Goal: Information Seeking & Learning: Learn about a topic

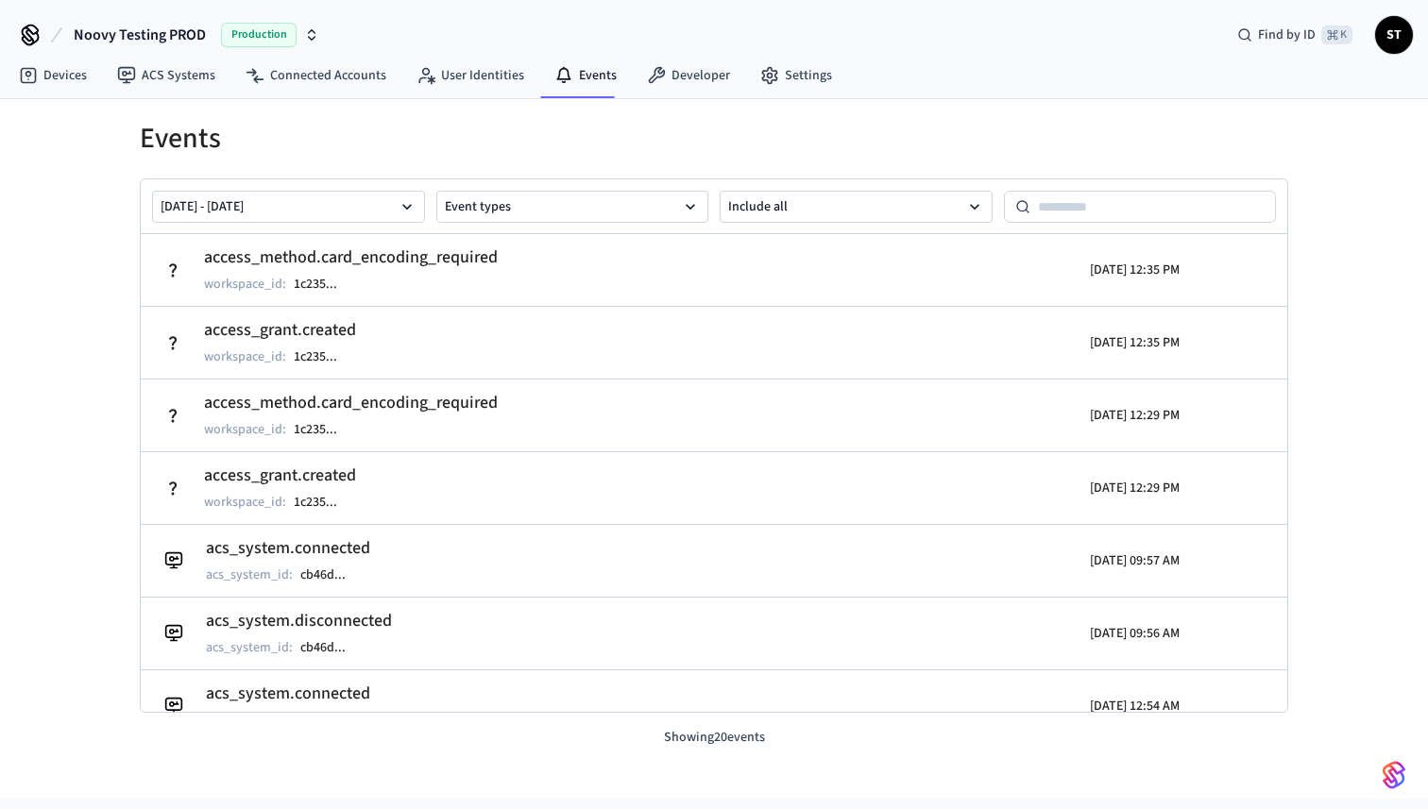
click at [173, 30] on span "Noovy Testing PROD" at bounding box center [140, 35] width 132 height 23
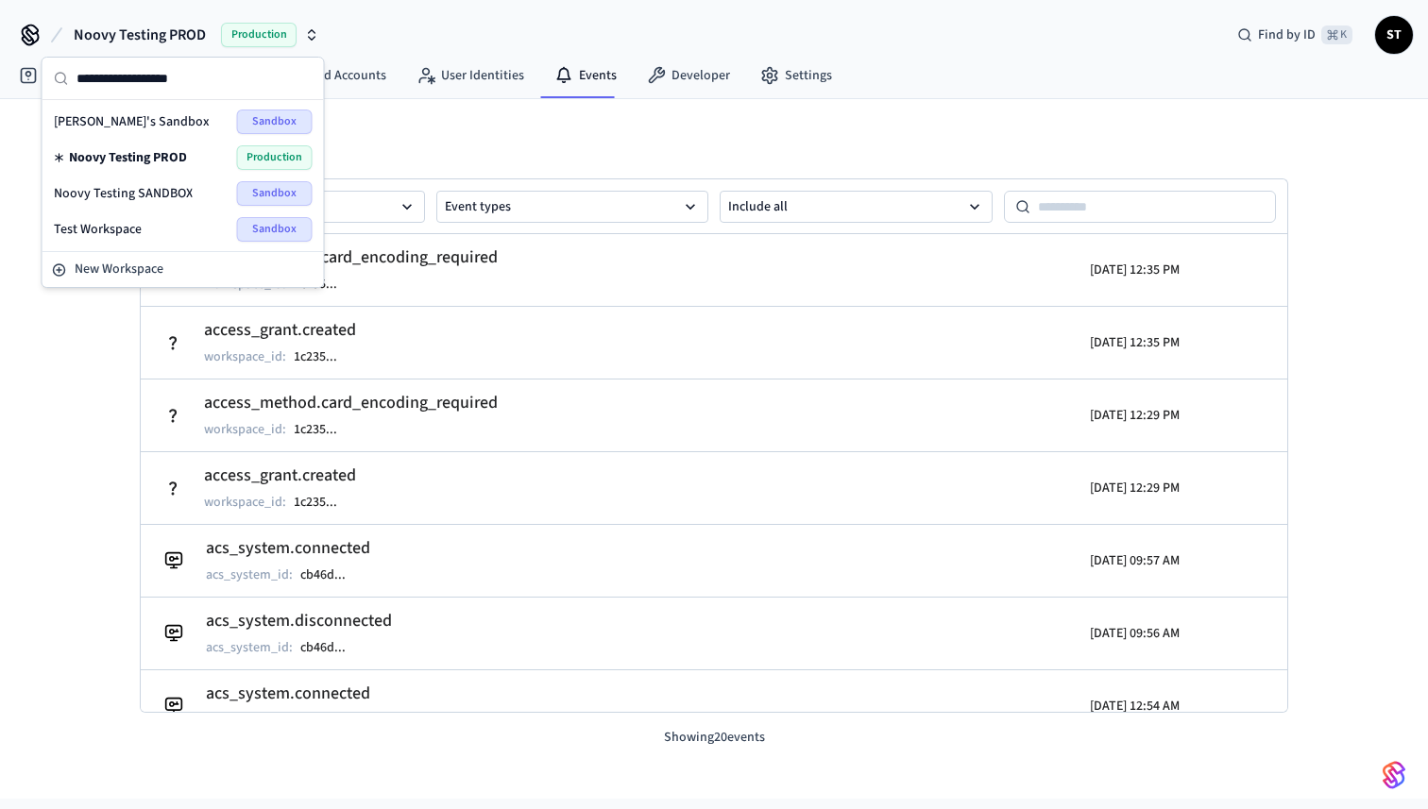
click at [144, 218] on div "Test Workspace Sandbox" at bounding box center [183, 229] width 259 height 25
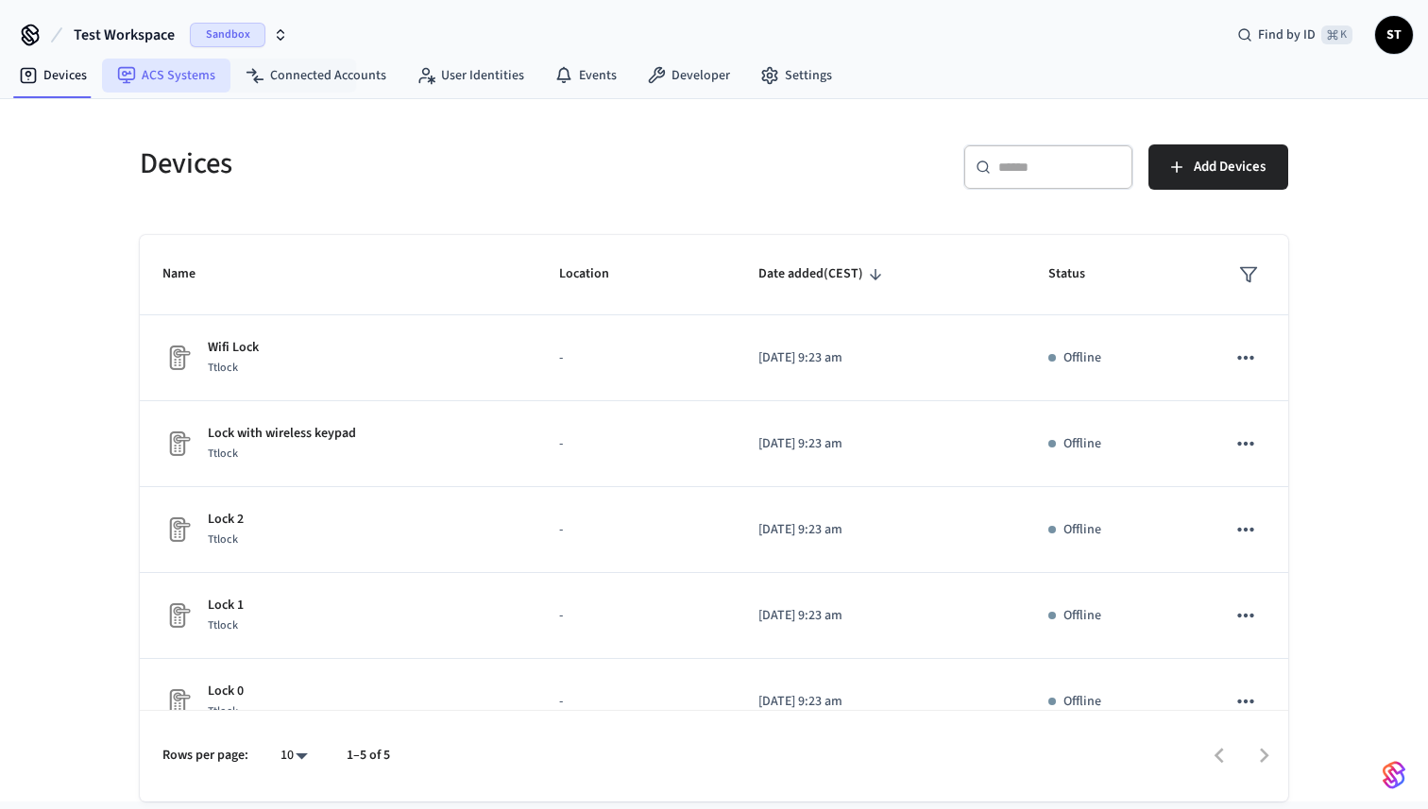
click at [178, 80] on link "ACS Systems" at bounding box center [166, 76] width 128 height 34
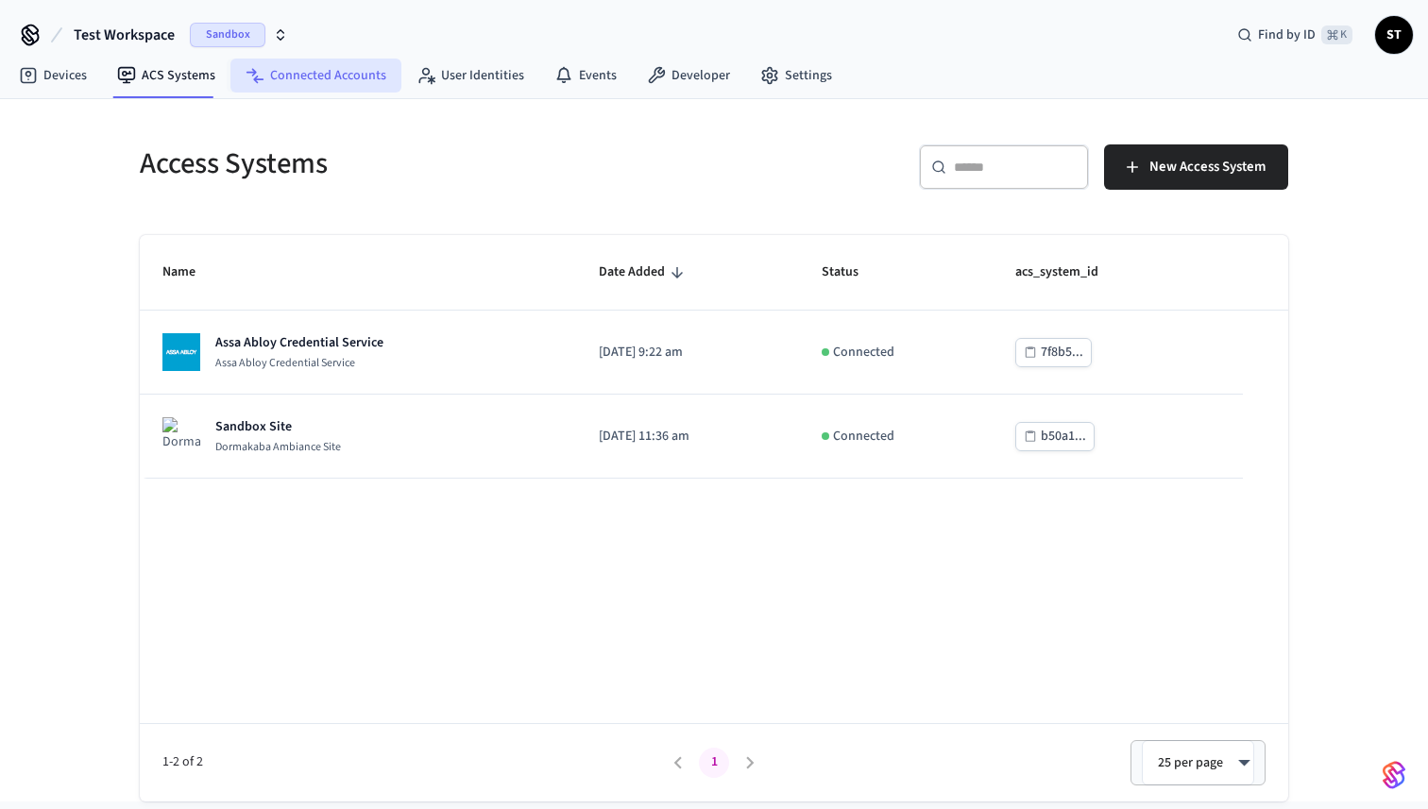
click at [315, 76] on link "Connected Accounts" at bounding box center [315, 76] width 171 height 34
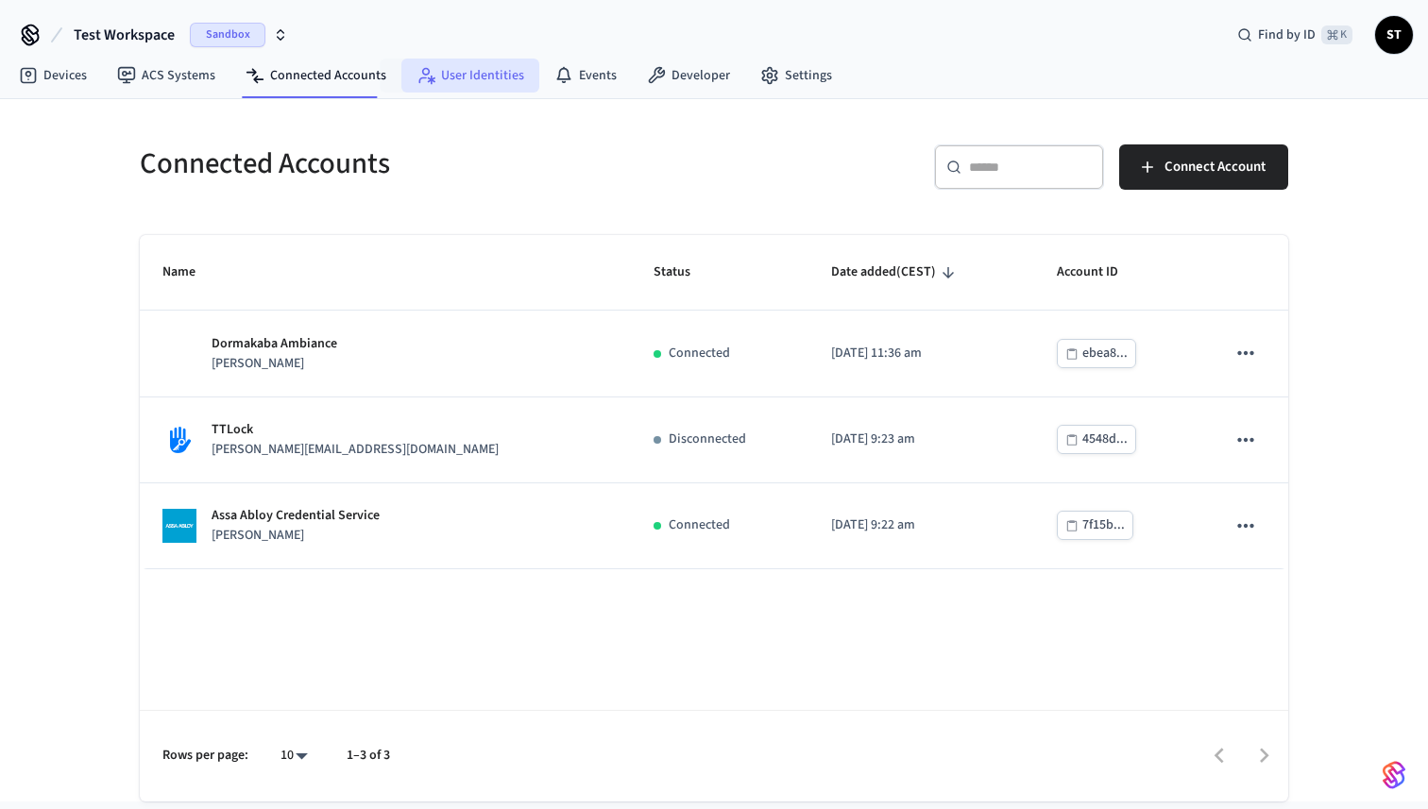
click at [436, 80] on link "User Identities" at bounding box center [470, 76] width 138 height 34
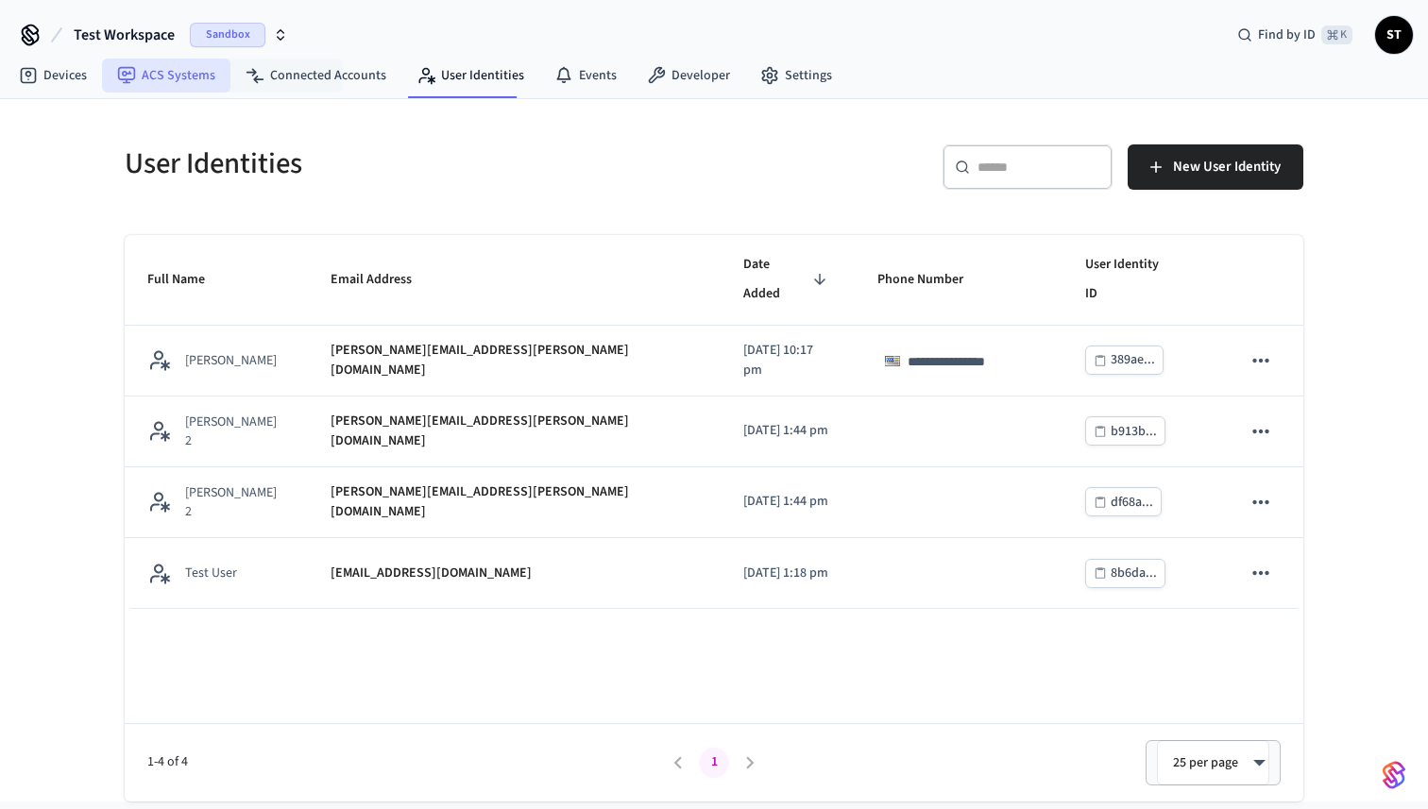
click at [177, 70] on link "ACS Systems" at bounding box center [166, 76] width 128 height 34
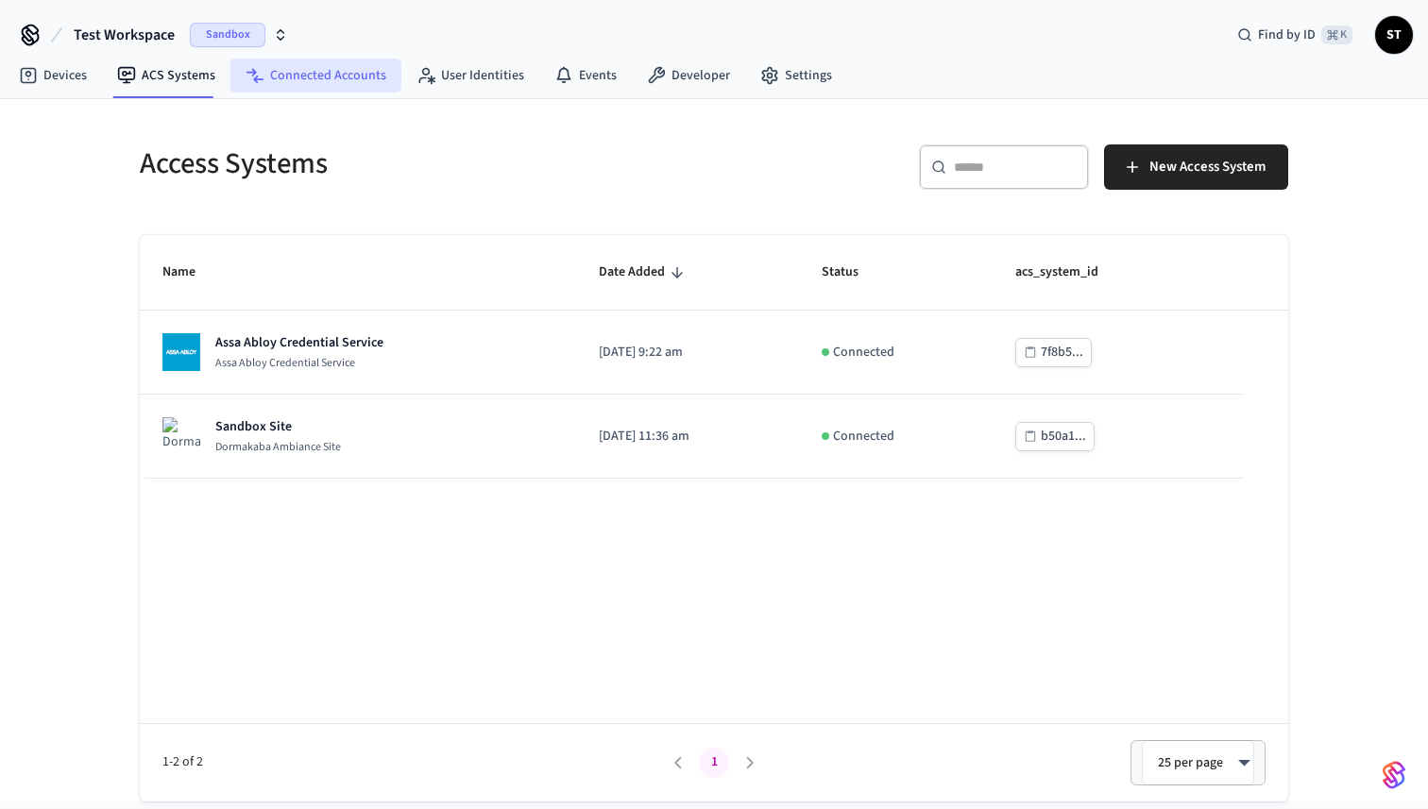
click at [271, 72] on link "Connected Accounts" at bounding box center [315, 76] width 171 height 34
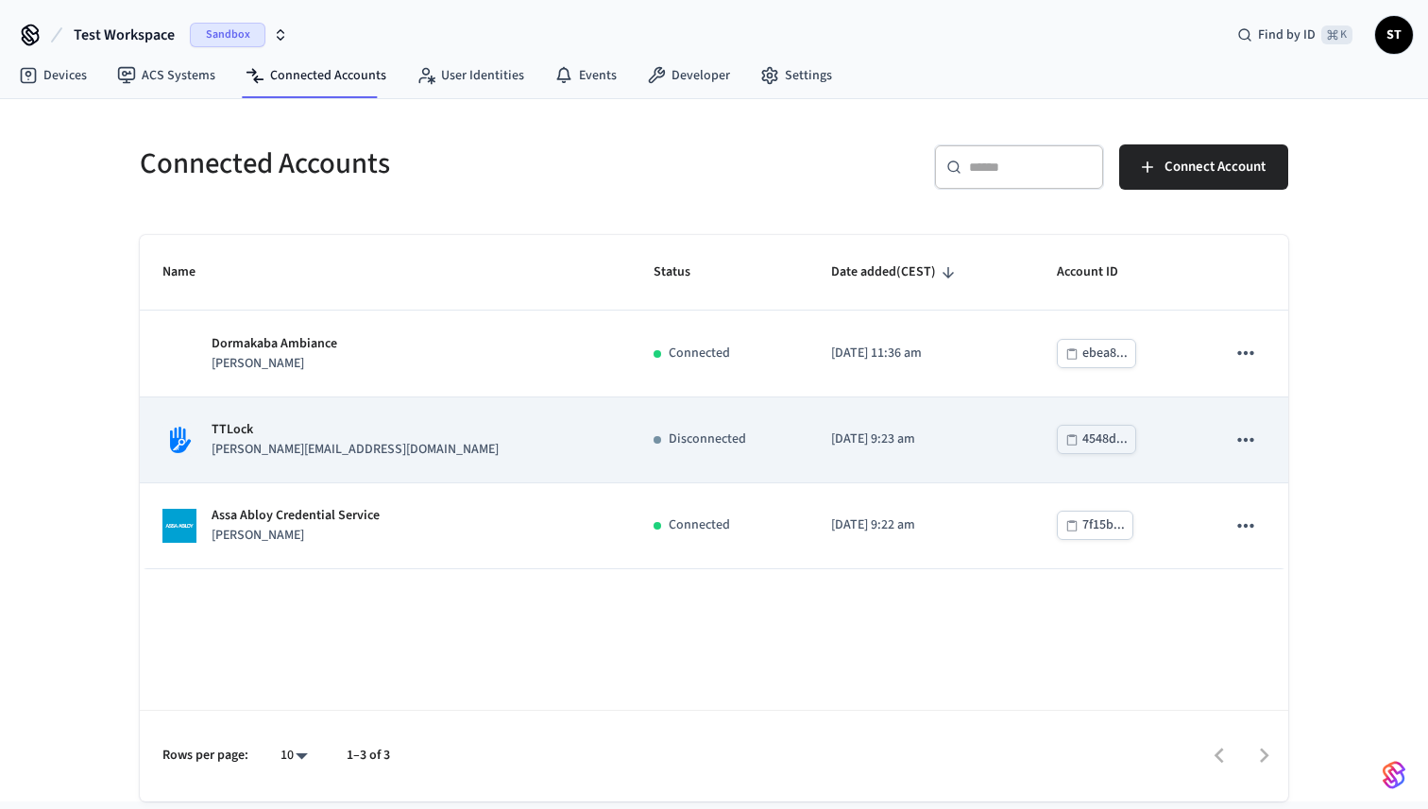
click at [310, 431] on p "TTLock" at bounding box center [354, 430] width 287 height 20
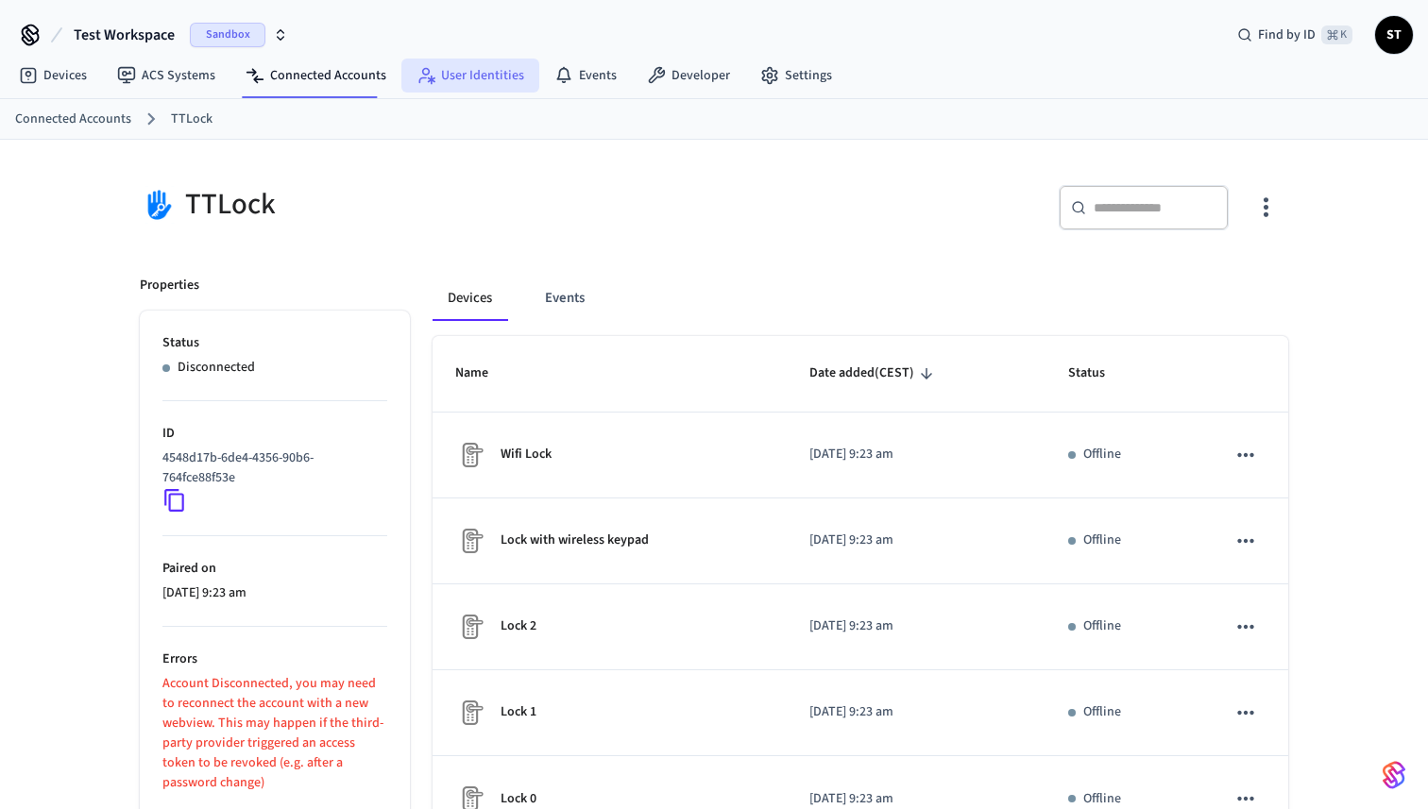
click at [459, 91] on link "User Identities" at bounding box center [470, 76] width 138 height 34
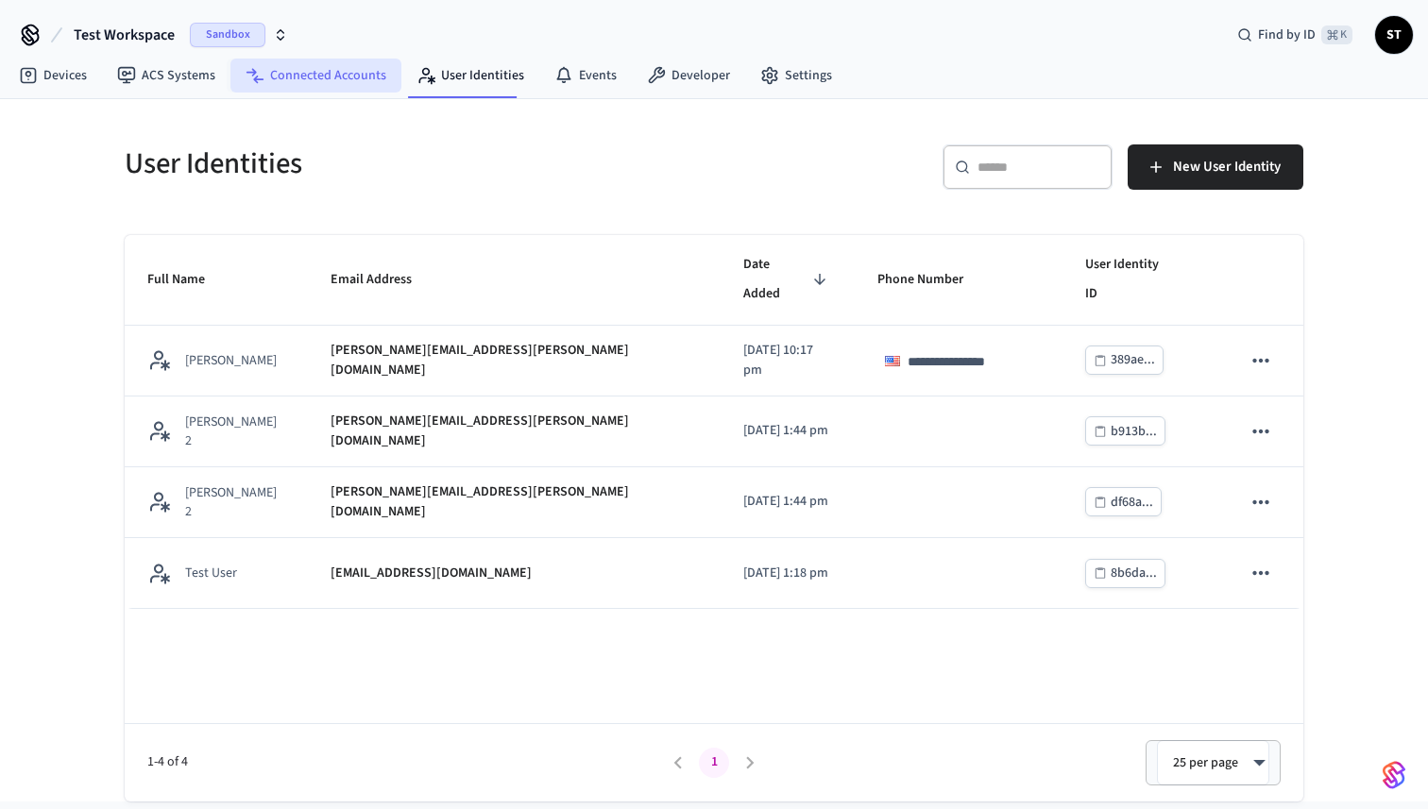
click at [334, 69] on link "Connected Accounts" at bounding box center [315, 76] width 171 height 34
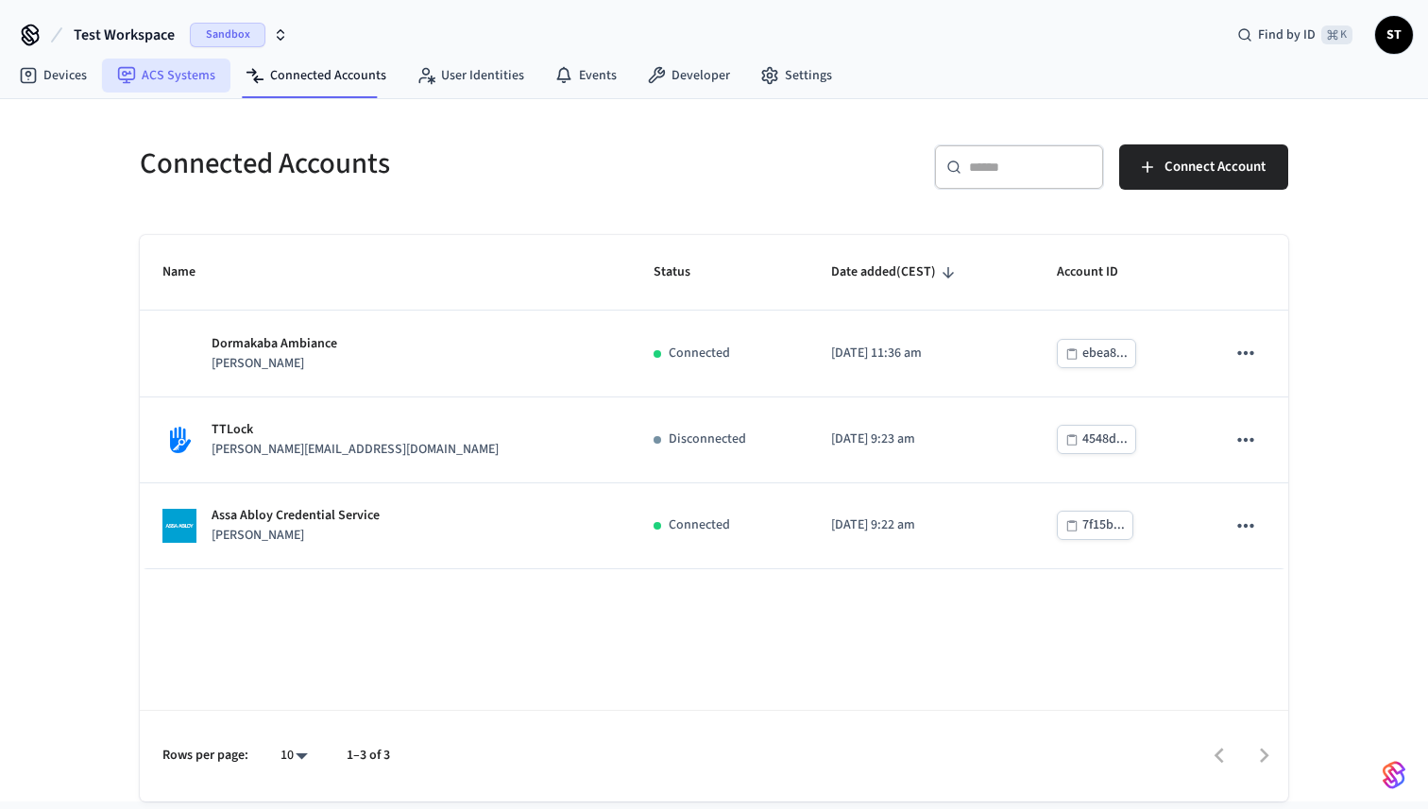
click at [189, 78] on link "ACS Systems" at bounding box center [166, 76] width 128 height 34
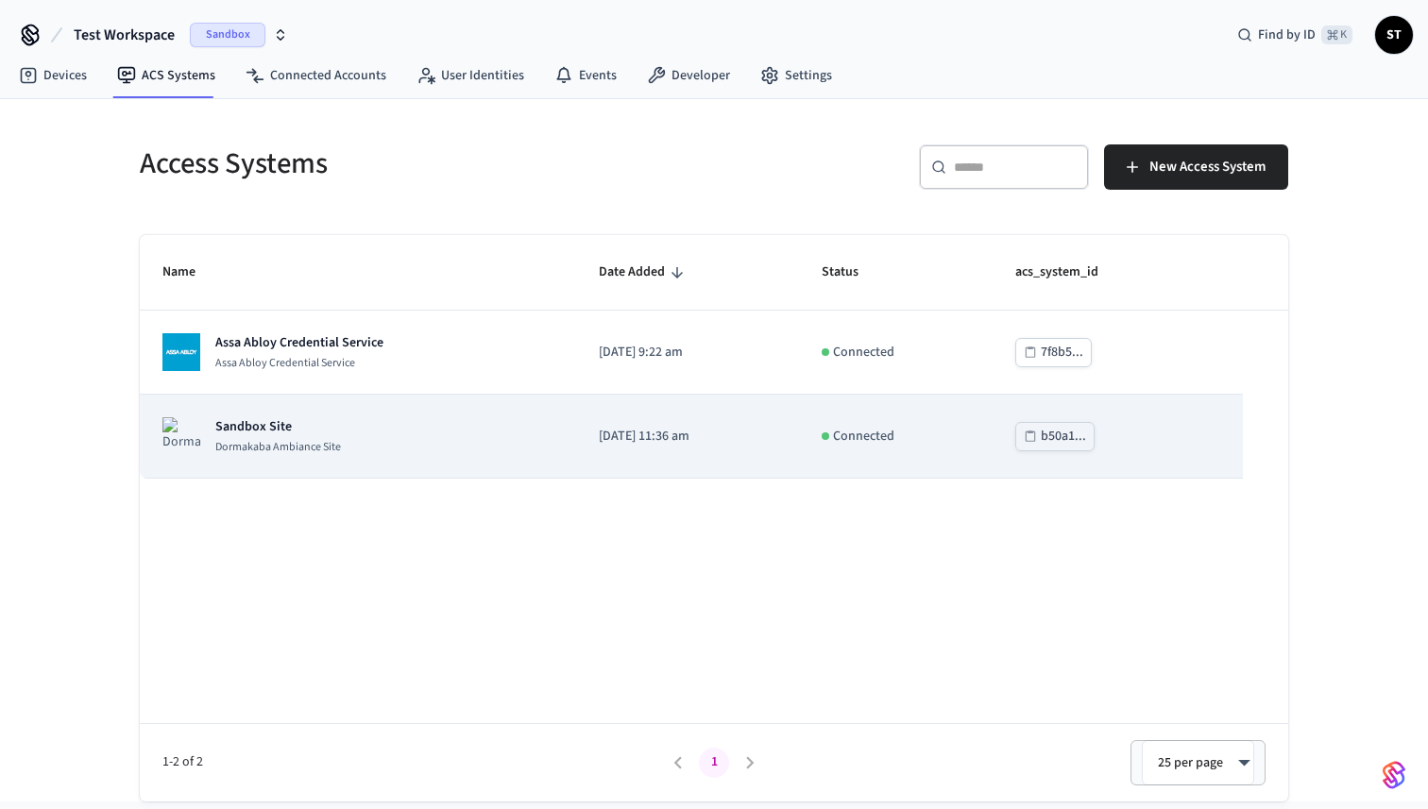
click at [327, 443] on p "Dormakaba Ambiance Site" at bounding box center [278, 447] width 126 height 15
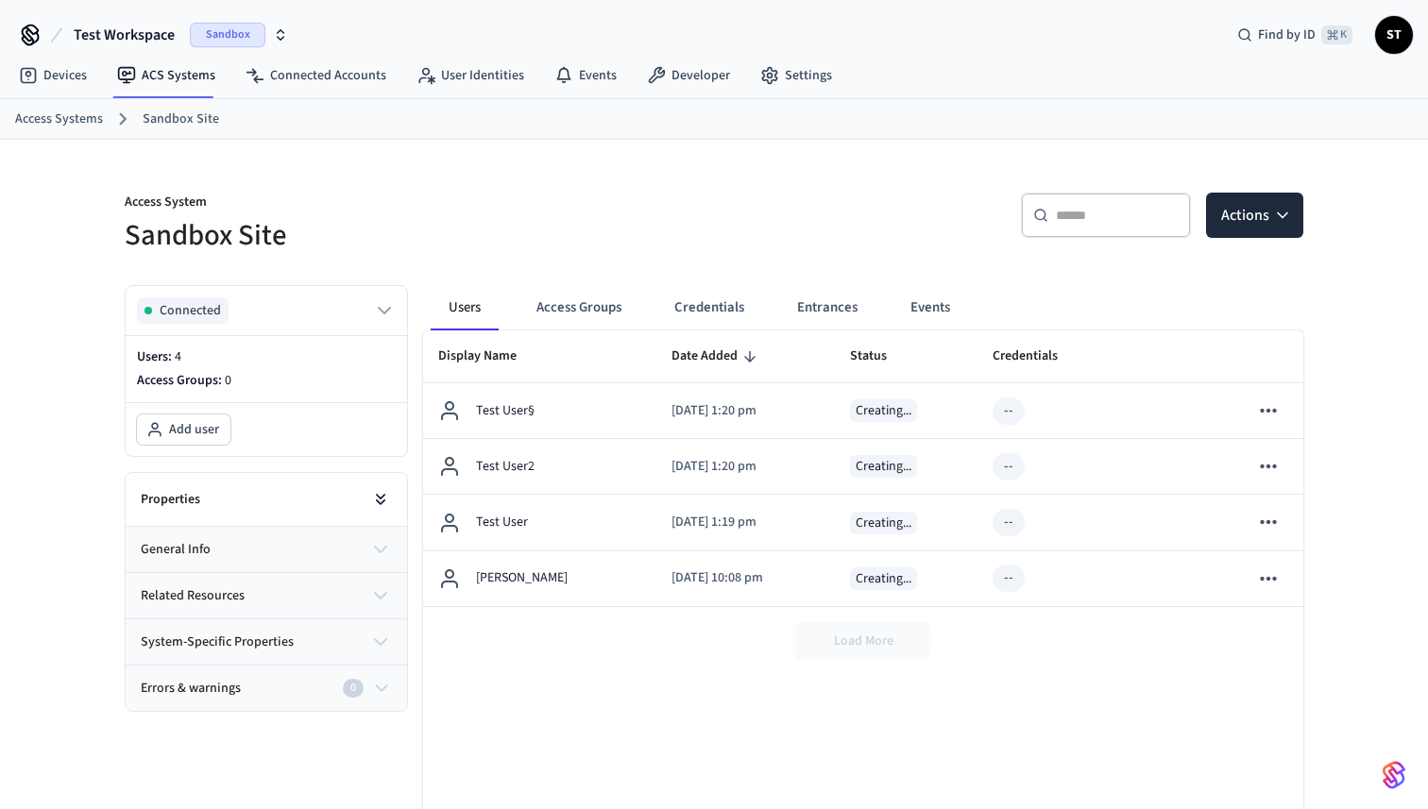
click at [377, 497] on icon at bounding box center [380, 499] width 19 height 19
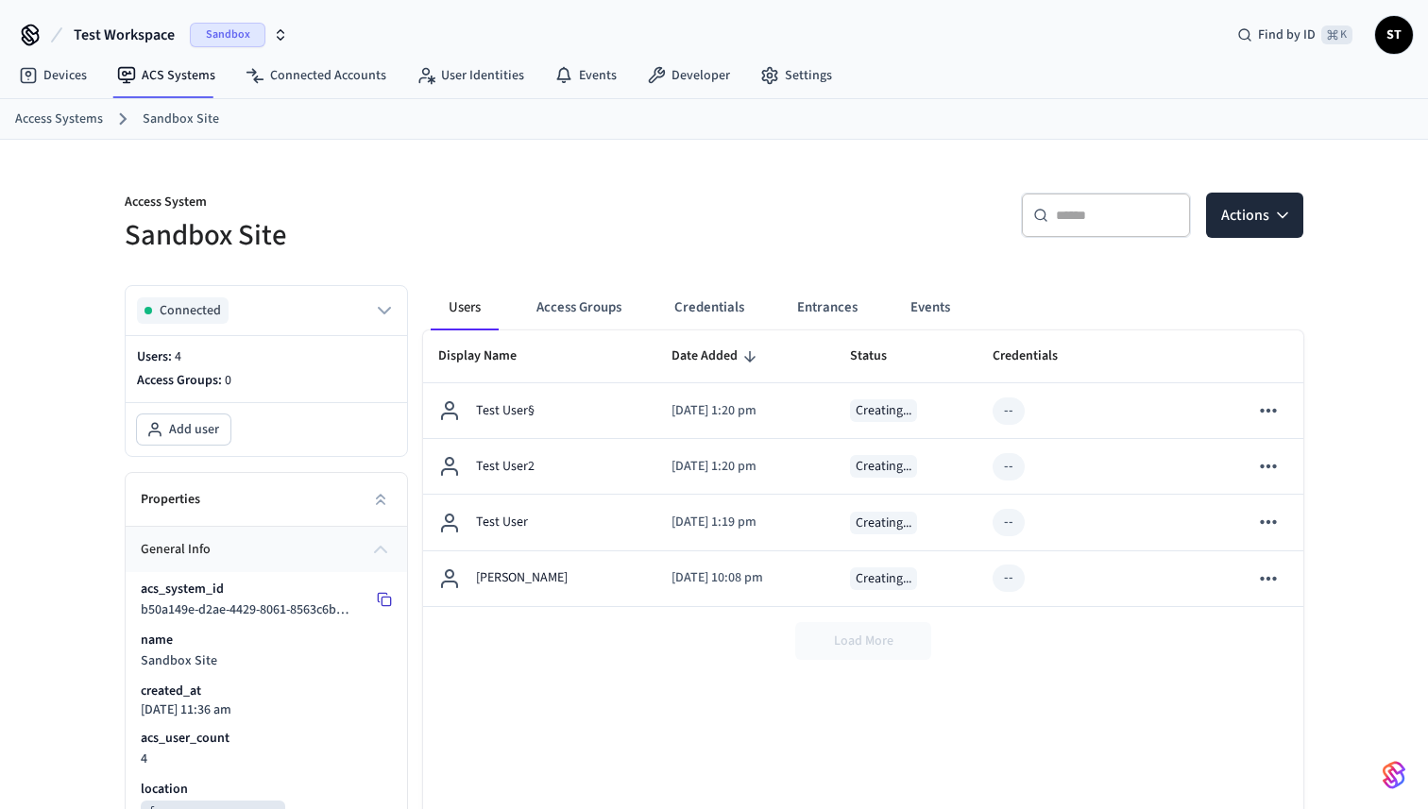
click at [385, 603] on icon at bounding box center [384, 599] width 15 height 15
click at [716, 303] on button "Credentials" at bounding box center [709, 307] width 100 height 45
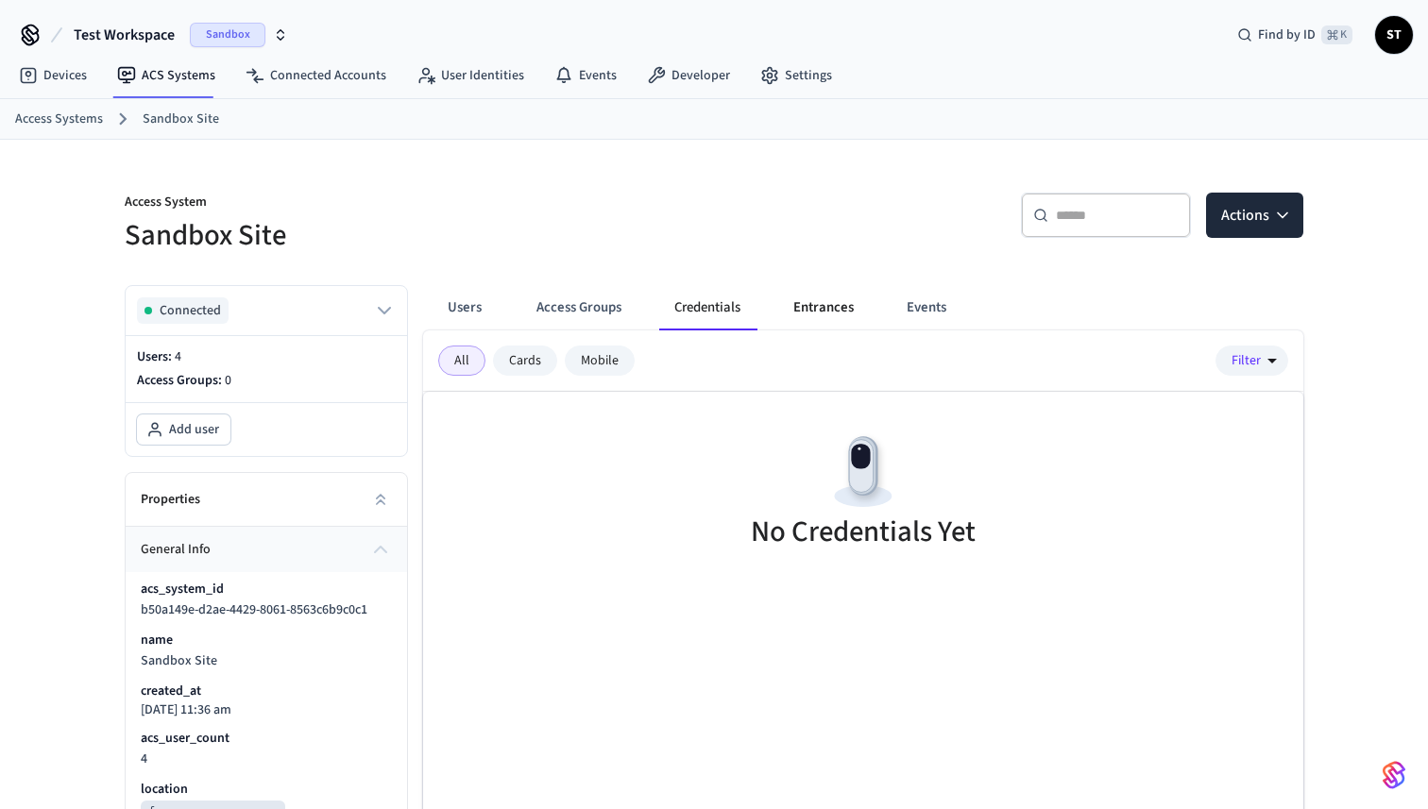
click at [806, 306] on button "Entrances" at bounding box center [823, 307] width 91 height 45
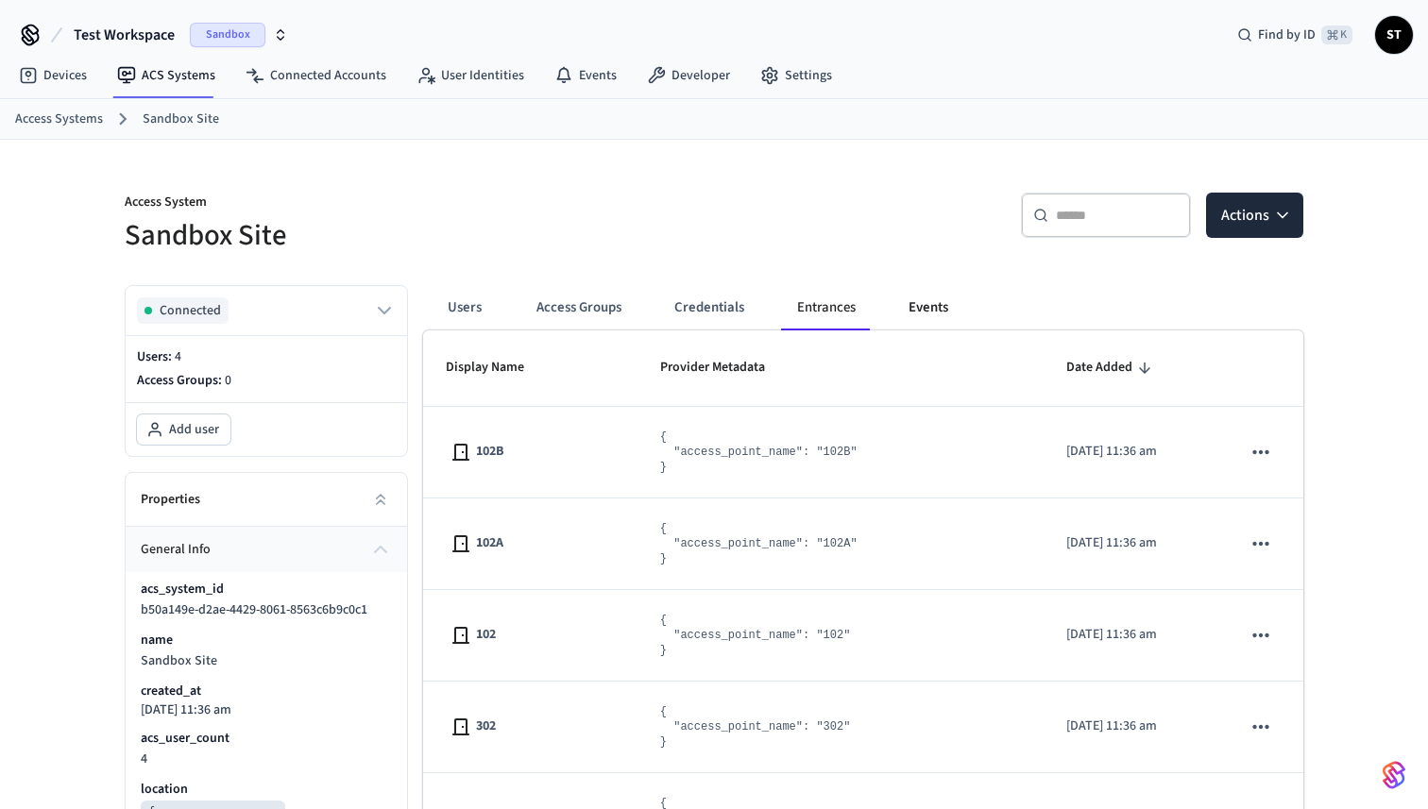
click at [909, 305] on button "Events" at bounding box center [928, 307] width 70 height 45
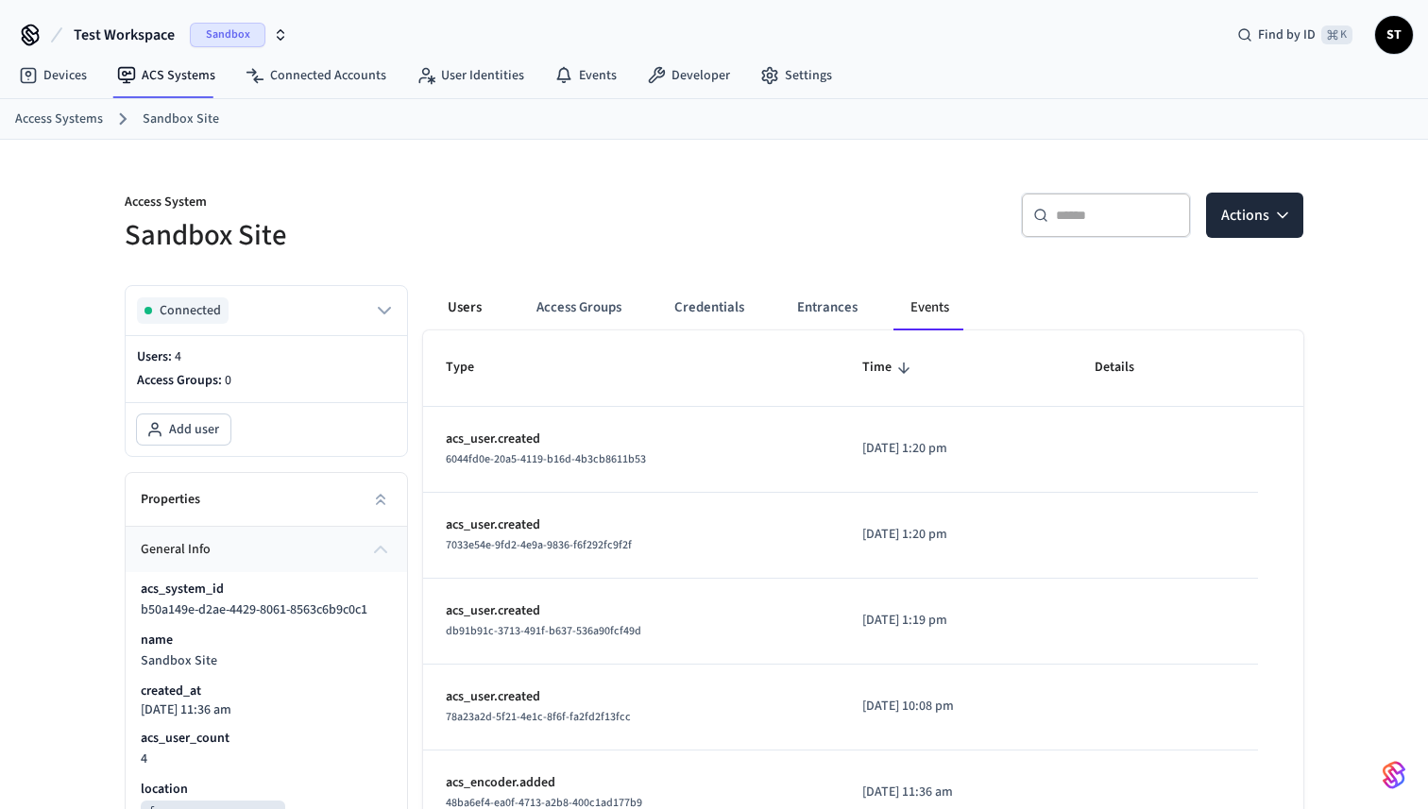
click at [460, 313] on button "Users" at bounding box center [465, 307] width 68 height 45
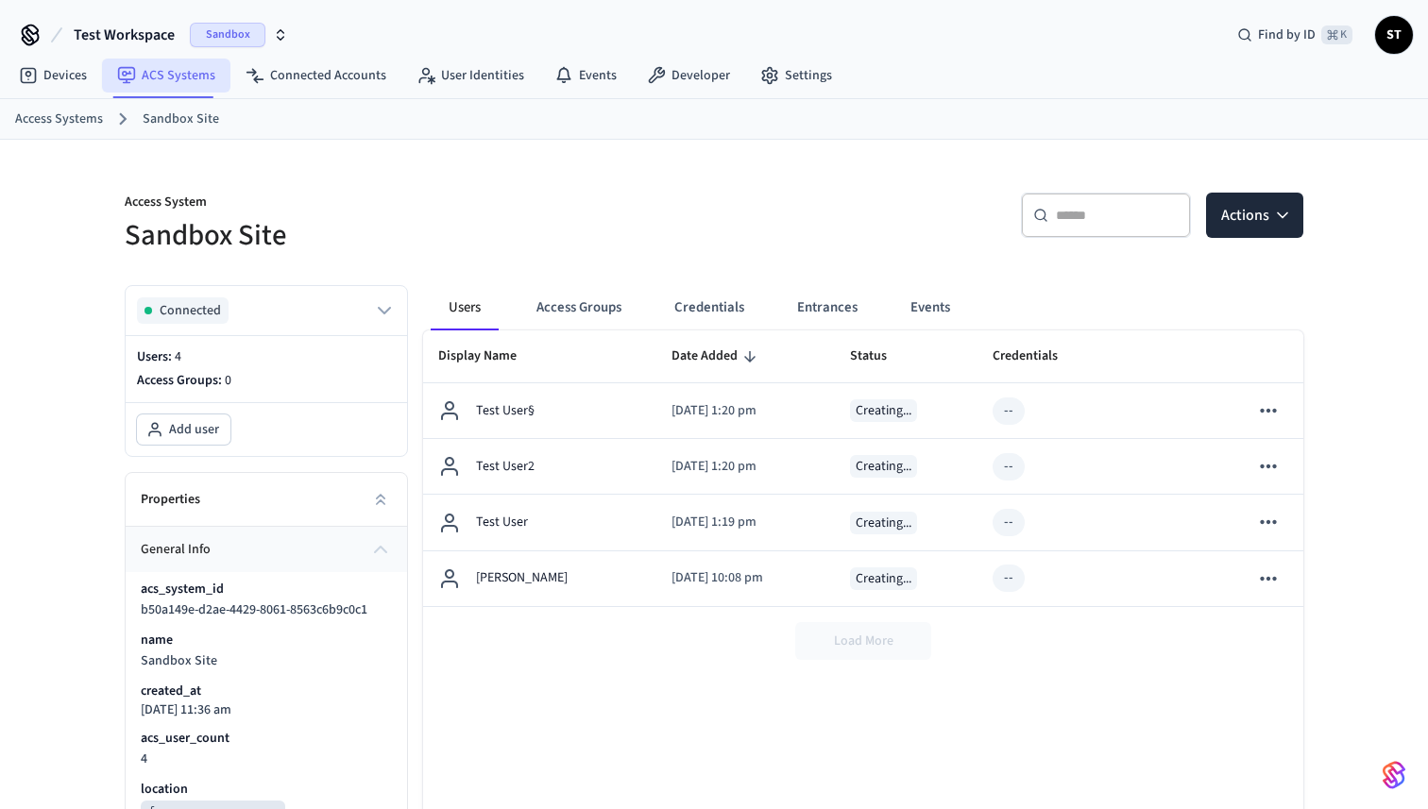
click at [160, 72] on link "ACS Systems" at bounding box center [166, 76] width 128 height 34
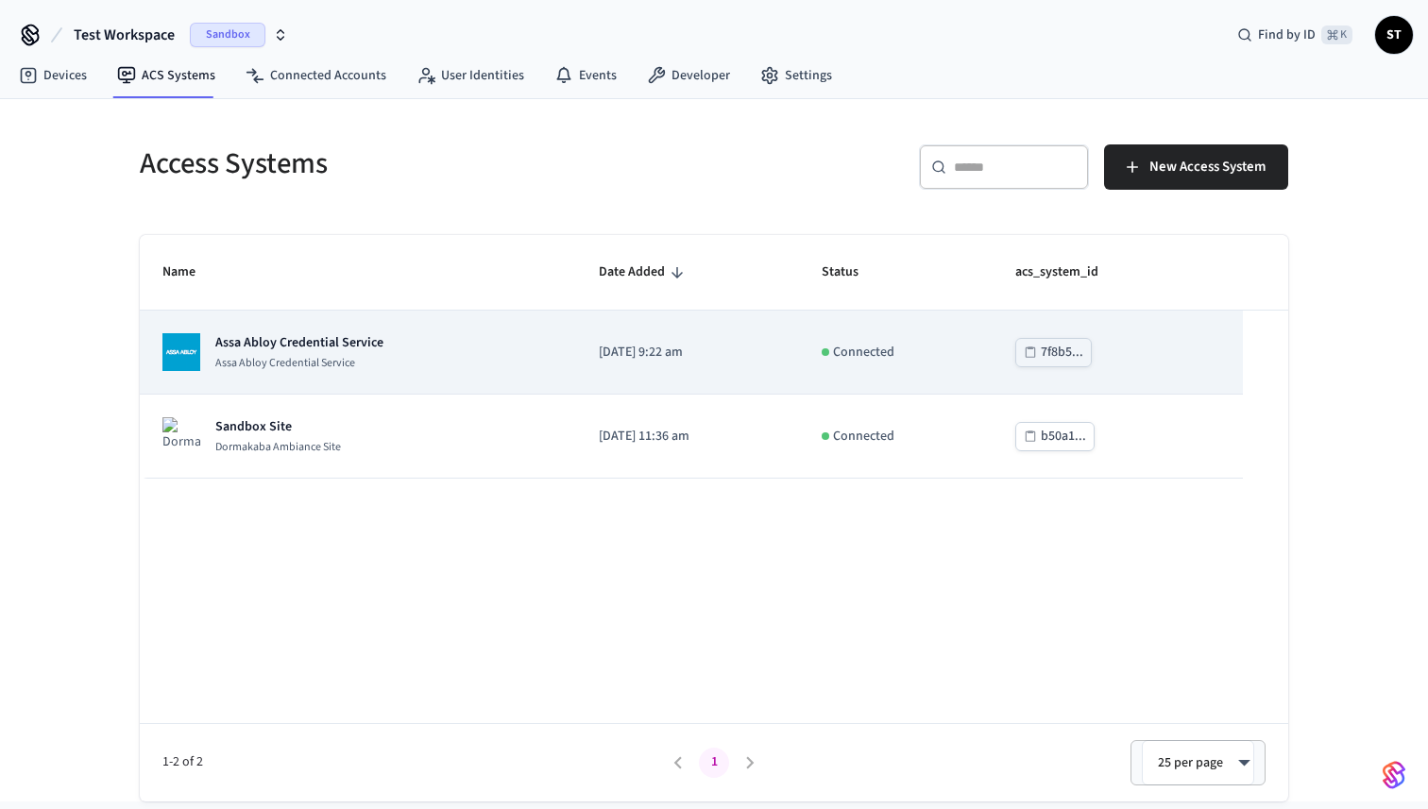
click at [321, 362] on p "Assa Abloy Credential Service" at bounding box center [299, 363] width 168 height 15
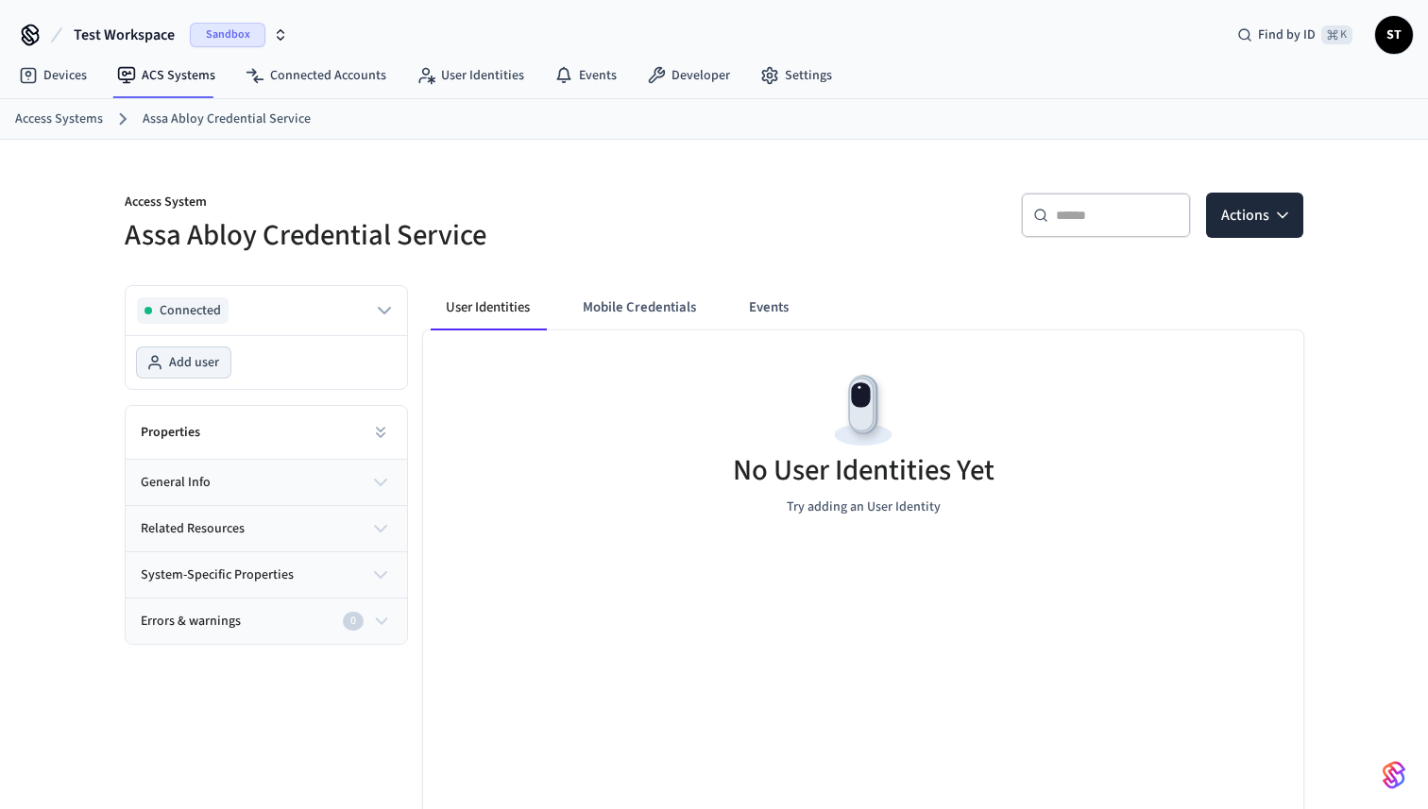
click at [193, 367] on span "Add user" at bounding box center [194, 362] width 50 height 19
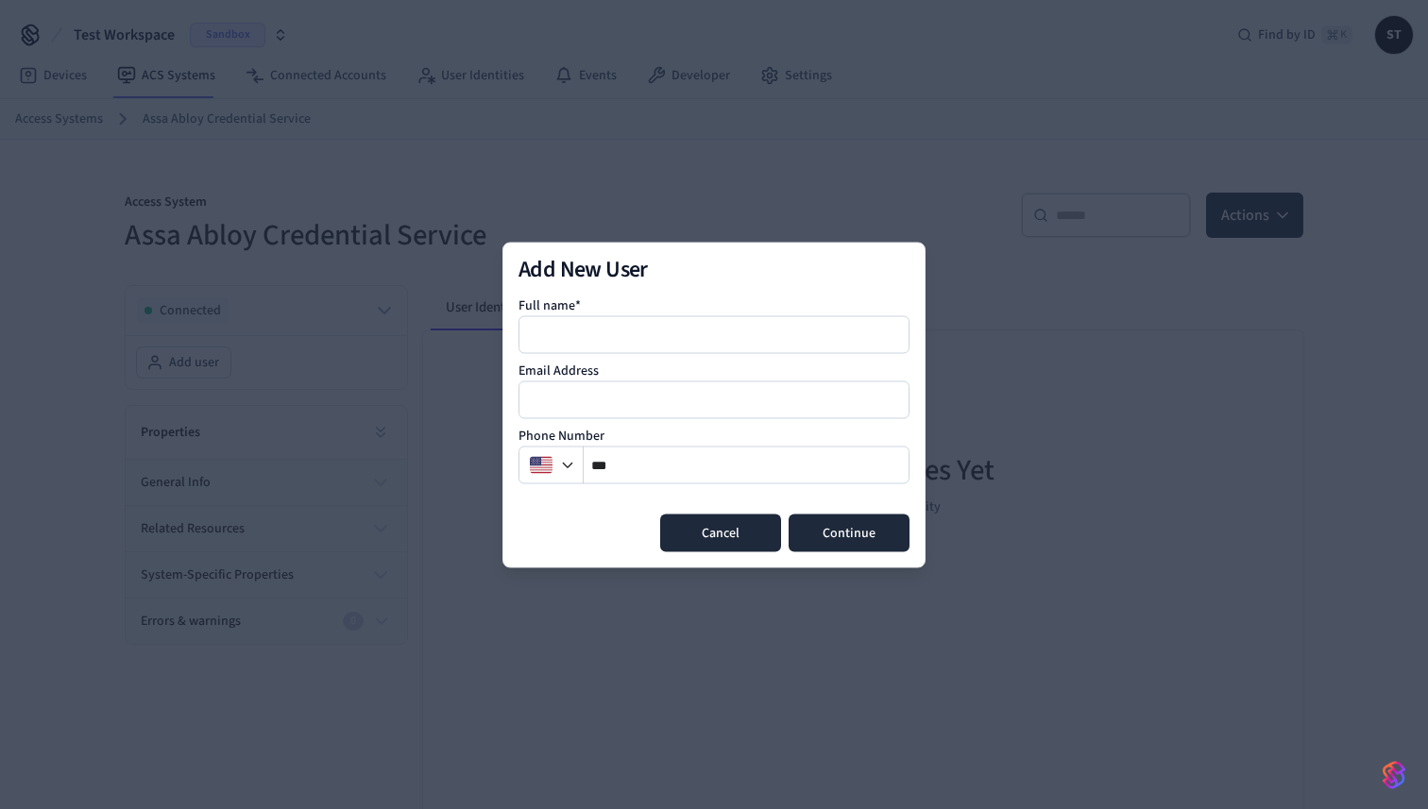
click at [722, 531] on button "Cancel" at bounding box center [720, 533] width 121 height 38
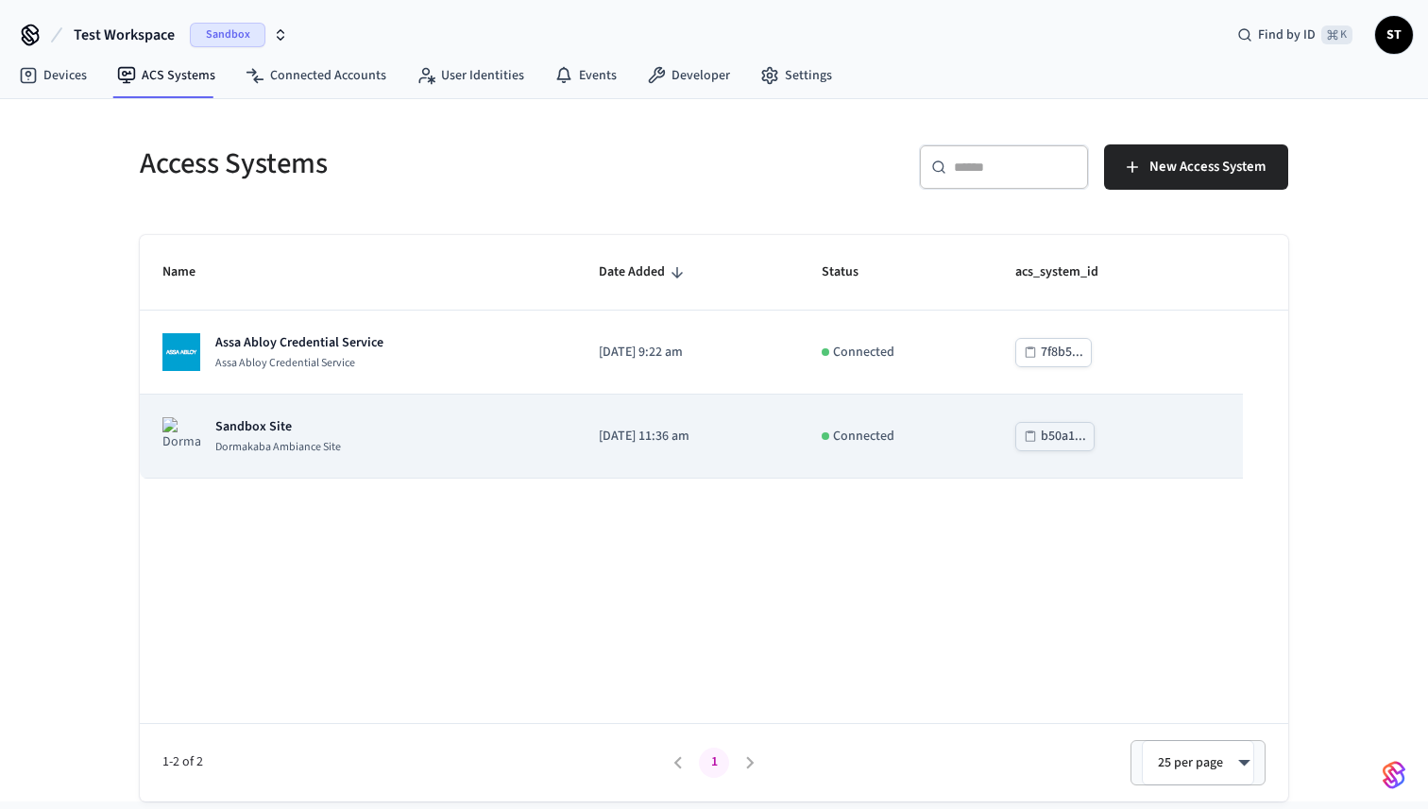
click at [313, 427] on p "Sandbox Site" at bounding box center [278, 426] width 126 height 19
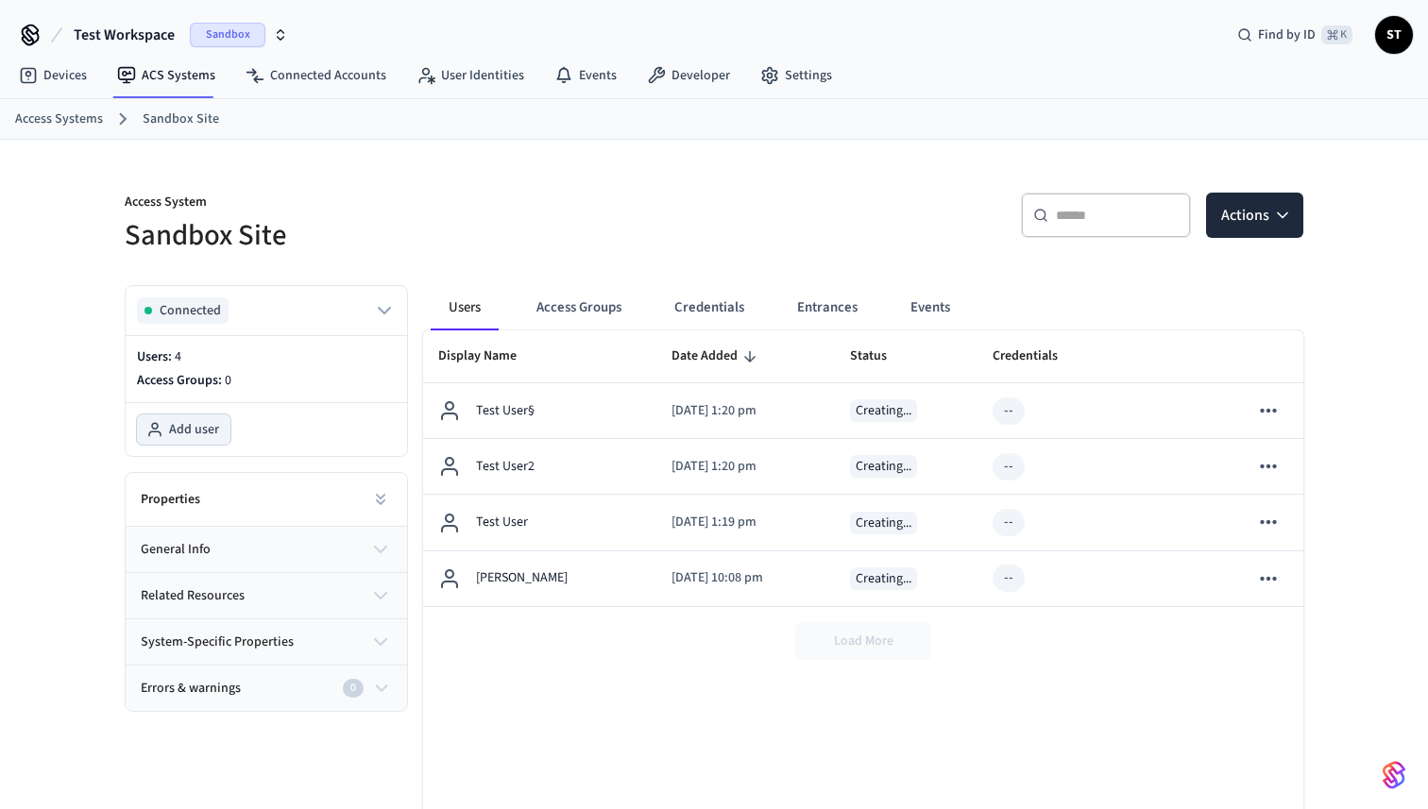
click at [205, 428] on span "Add user" at bounding box center [194, 429] width 50 height 19
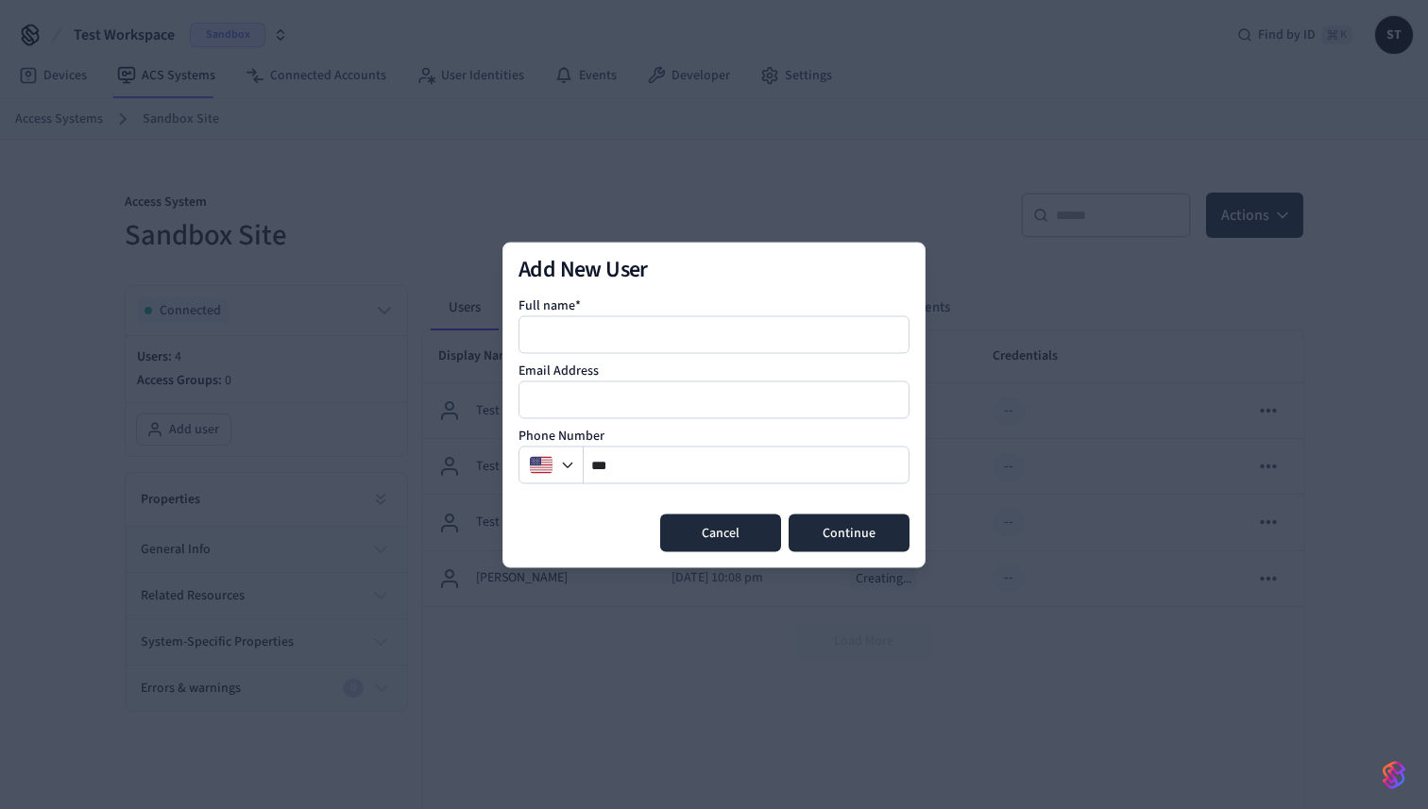
click at [720, 533] on button "Cancel" at bounding box center [720, 533] width 121 height 38
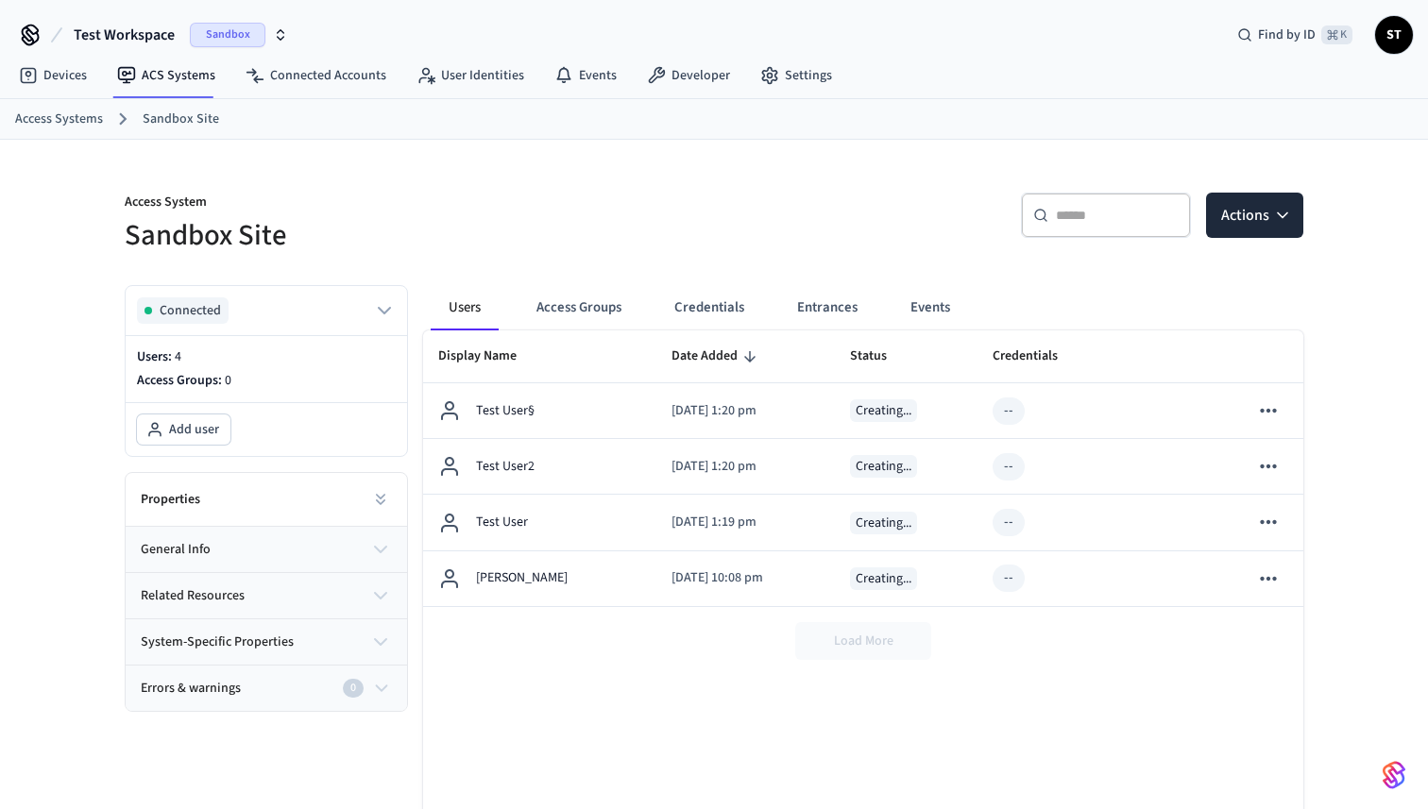
click at [159, 17] on button "Test Workspace Sandbox" at bounding box center [181, 35] width 226 height 40
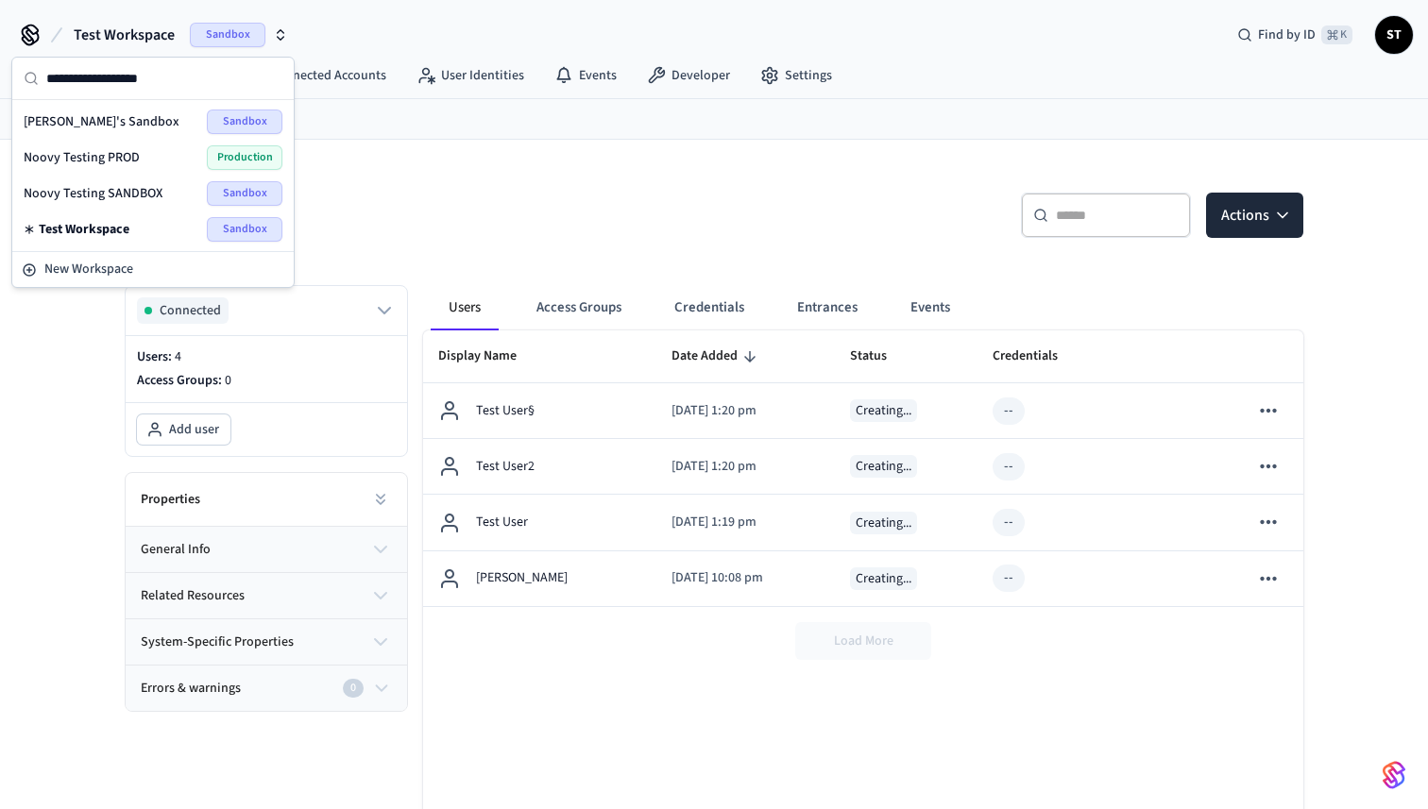
click at [158, 190] on span "Noovy Testing SANDBOX" at bounding box center [93, 193] width 139 height 19
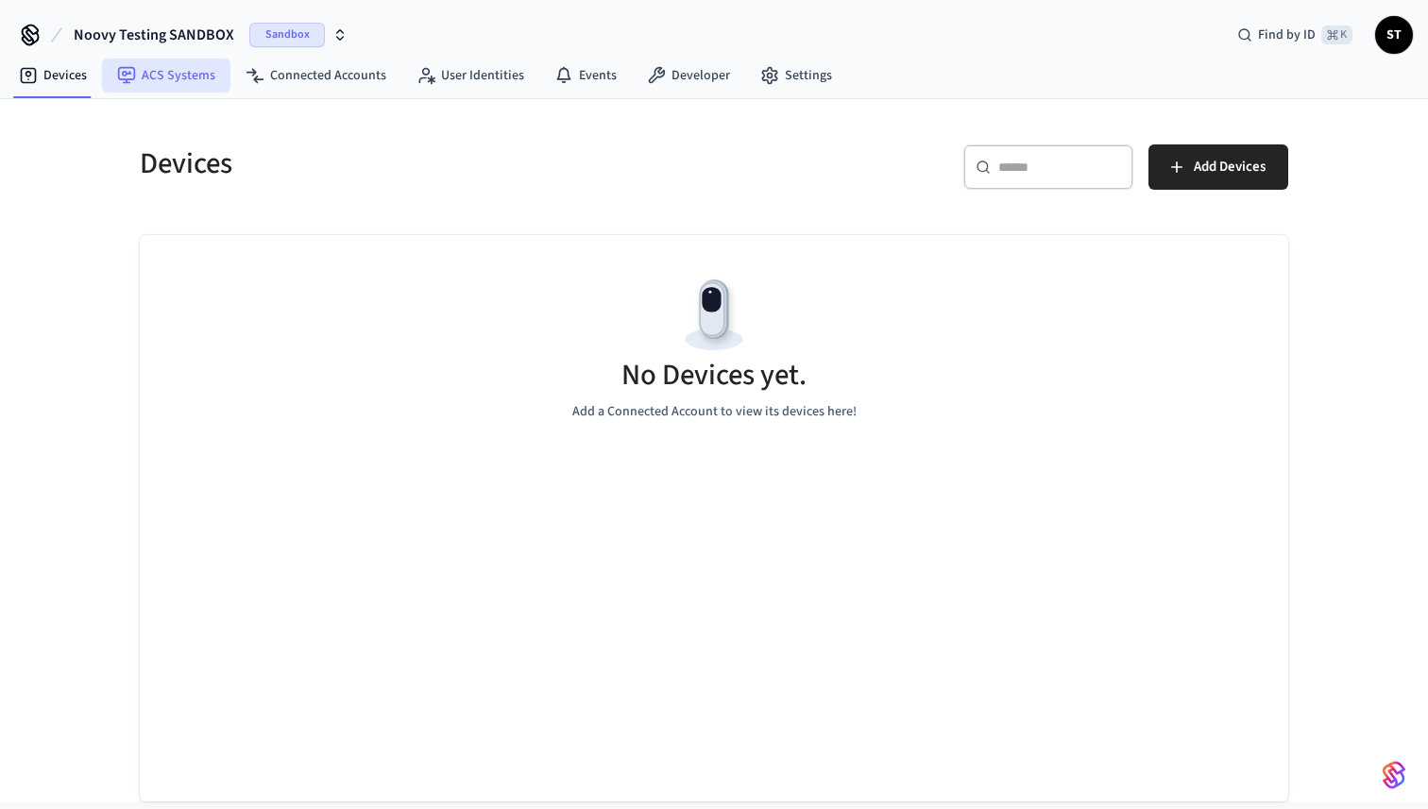
click at [168, 68] on link "ACS Systems" at bounding box center [166, 76] width 128 height 34
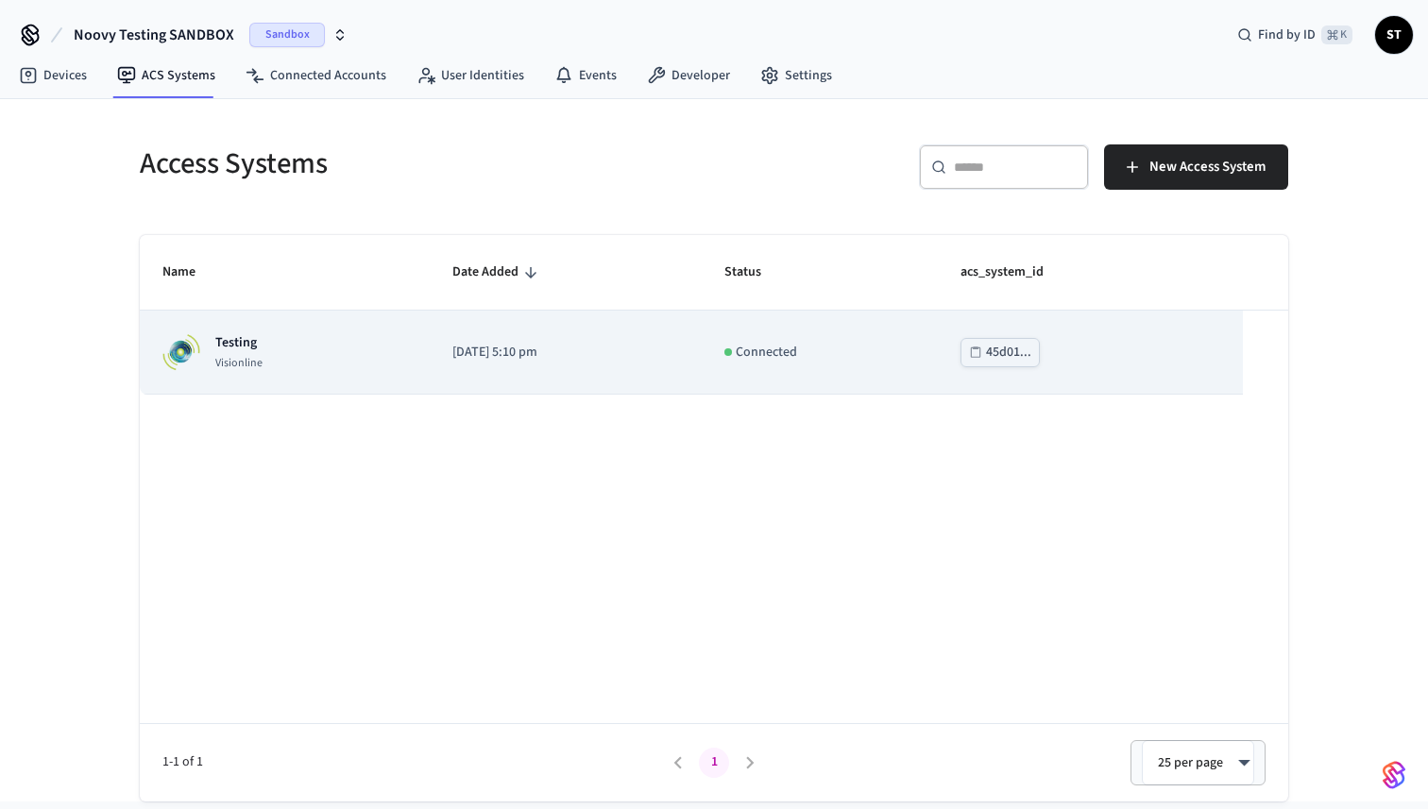
click at [339, 338] on div "Testing Visionline" at bounding box center [284, 352] width 245 height 38
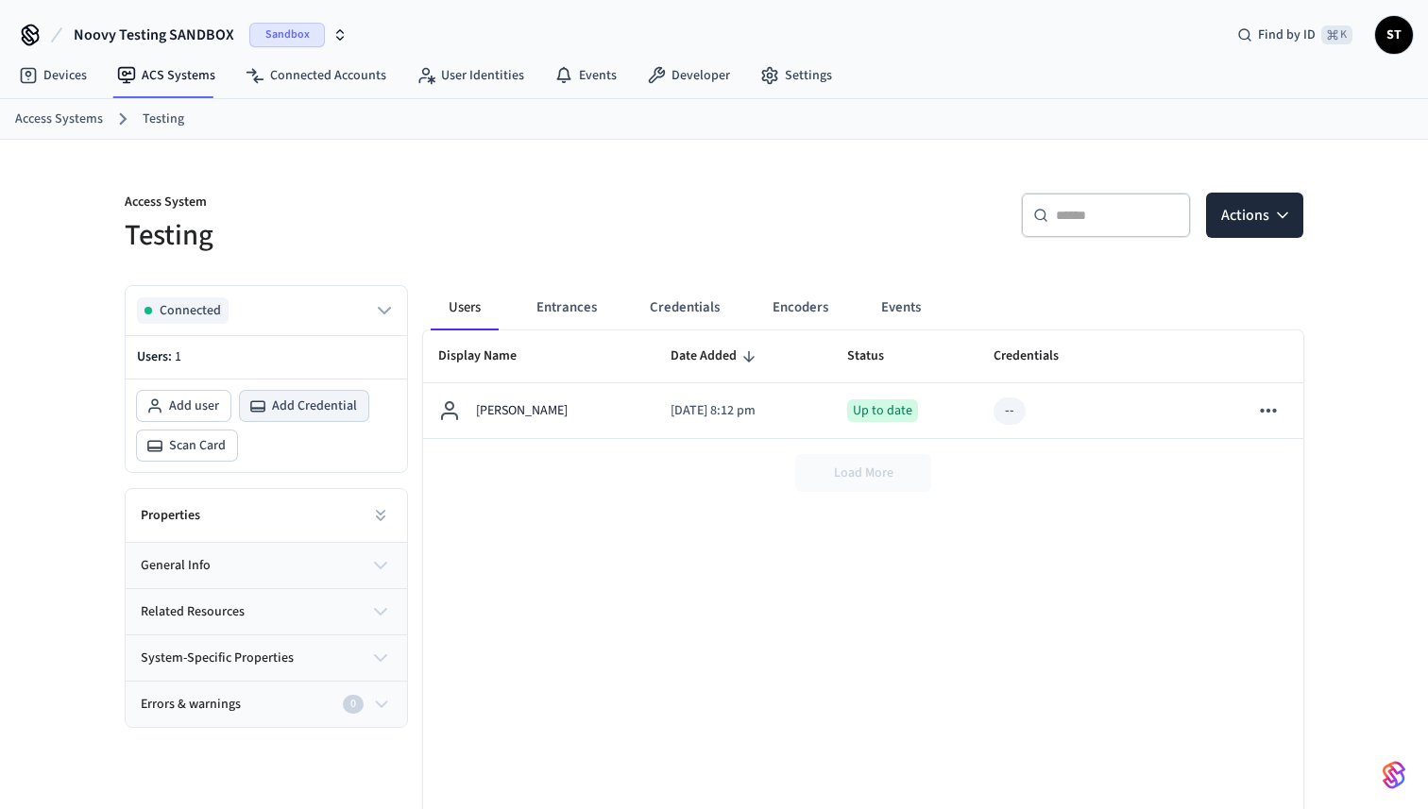
click at [296, 400] on span "Add Credential" at bounding box center [314, 406] width 85 height 19
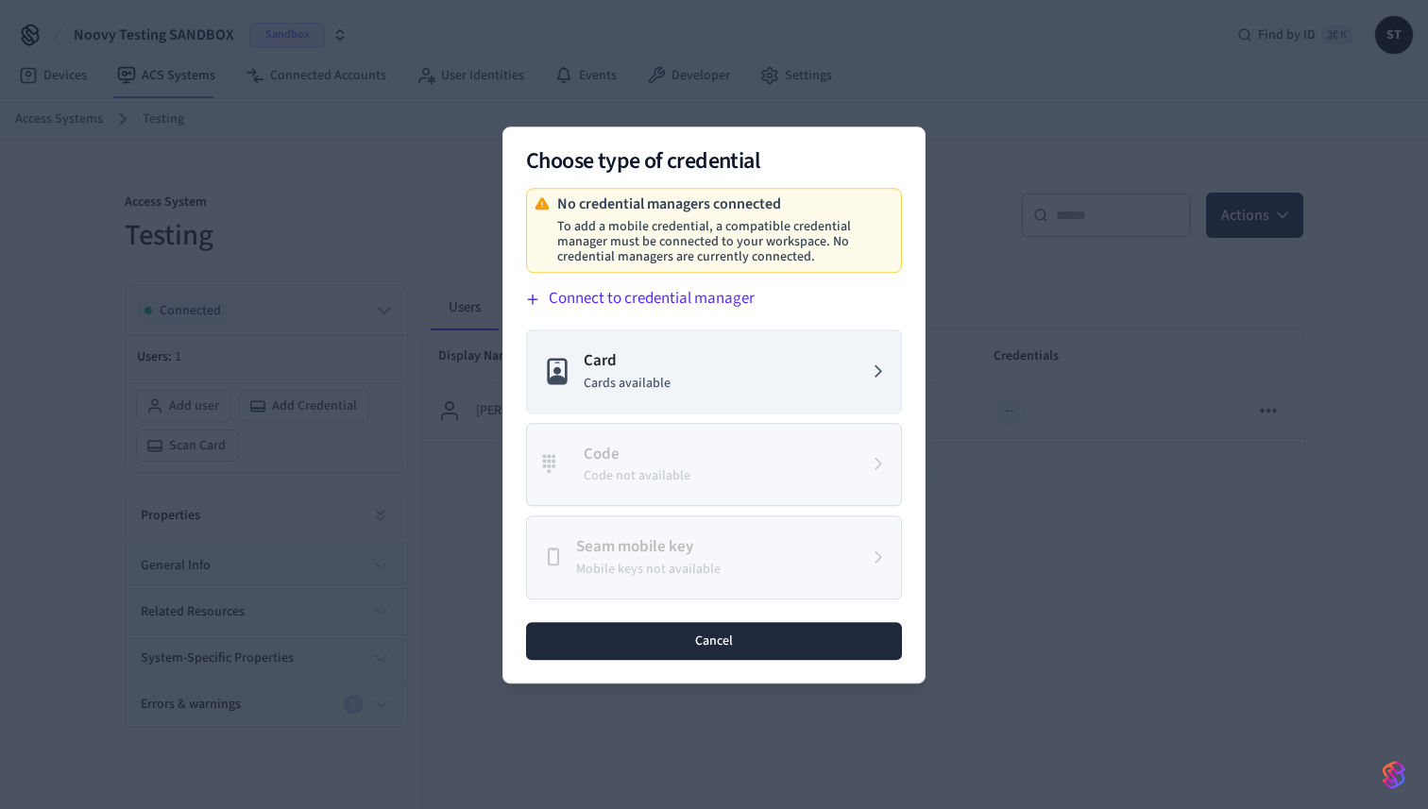
click at [664, 645] on button "Cancel" at bounding box center [714, 640] width 376 height 38
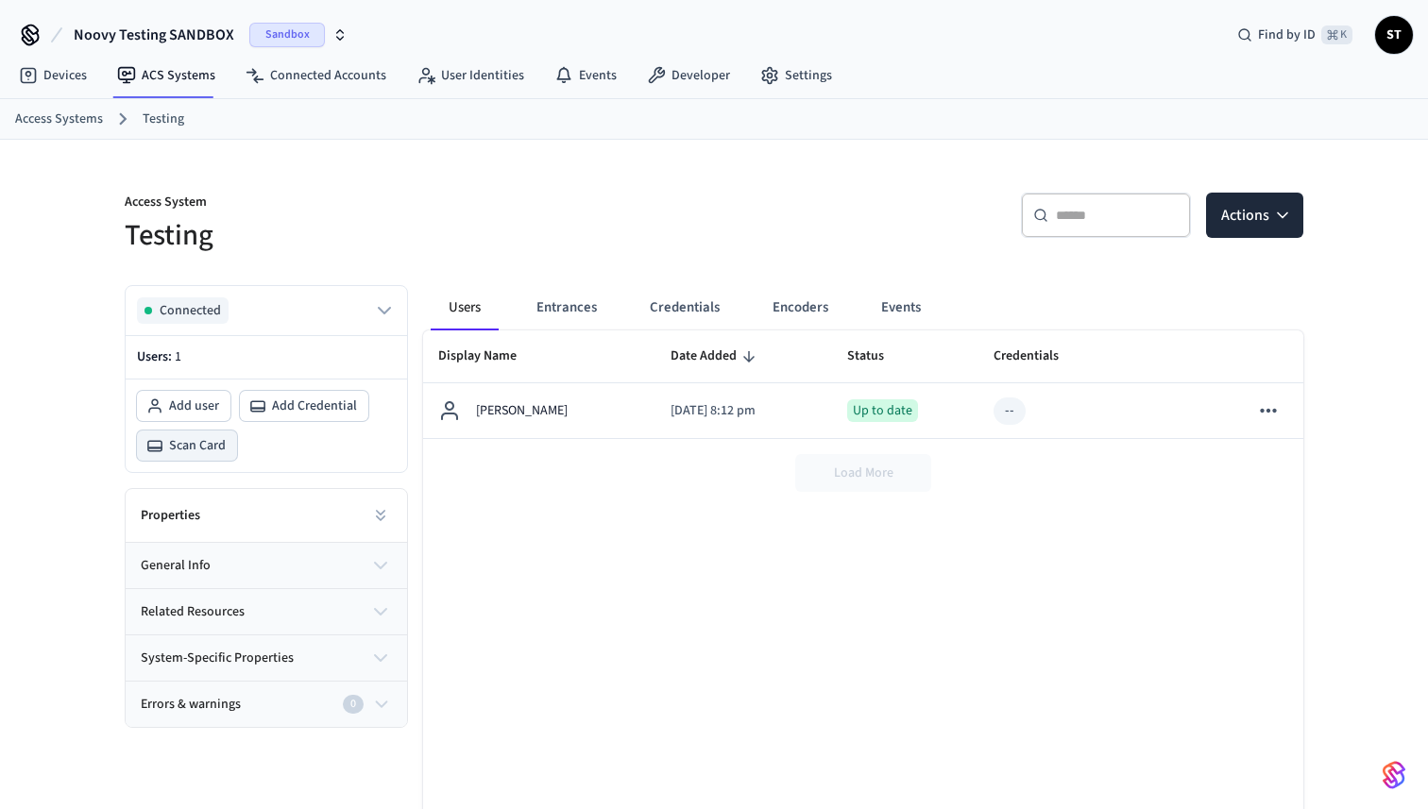
click at [178, 456] on button "Scan Card" at bounding box center [187, 446] width 100 height 30
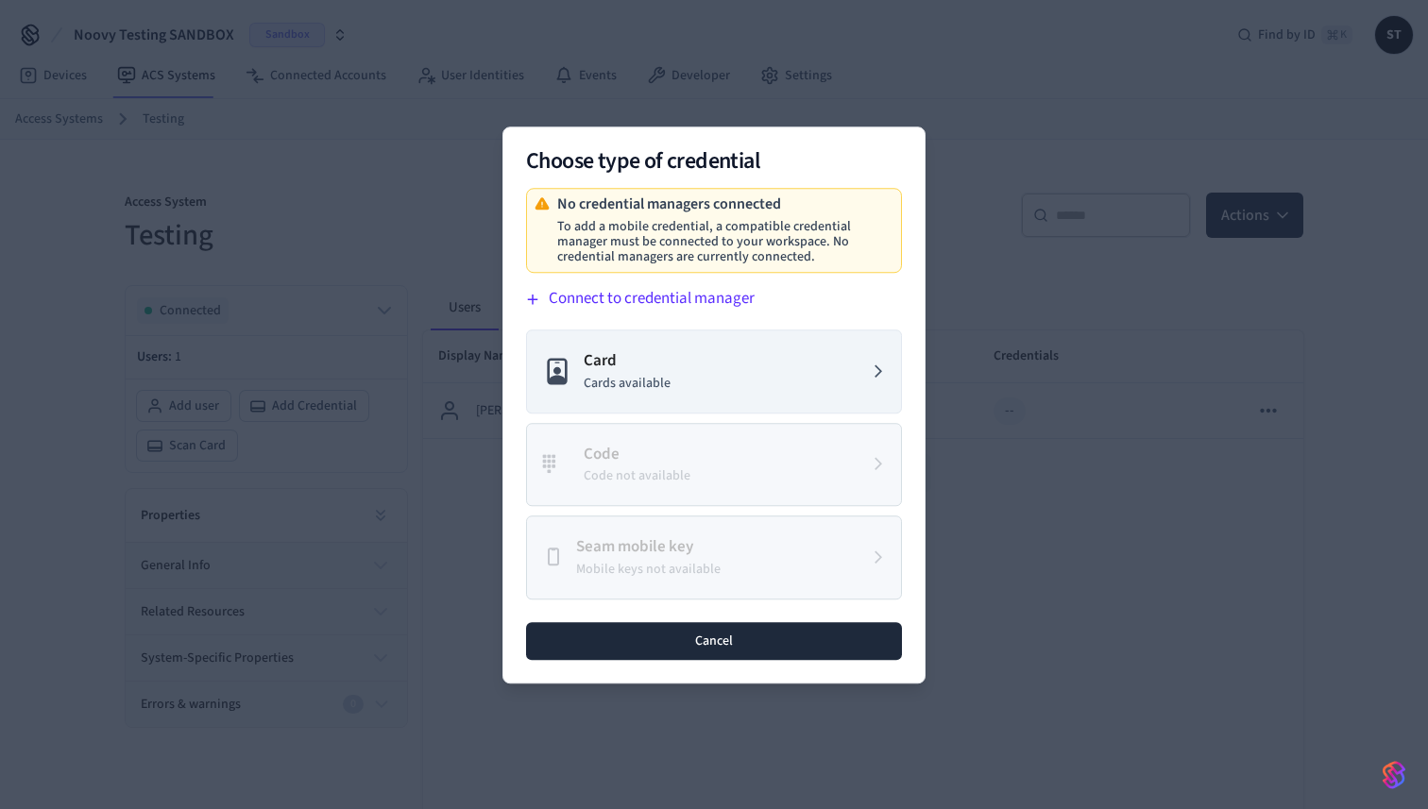
click at [638, 636] on button "Cancel" at bounding box center [714, 640] width 376 height 38
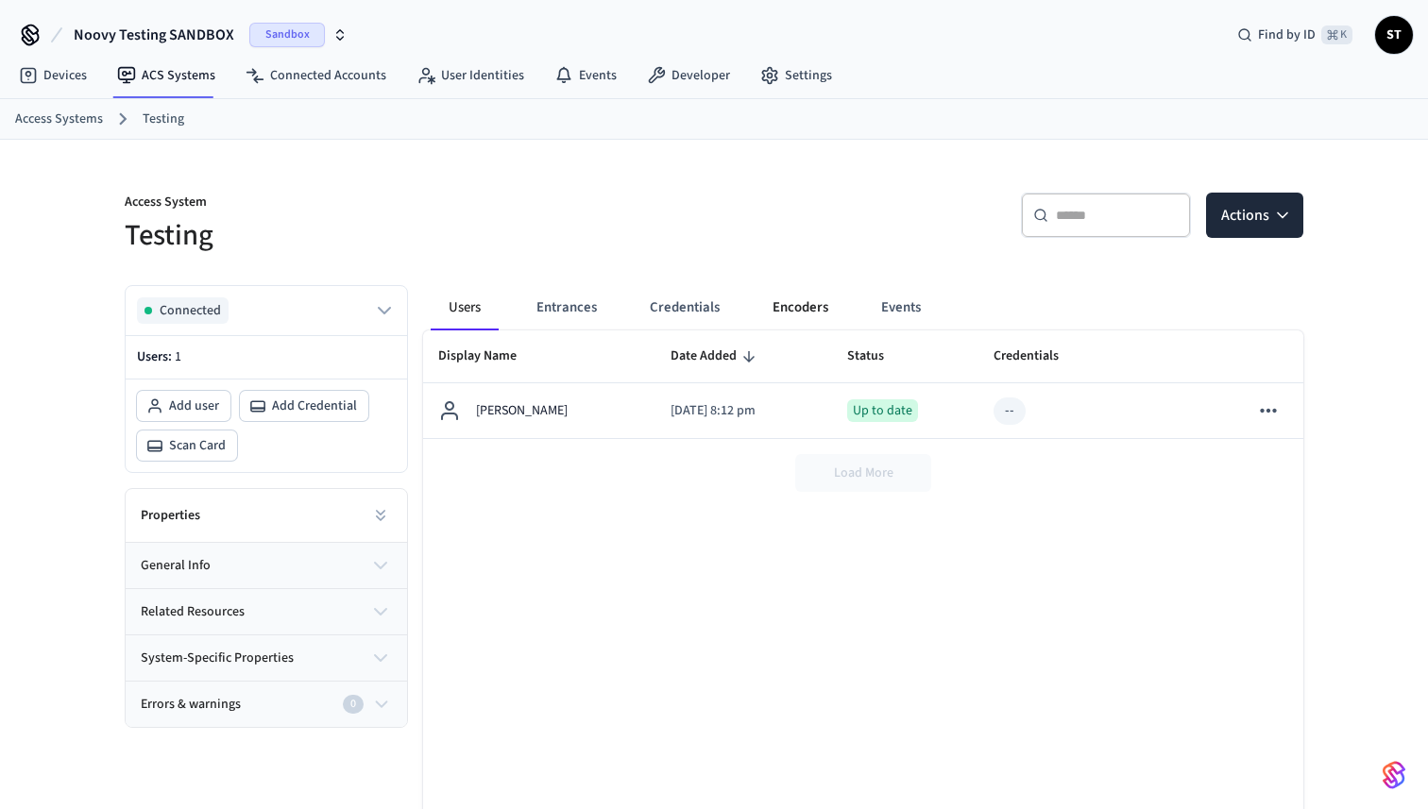
click at [798, 304] on button "Encoders" at bounding box center [800, 307] width 86 height 45
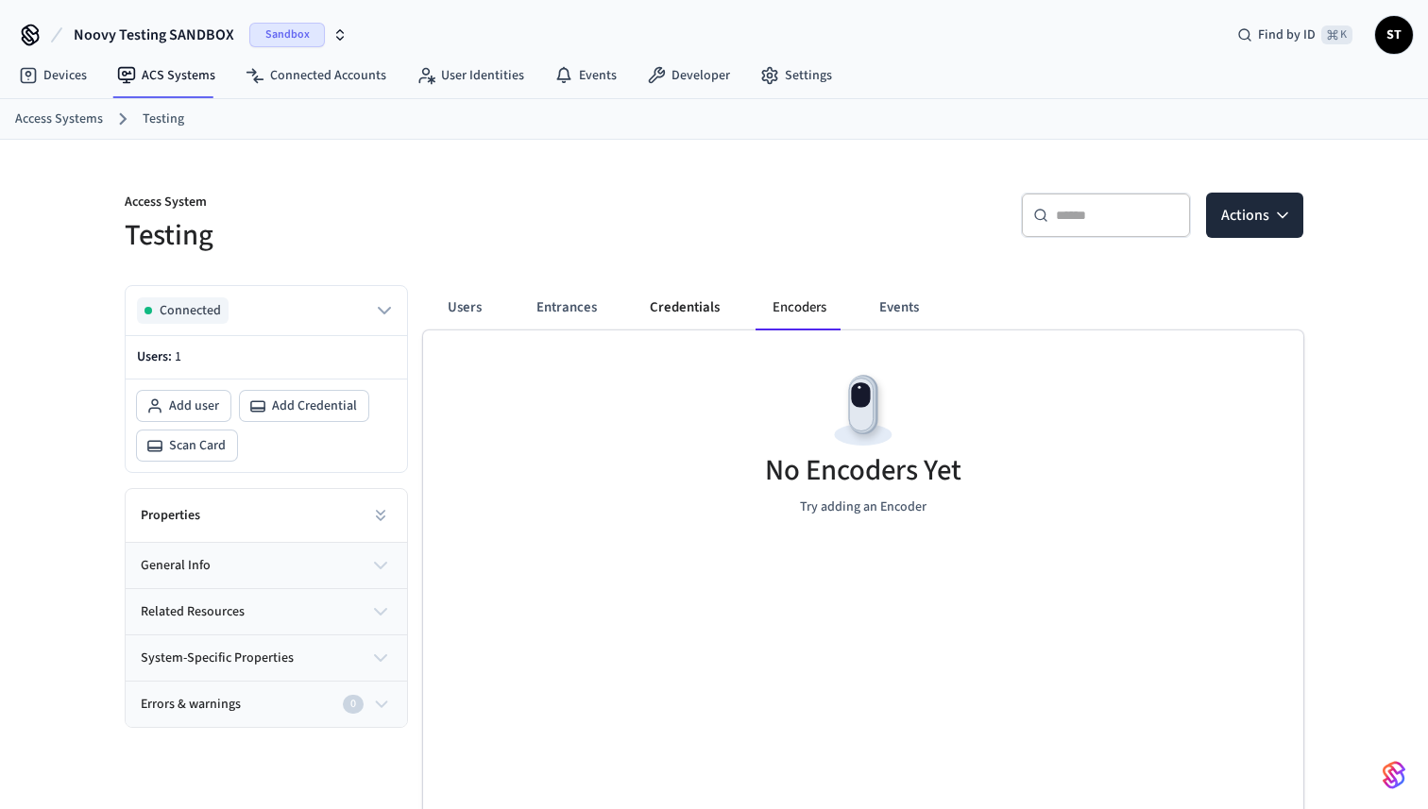
click at [670, 290] on button "Credentials" at bounding box center [684, 307] width 100 height 45
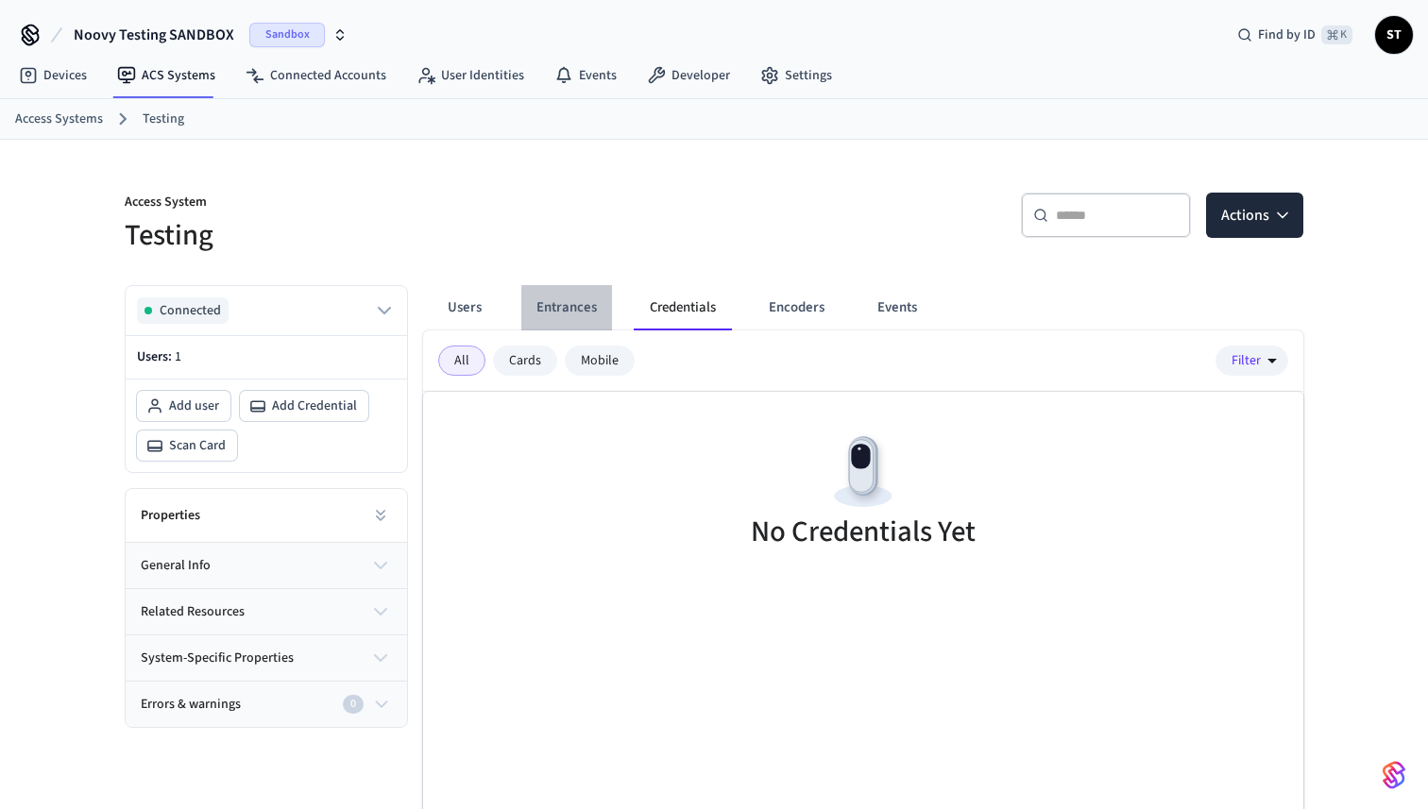
click at [600, 307] on button "Entrances" at bounding box center [566, 307] width 91 height 45
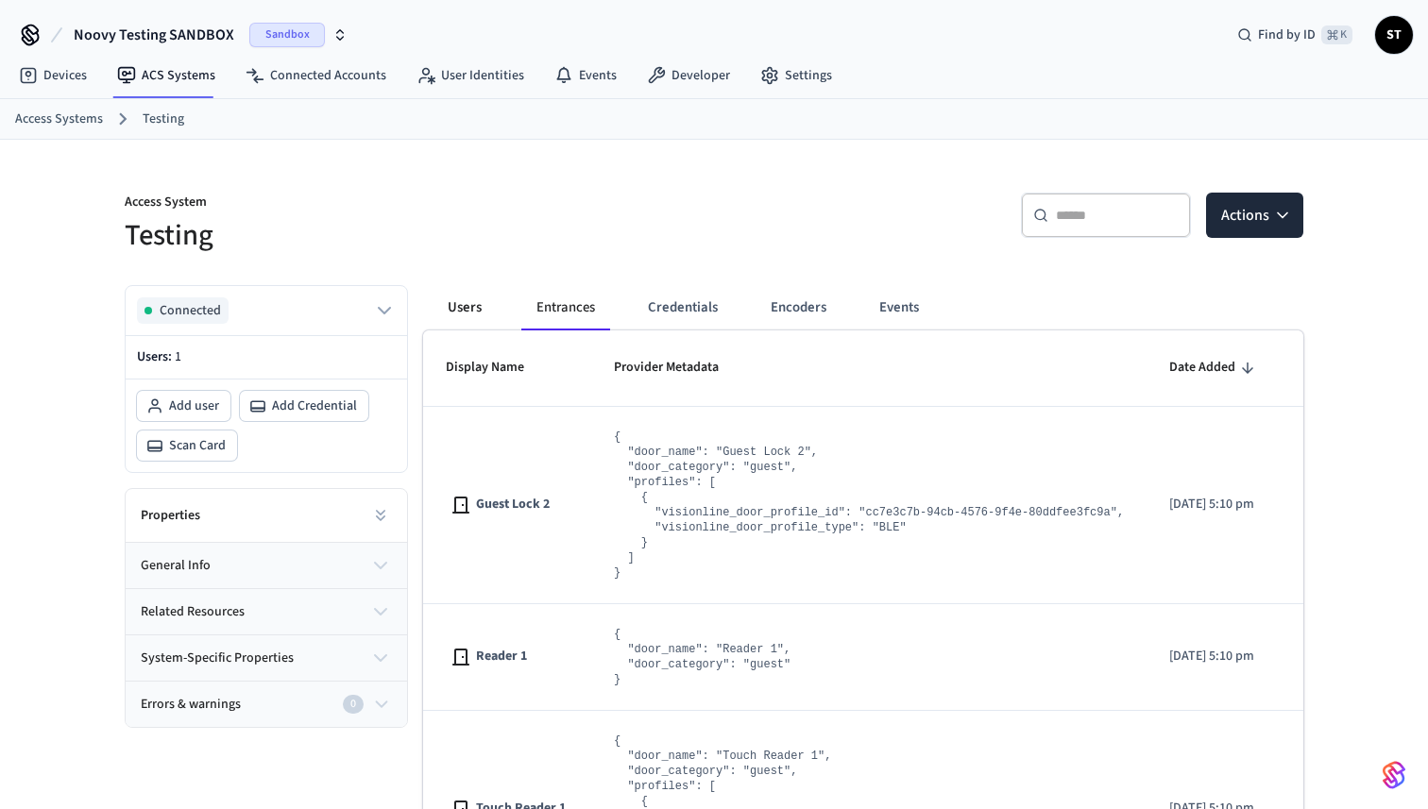
click at [448, 300] on button "Users" at bounding box center [465, 307] width 68 height 45
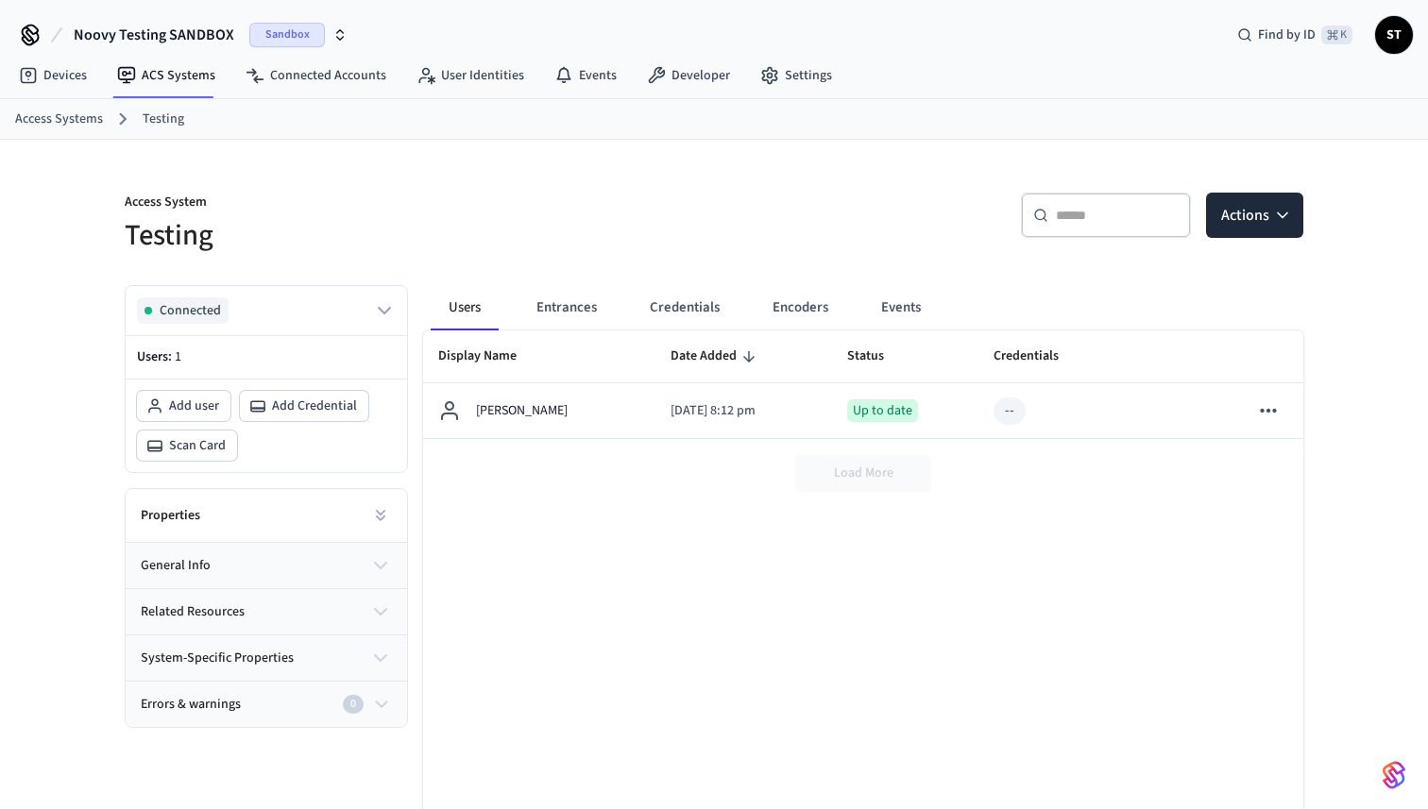
click at [194, 34] on span "Noovy Testing SANDBOX" at bounding box center [154, 35] width 161 height 23
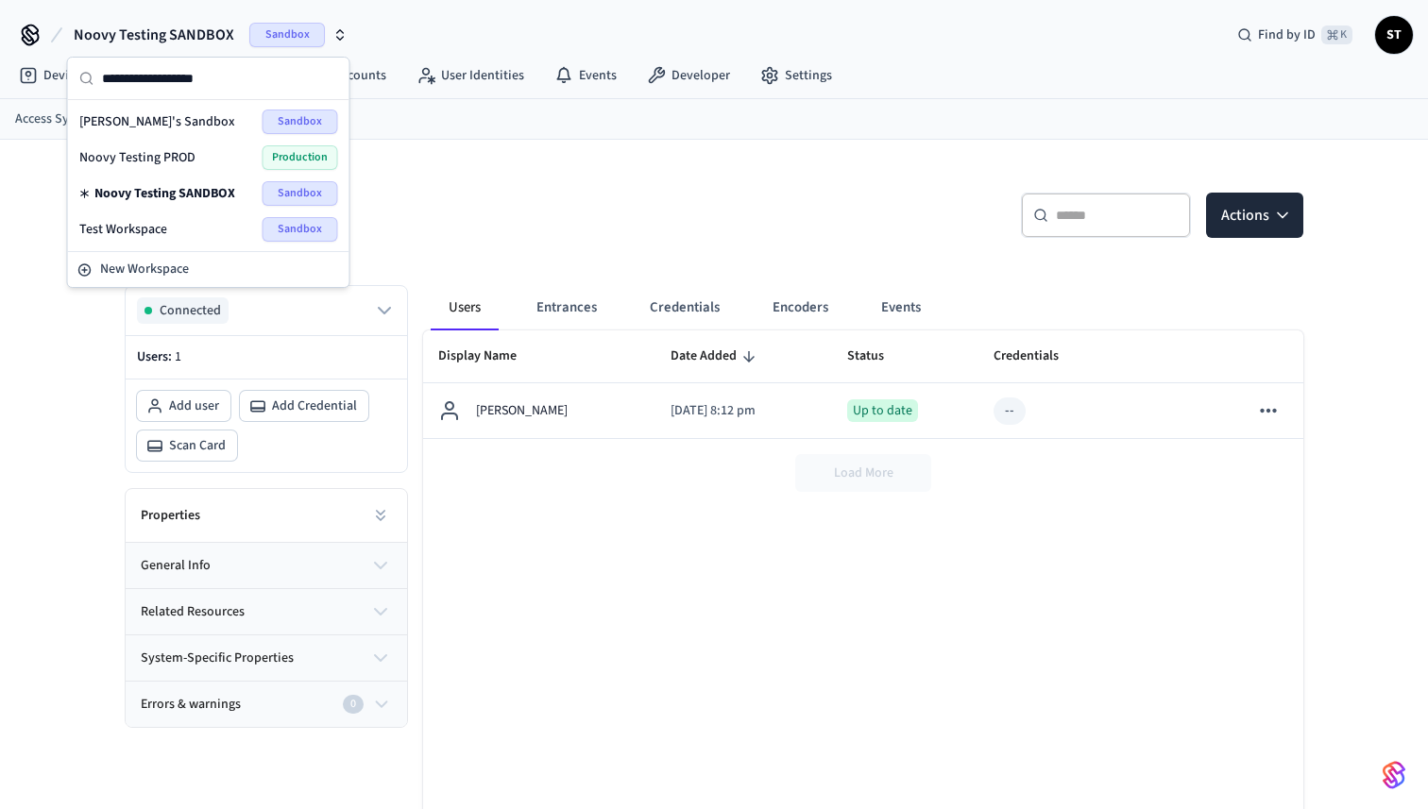
click at [199, 151] on div "Noovy Testing PROD Production" at bounding box center [208, 157] width 259 height 25
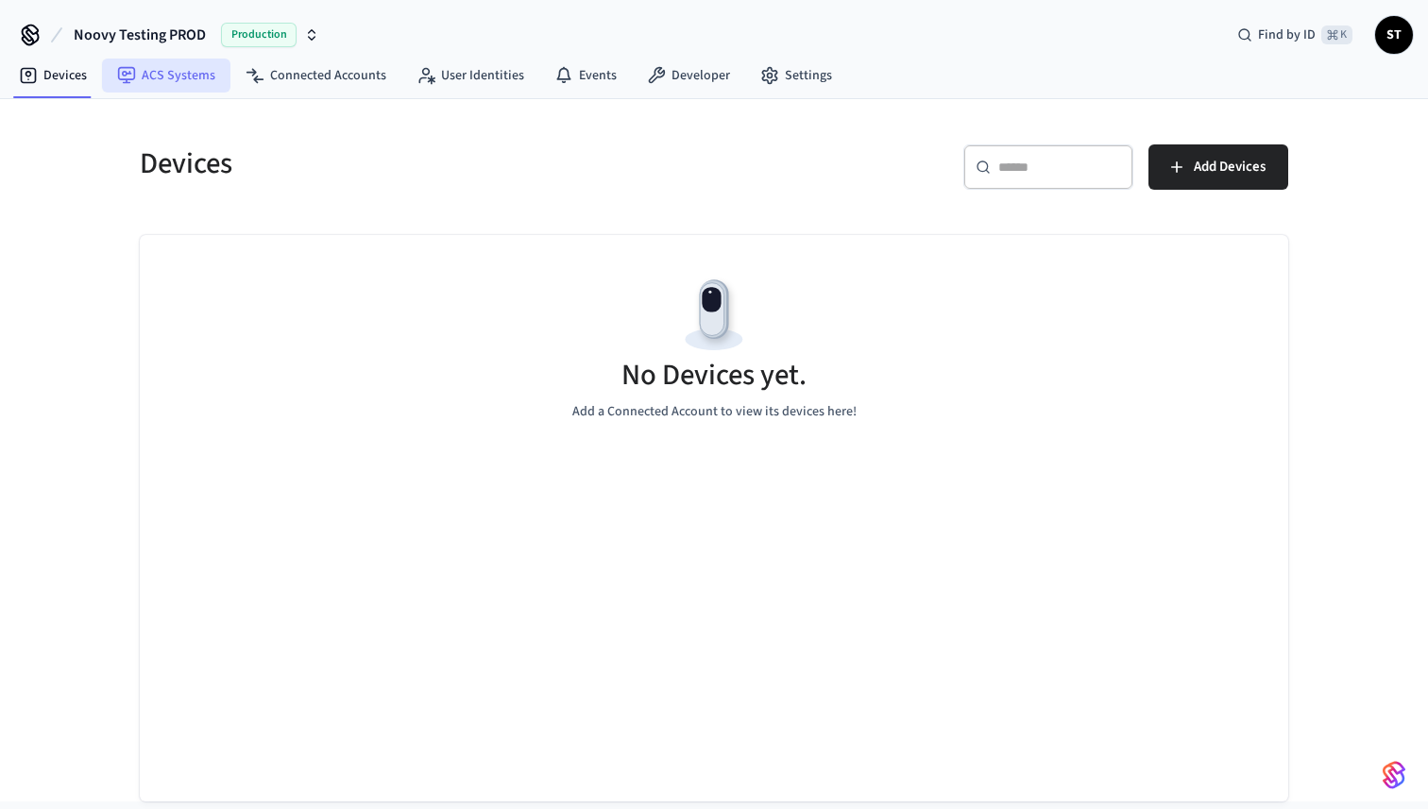
click at [196, 68] on link "ACS Systems" at bounding box center [166, 76] width 128 height 34
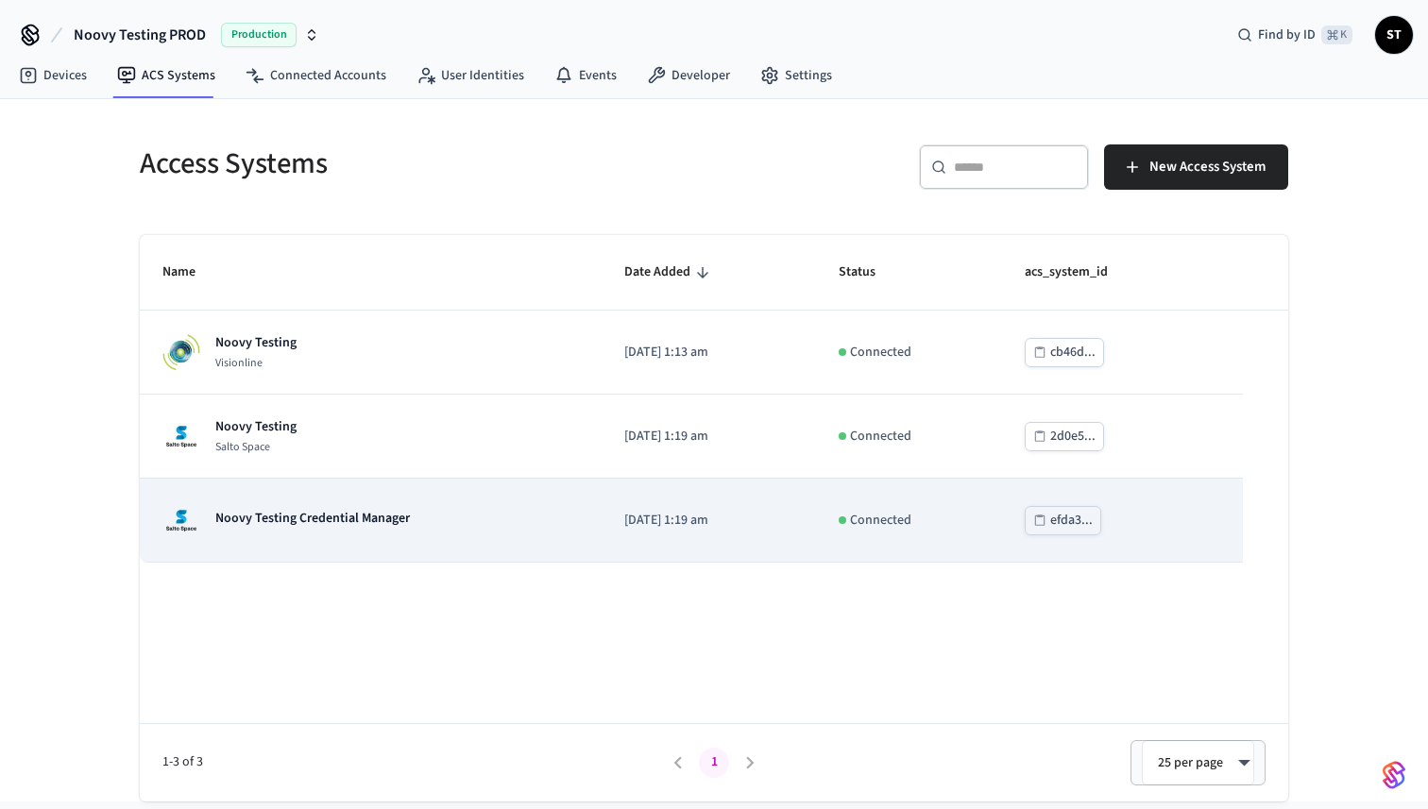
click at [419, 524] on div "Noovy Testing Credential Manager" at bounding box center [370, 520] width 416 height 38
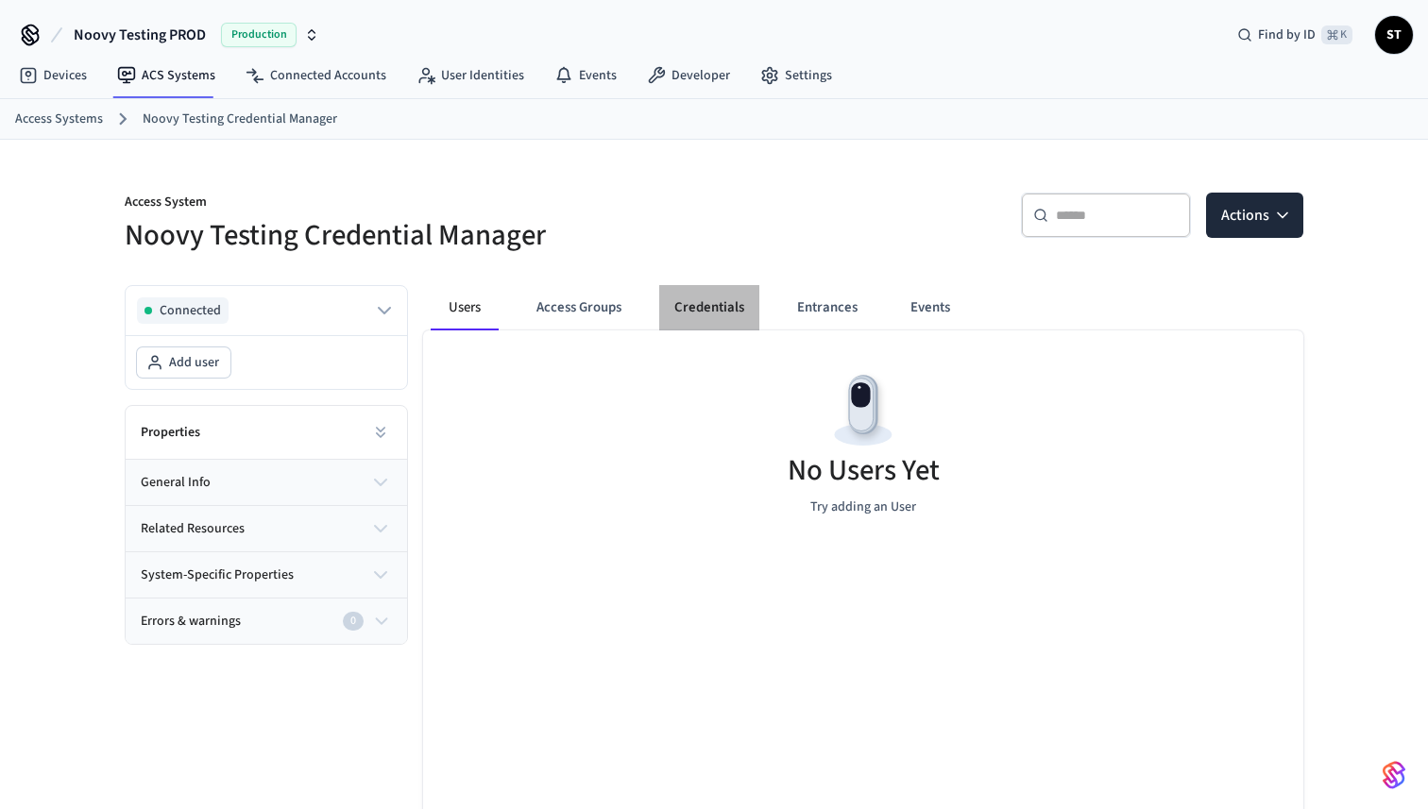
click at [717, 299] on button "Credentials" at bounding box center [709, 307] width 100 height 45
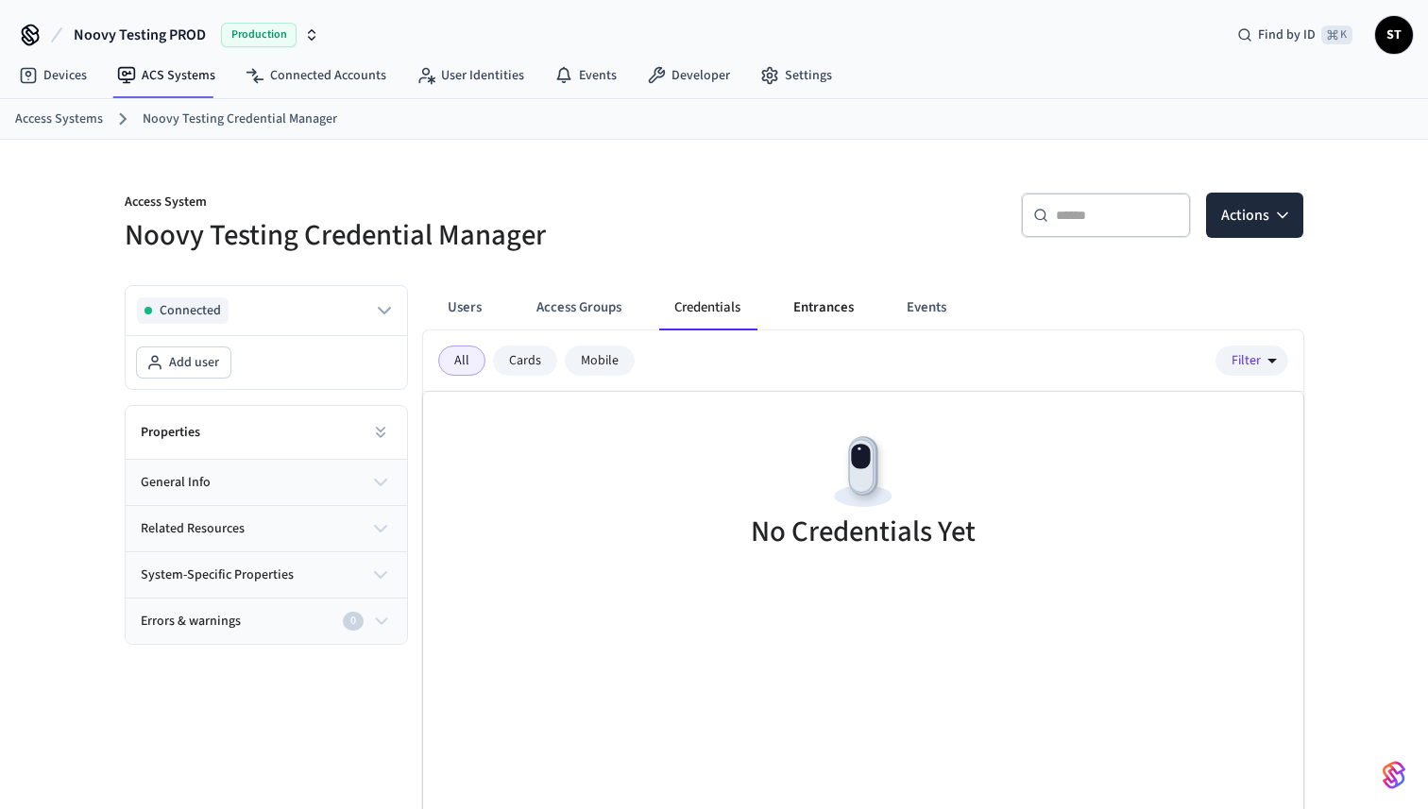
click at [819, 310] on button "Entrances" at bounding box center [823, 307] width 91 height 45
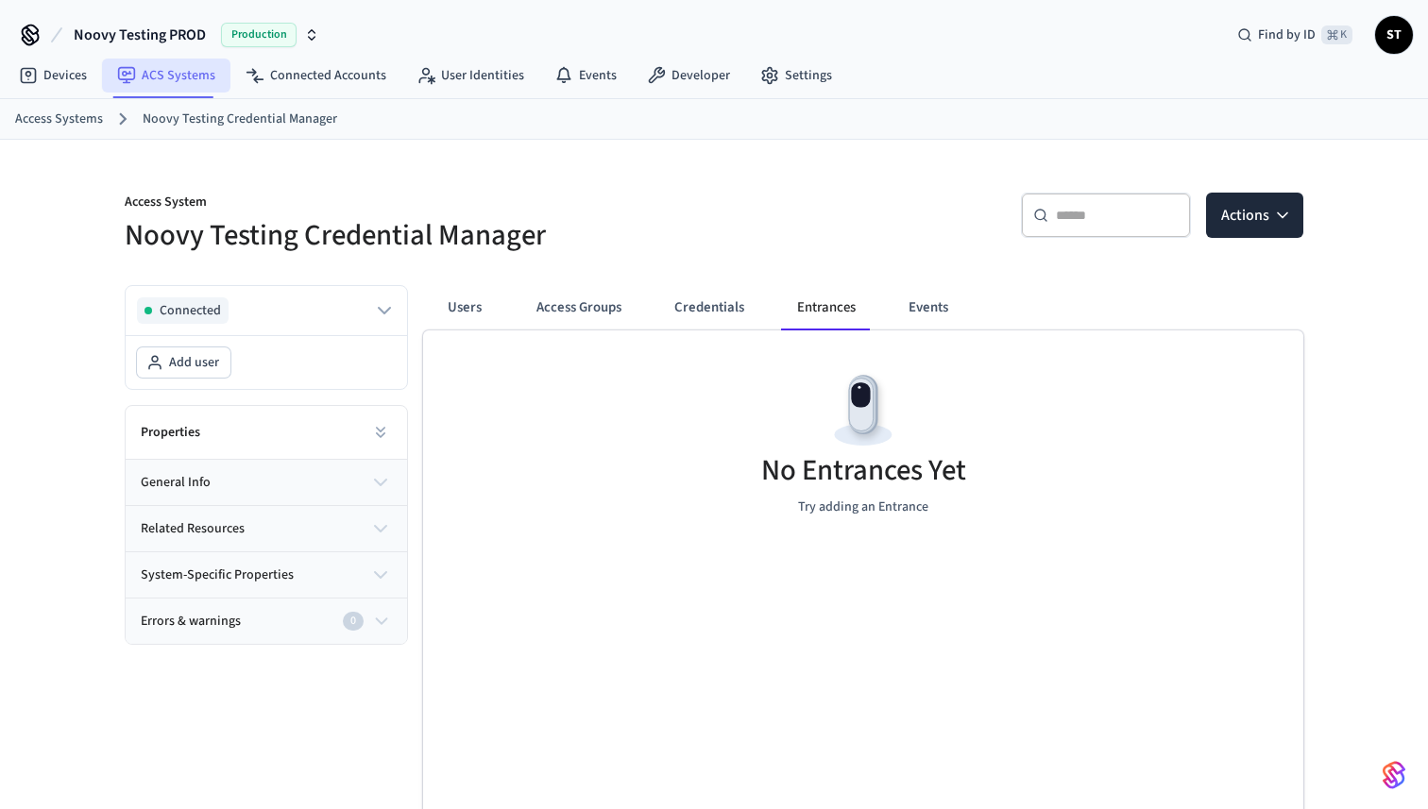
click at [162, 73] on link "ACS Systems" at bounding box center [166, 76] width 128 height 34
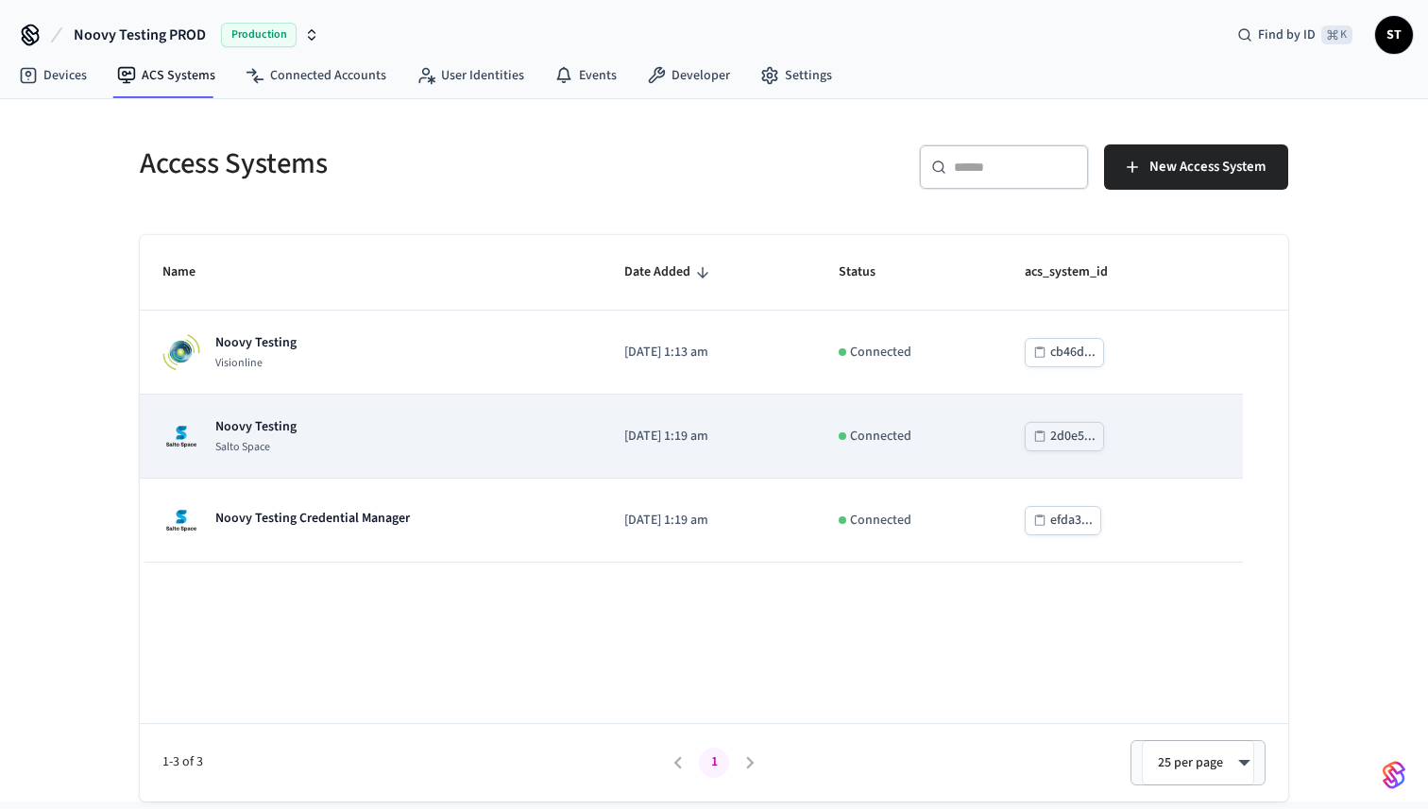
click at [341, 433] on div "Noovy Testing Salto Space" at bounding box center [370, 436] width 416 height 38
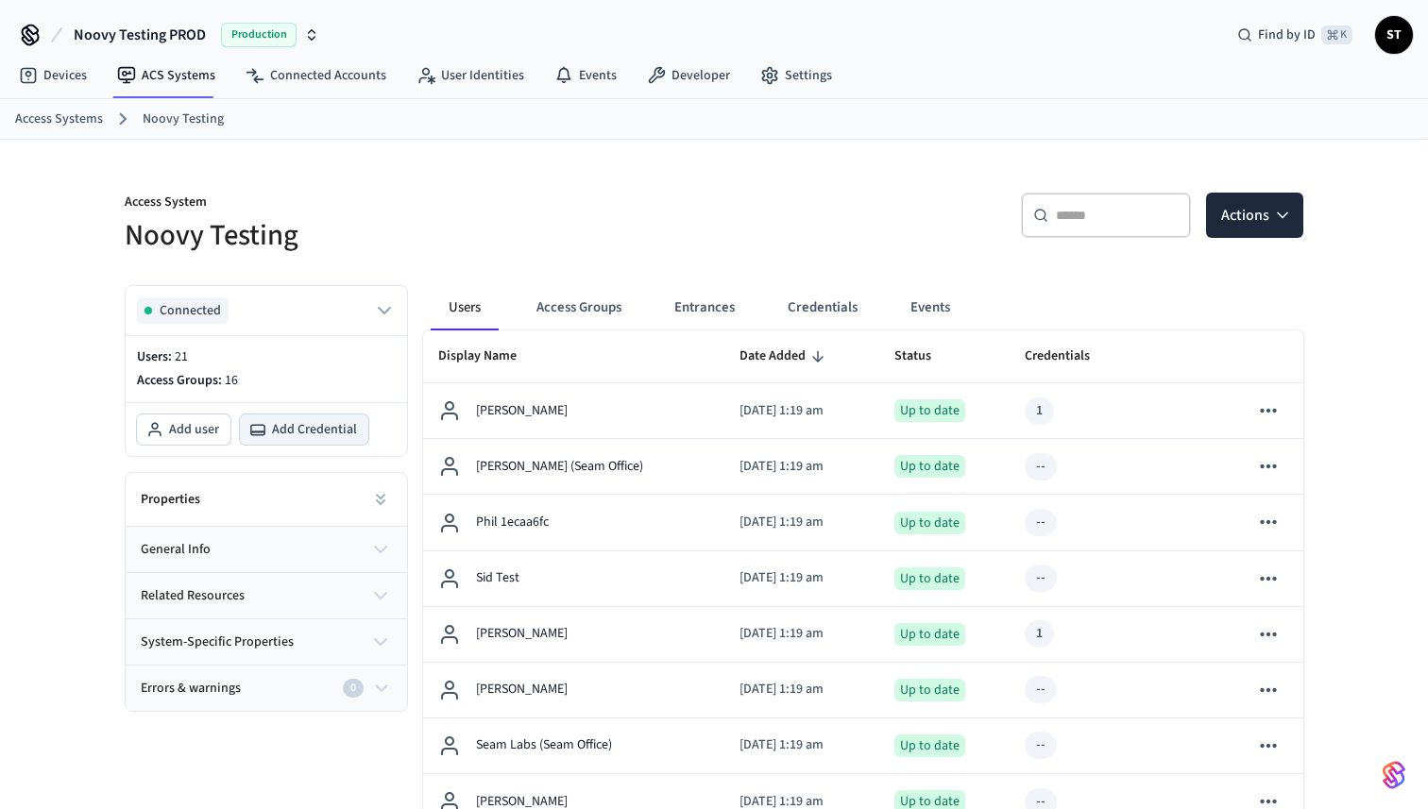
click at [300, 427] on span "Add Credential" at bounding box center [314, 429] width 85 height 19
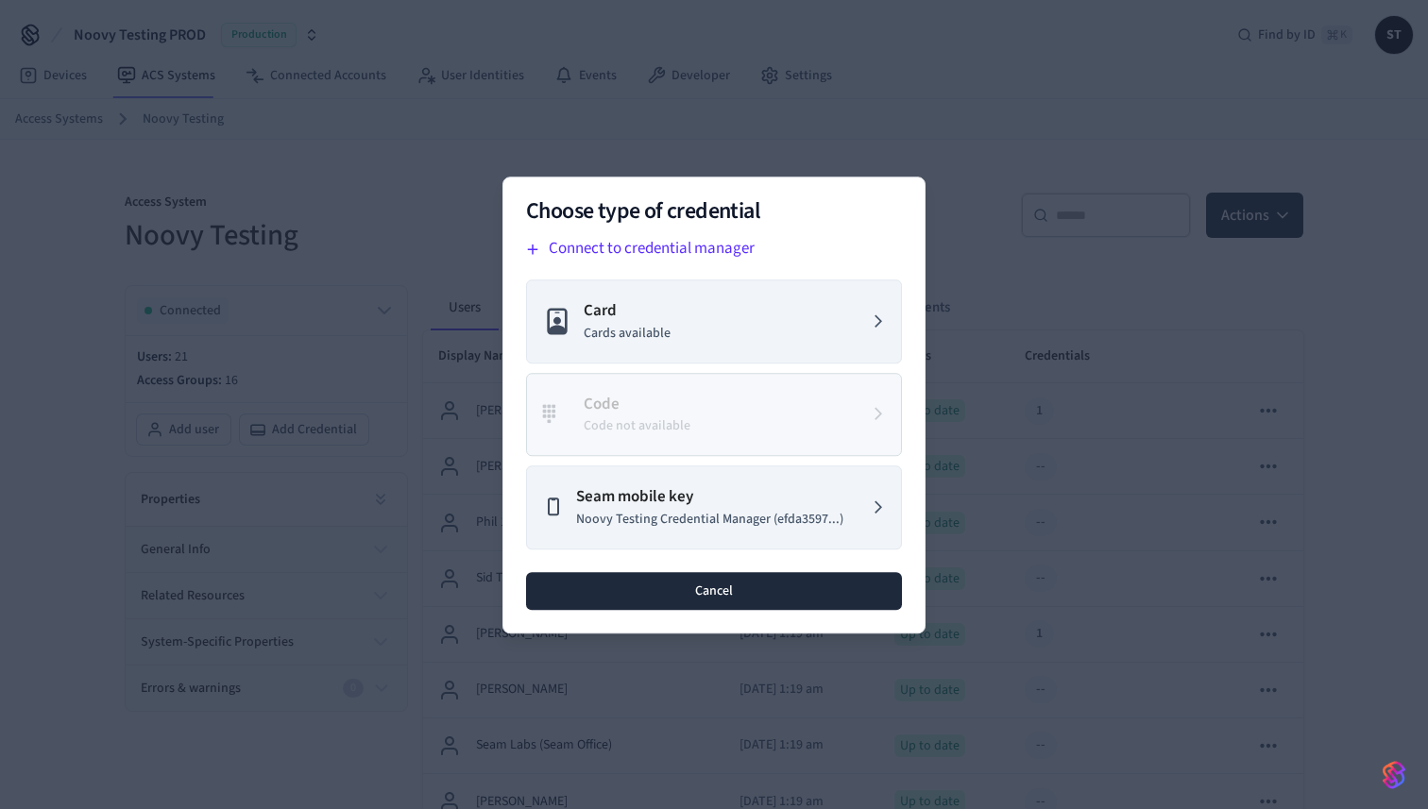
click at [708, 598] on button "Cancel" at bounding box center [714, 590] width 376 height 38
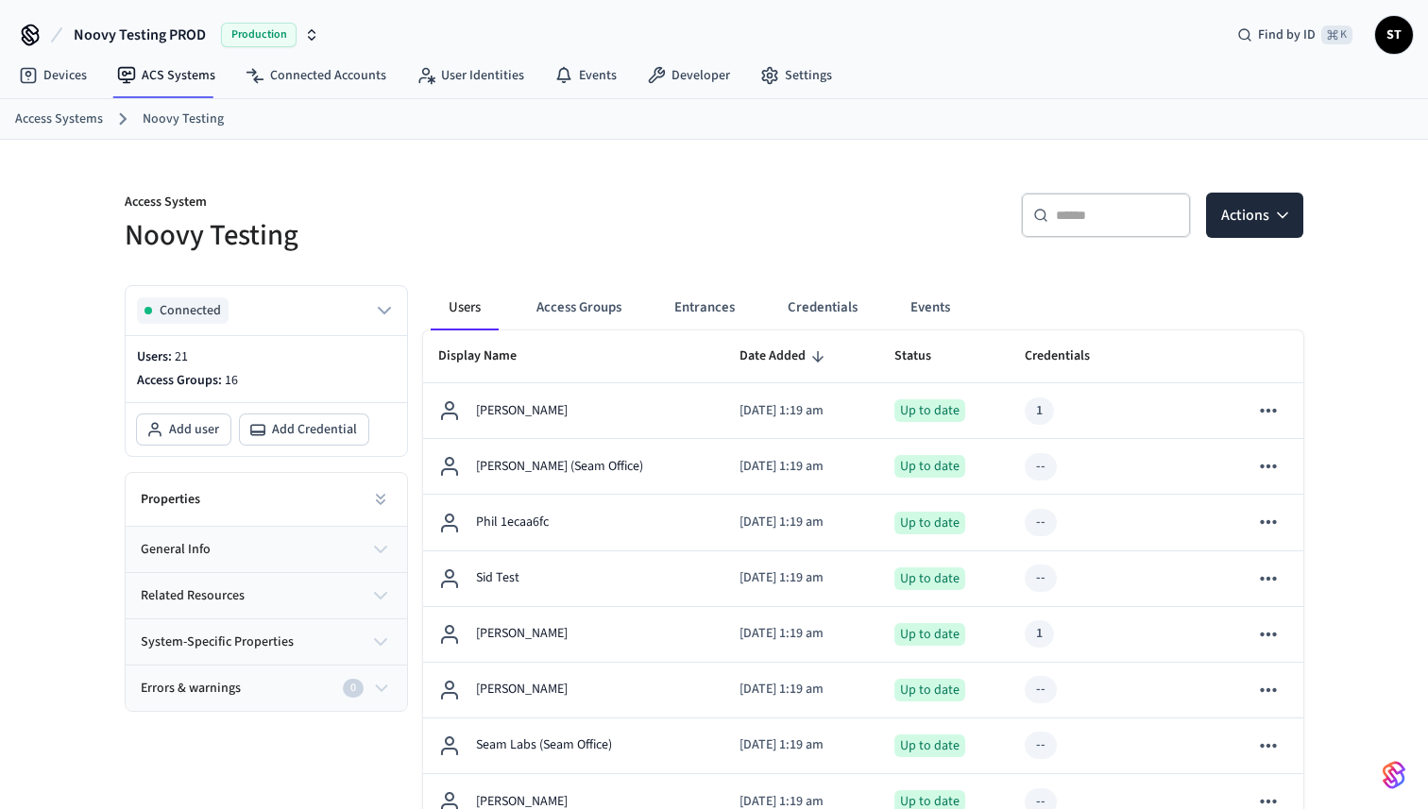
click at [831, 300] on button "Credentials" at bounding box center [822, 307] width 100 height 45
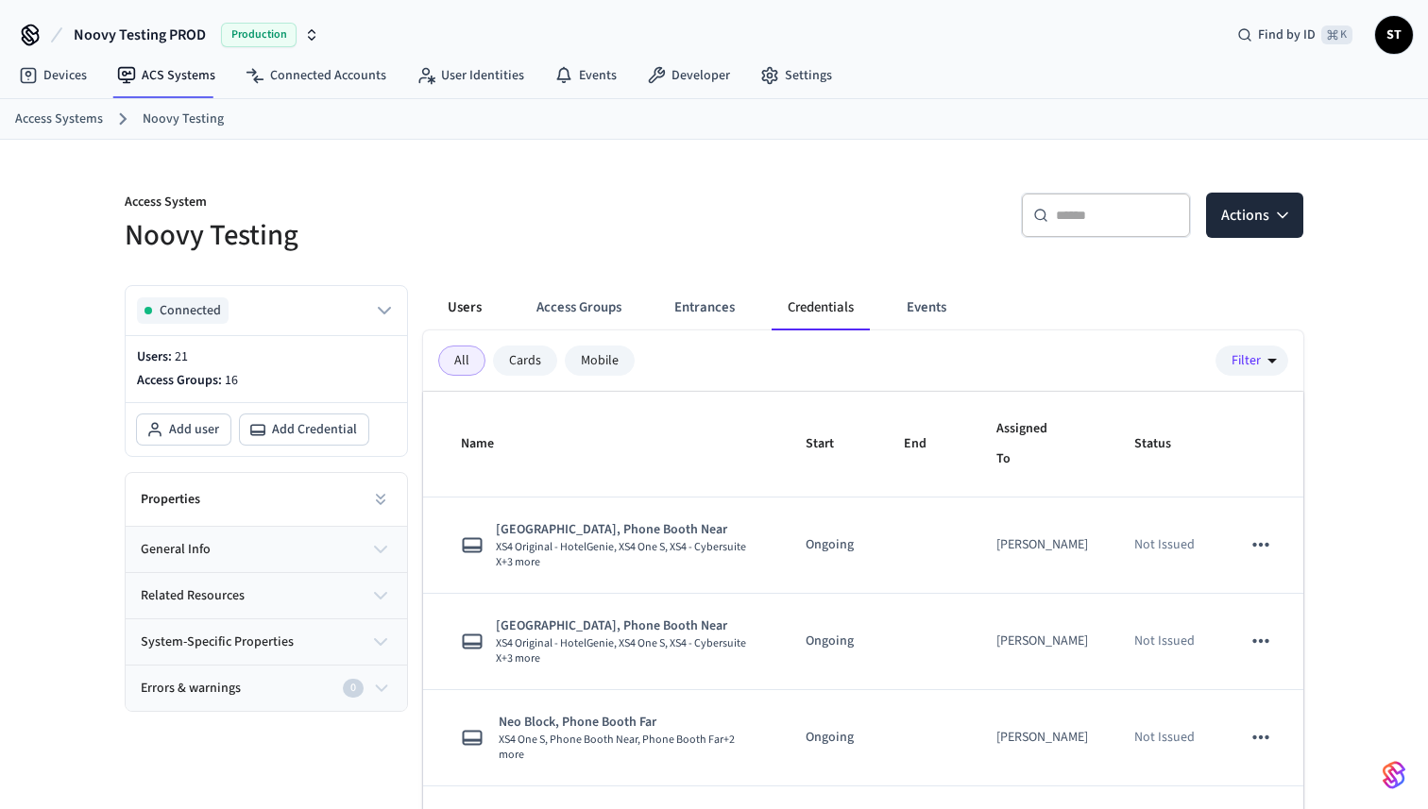
click at [471, 310] on button "Users" at bounding box center [465, 307] width 68 height 45
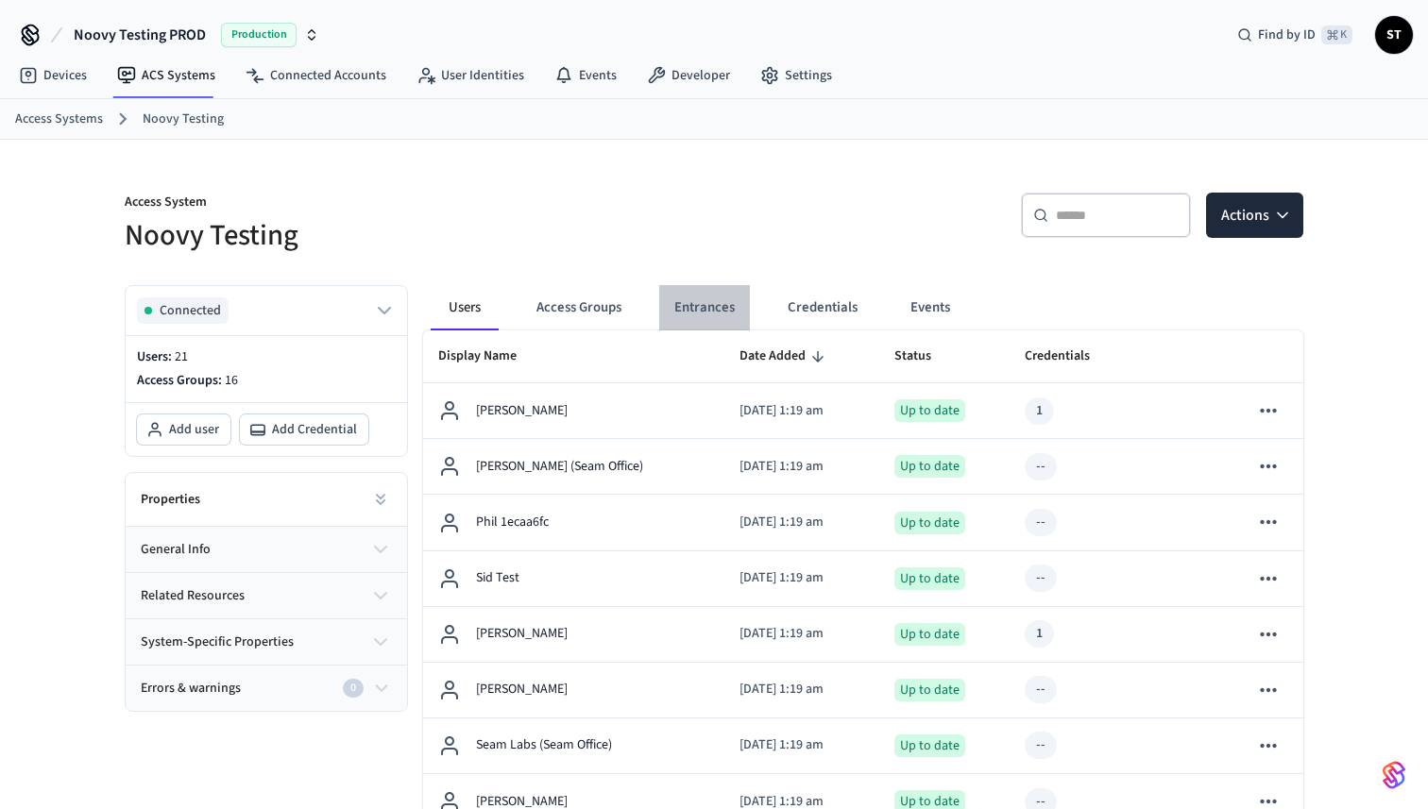
click at [700, 301] on button "Entrances" at bounding box center [704, 307] width 91 height 45
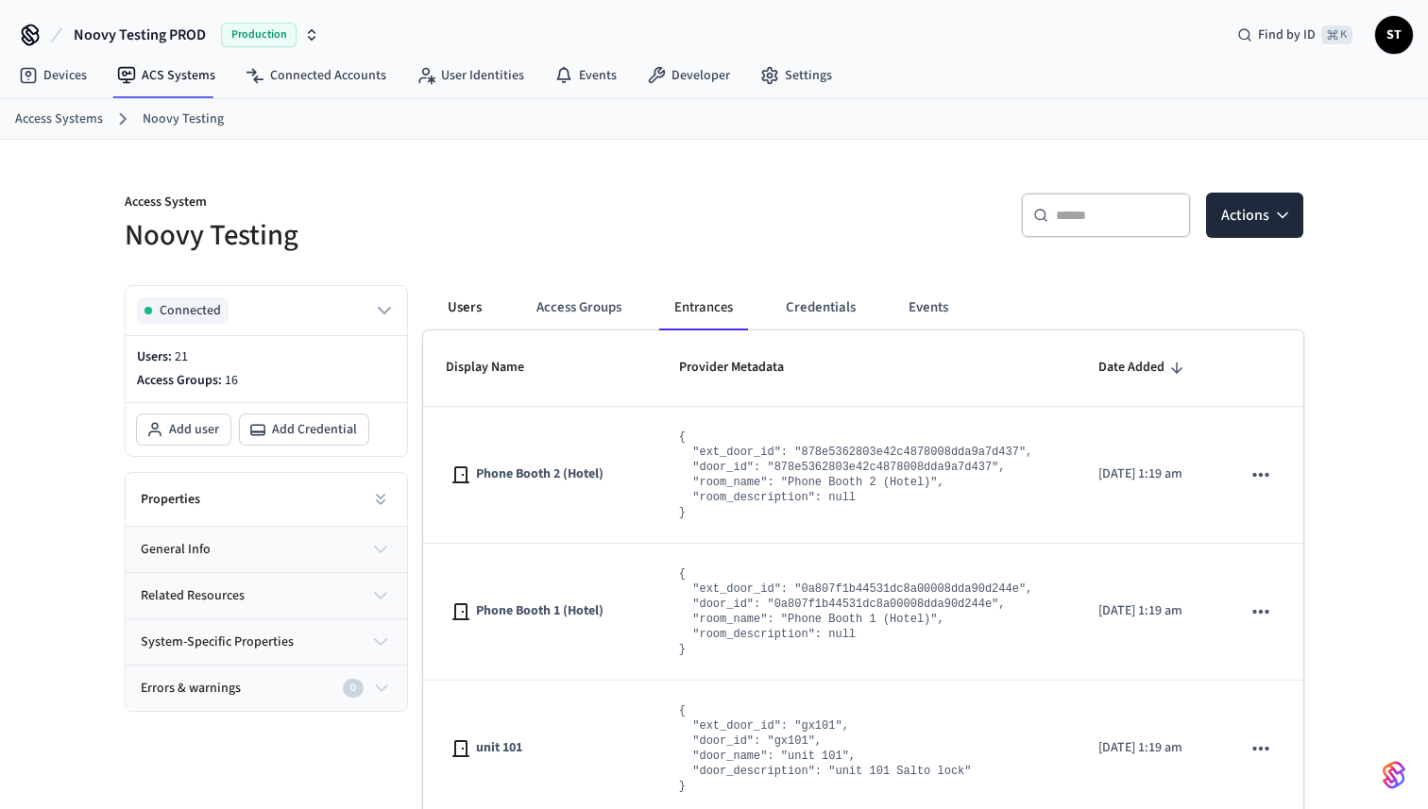
click at [466, 310] on button "Users" at bounding box center [465, 307] width 68 height 45
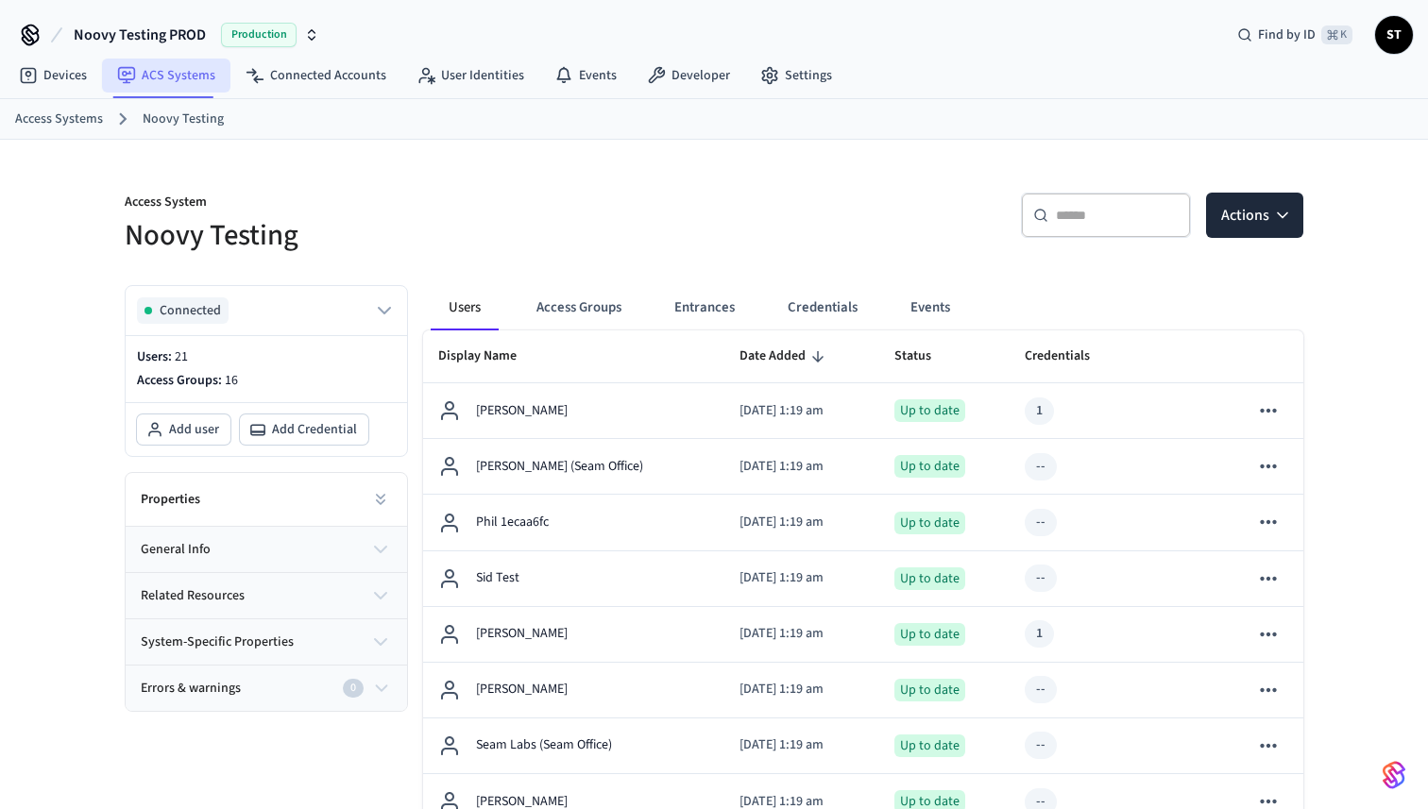
click at [179, 77] on link "ACS Systems" at bounding box center [166, 76] width 128 height 34
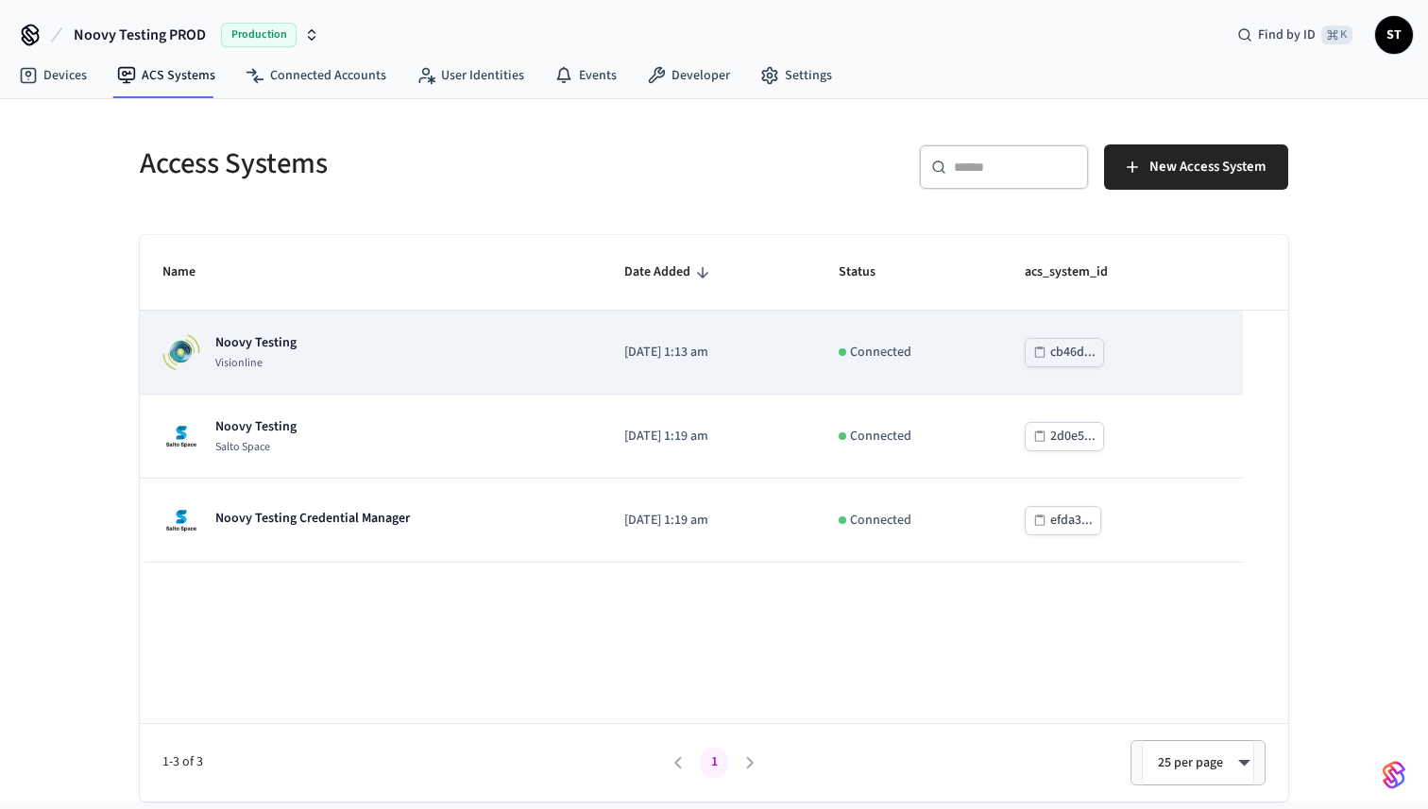
click at [255, 346] on p "Noovy Testing" at bounding box center [255, 342] width 81 height 19
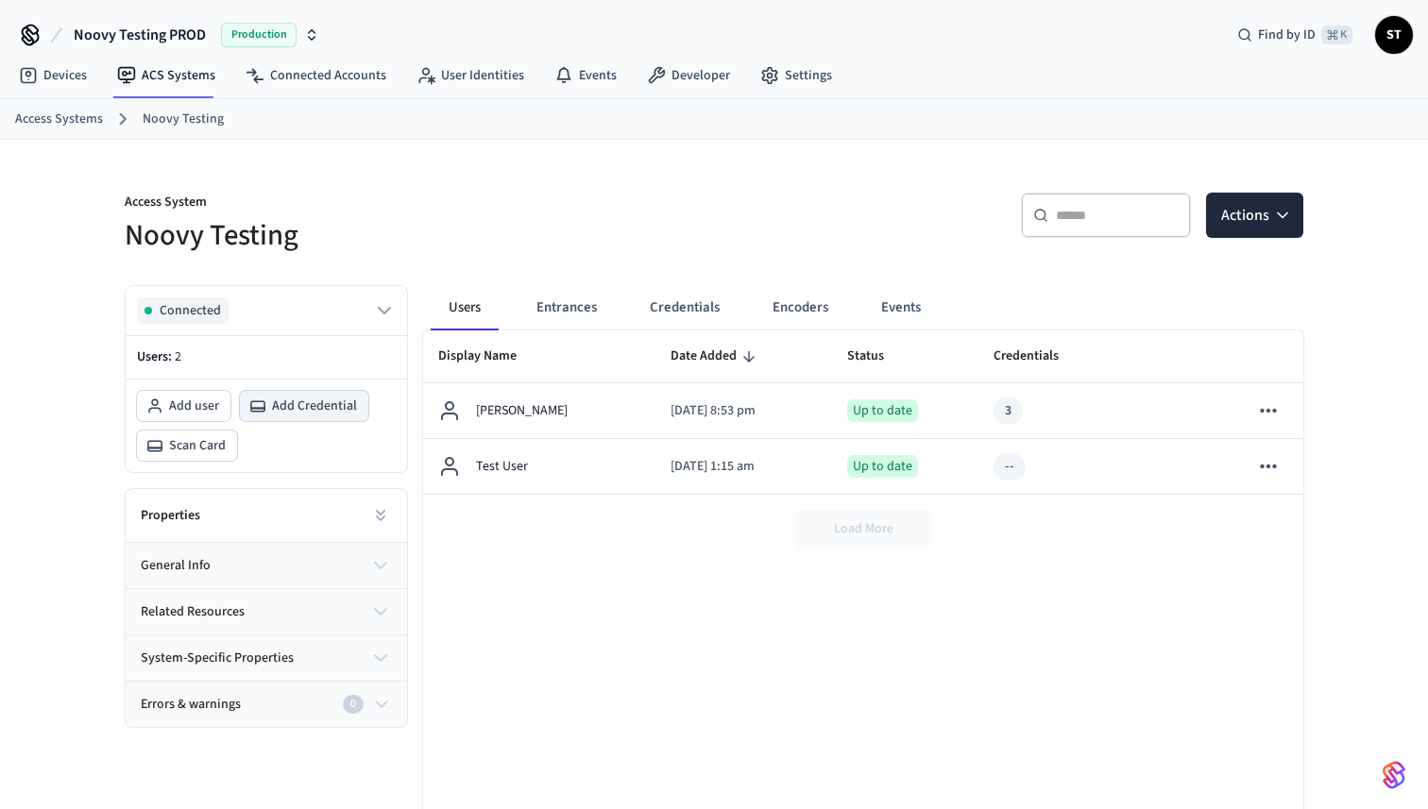
click at [298, 407] on span "Add Credential" at bounding box center [314, 406] width 85 height 19
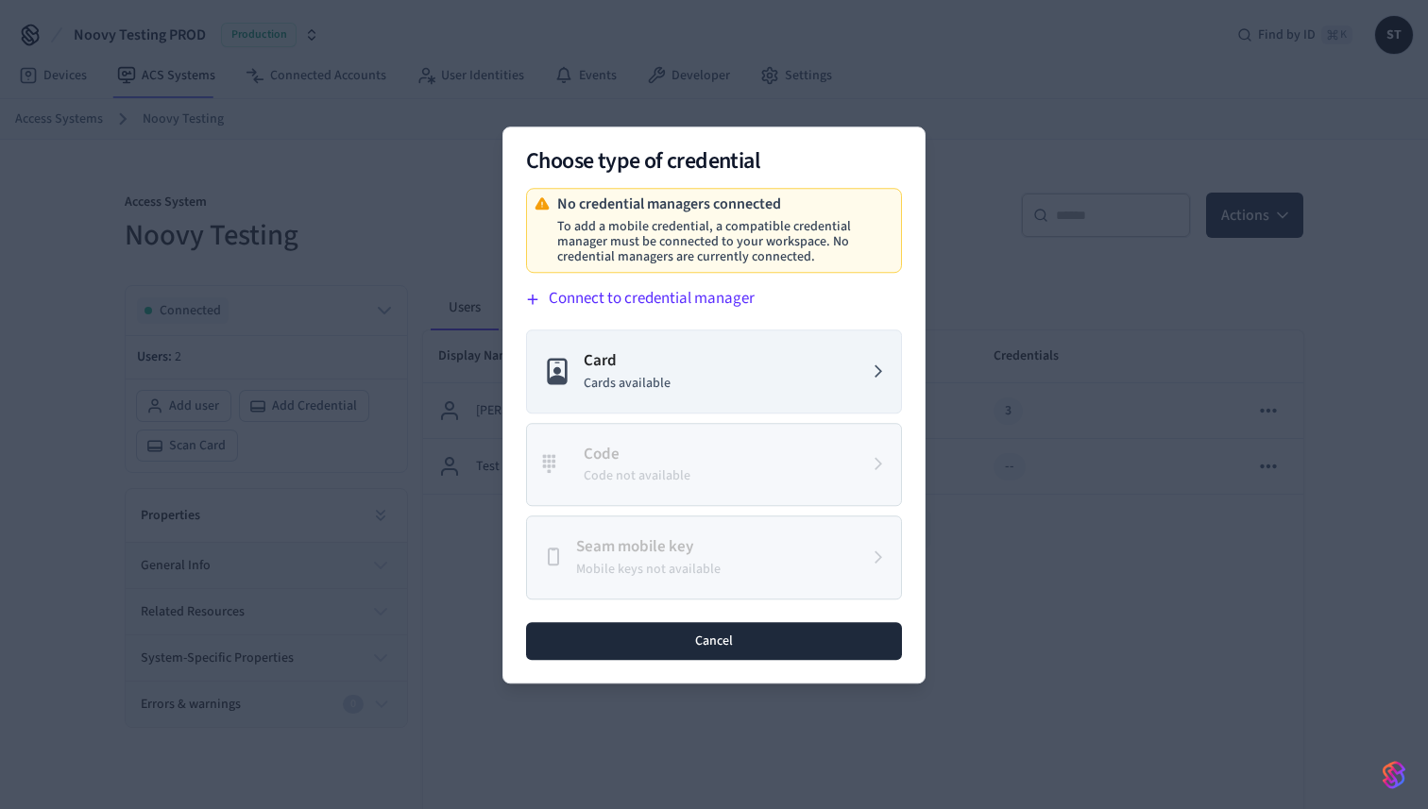
click at [727, 649] on button "Cancel" at bounding box center [714, 640] width 376 height 38
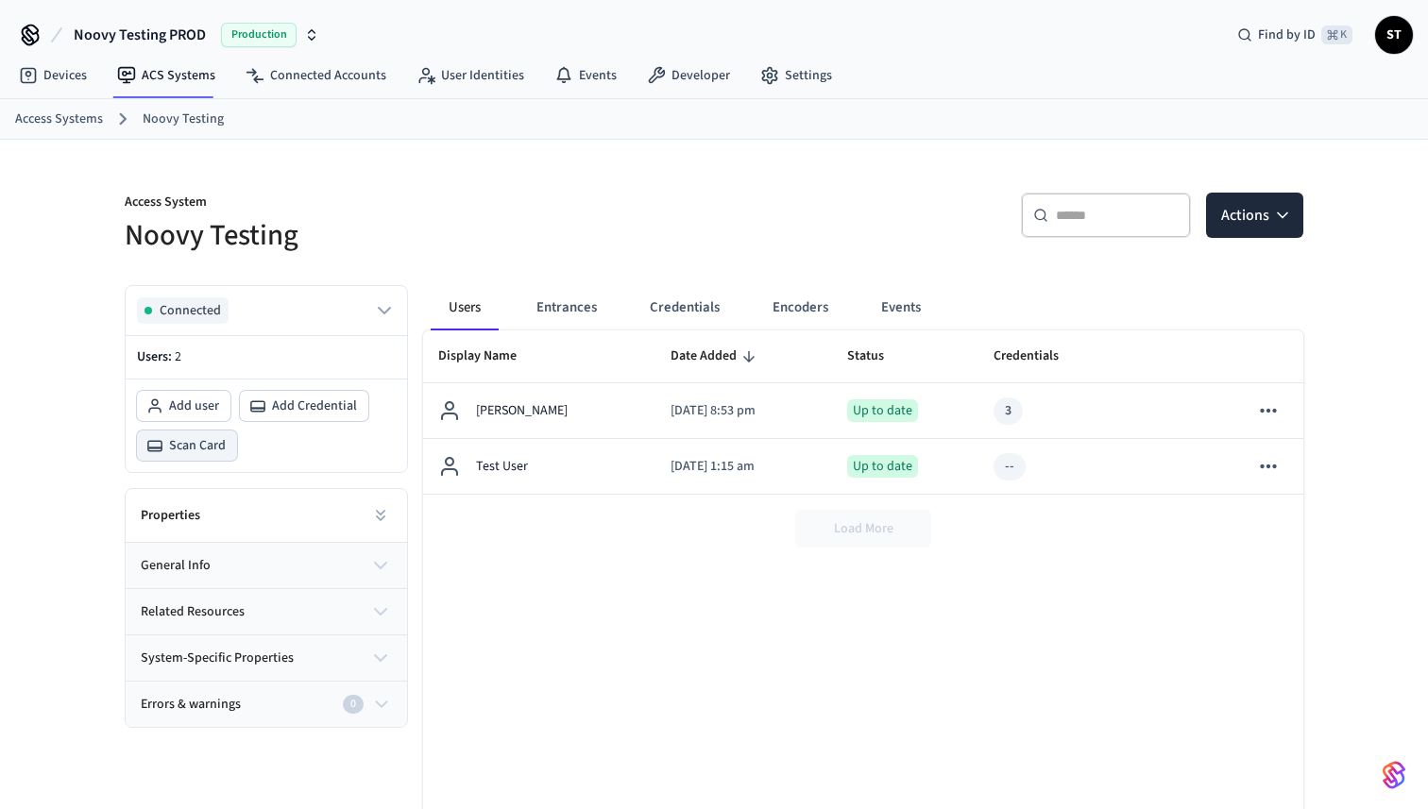
click at [198, 446] on span "Scan Card" at bounding box center [197, 445] width 57 height 19
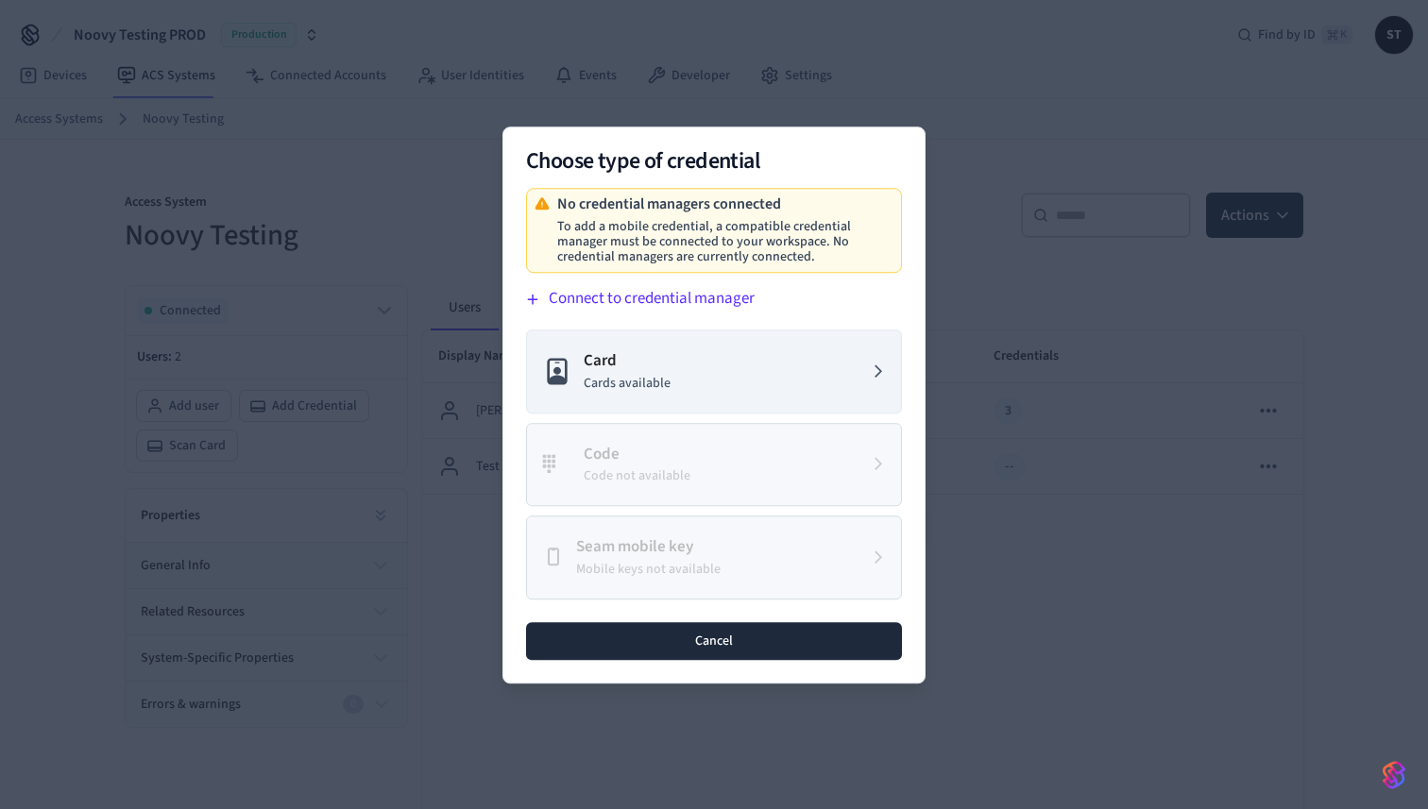
click at [752, 638] on button "Cancel" at bounding box center [714, 640] width 376 height 38
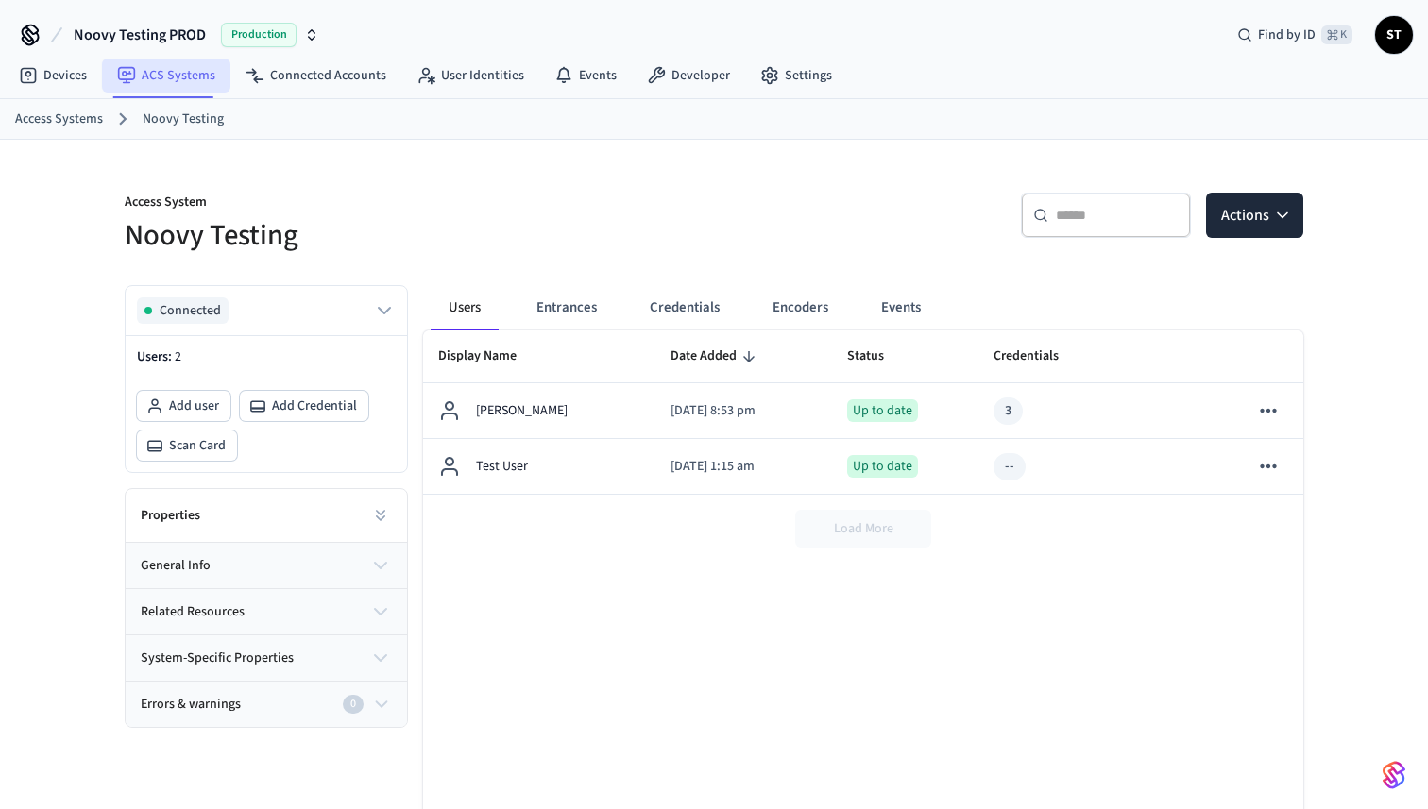
click at [173, 76] on link "ACS Systems" at bounding box center [166, 76] width 128 height 34
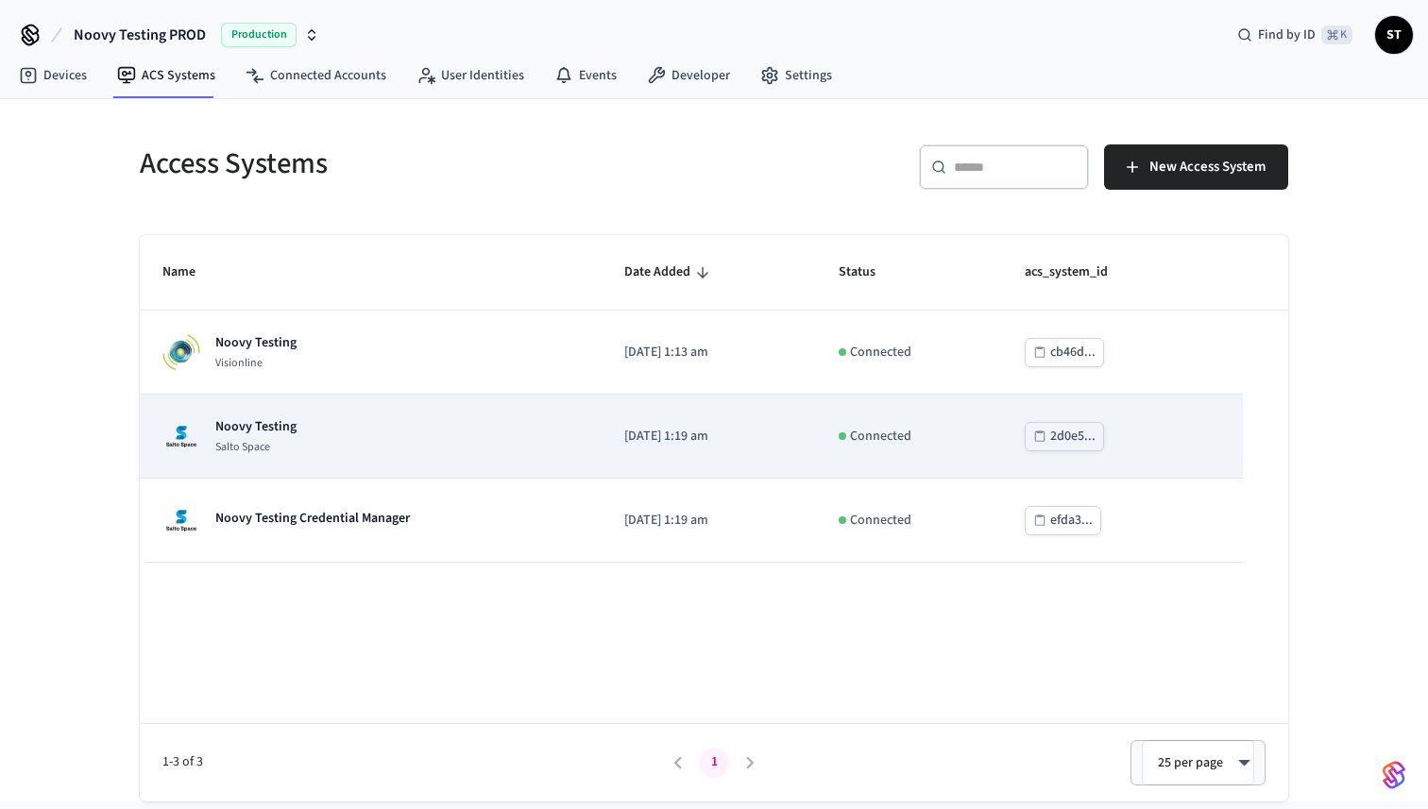
click at [286, 441] on p "Salto Space" at bounding box center [255, 447] width 81 height 15
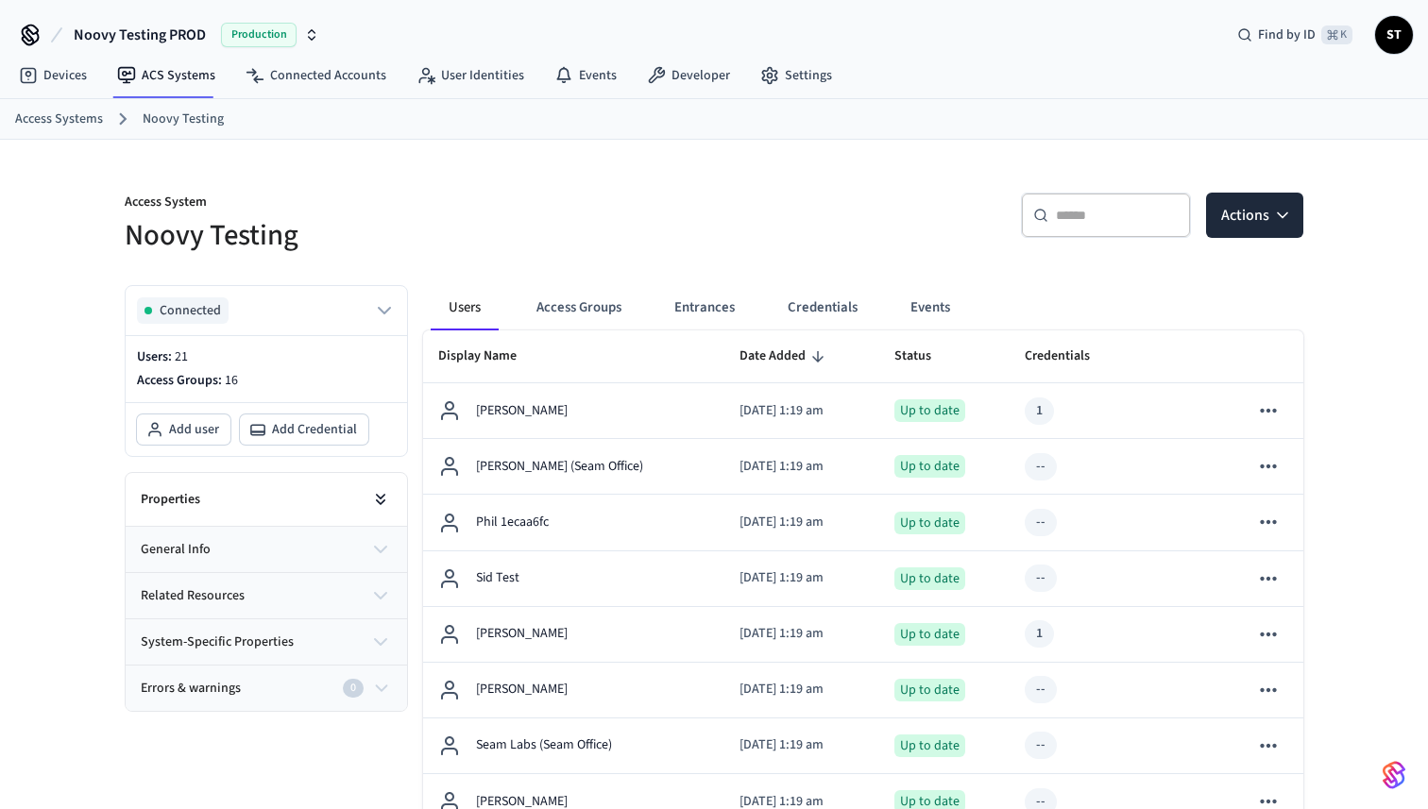
click at [373, 496] on icon at bounding box center [380, 499] width 19 height 19
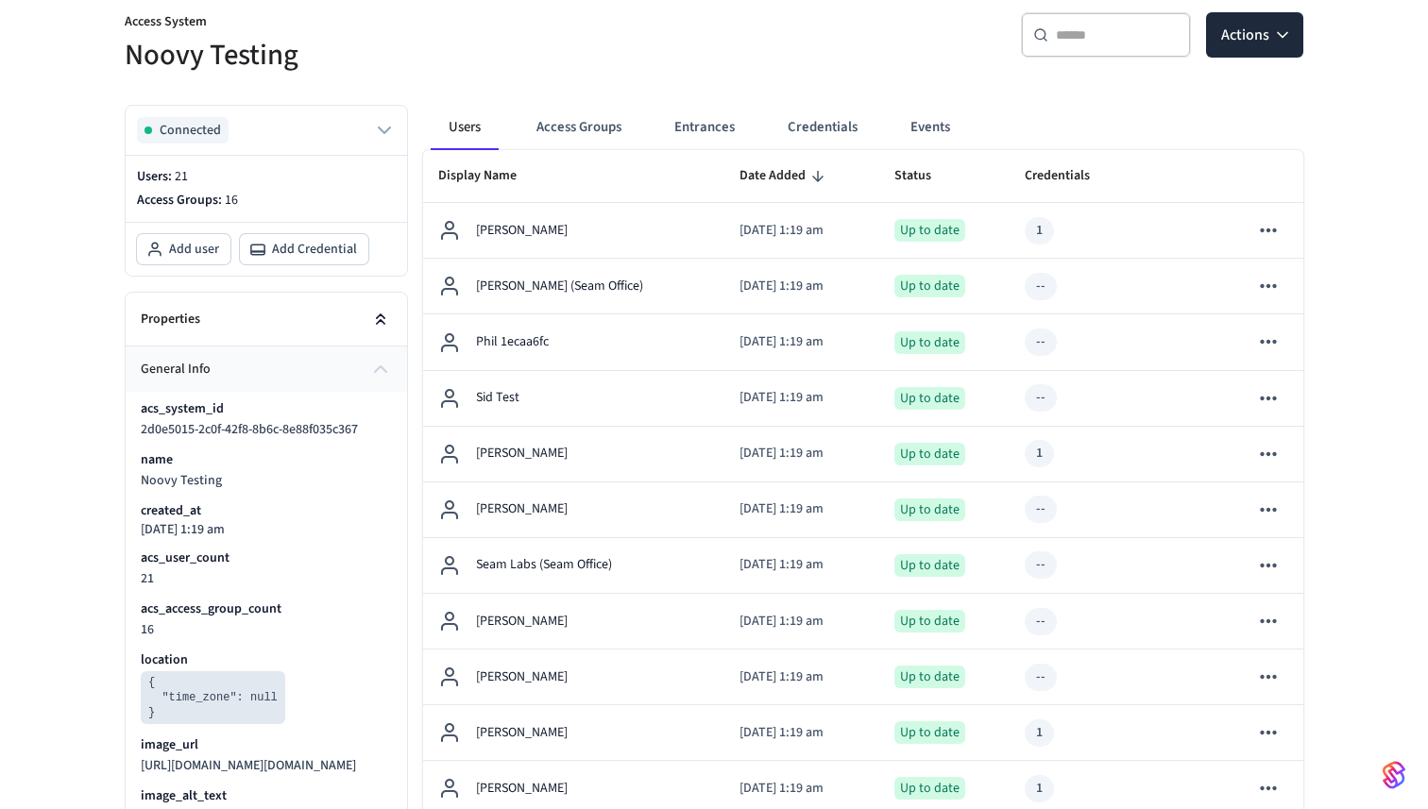
scroll to position [144, 0]
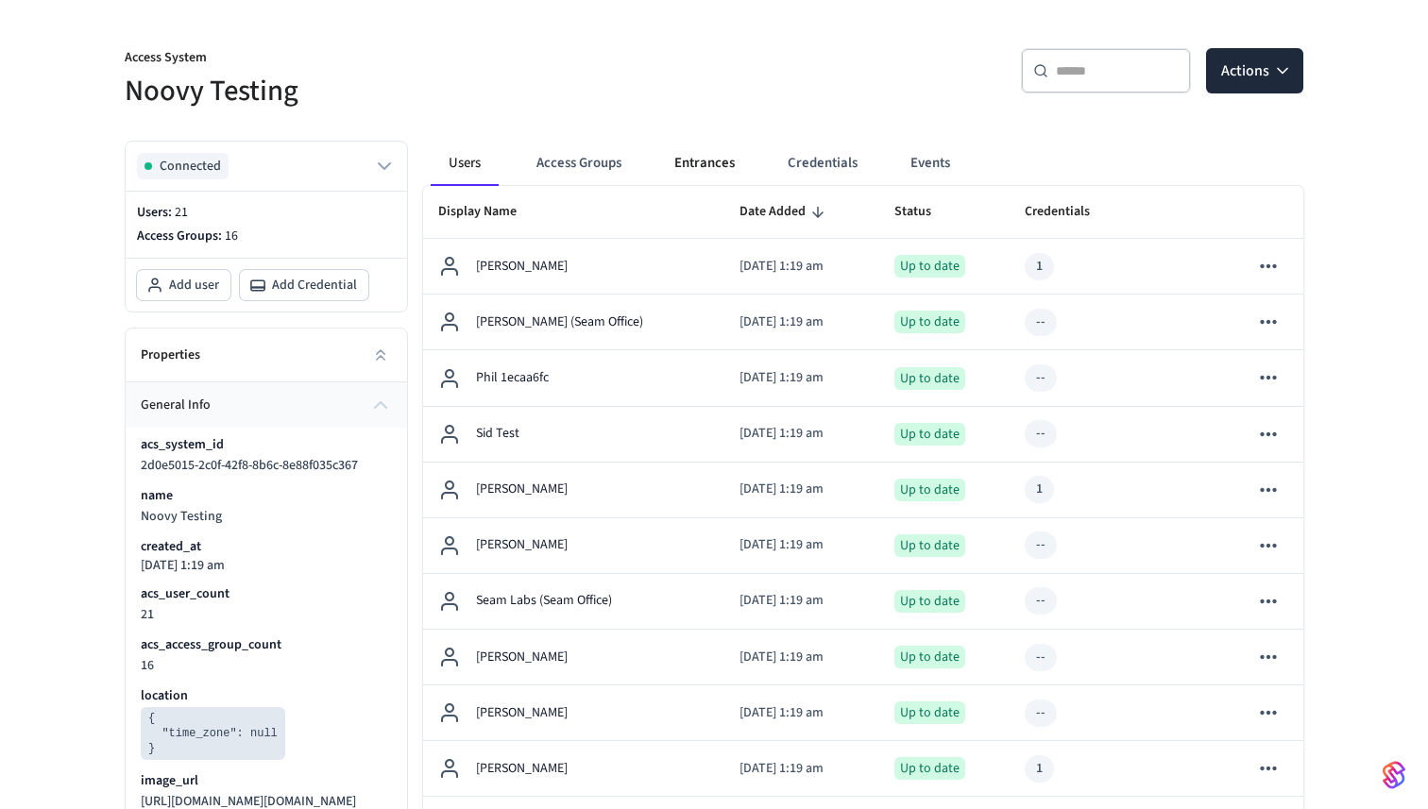
click at [683, 149] on button "Entrances" at bounding box center [704, 163] width 91 height 45
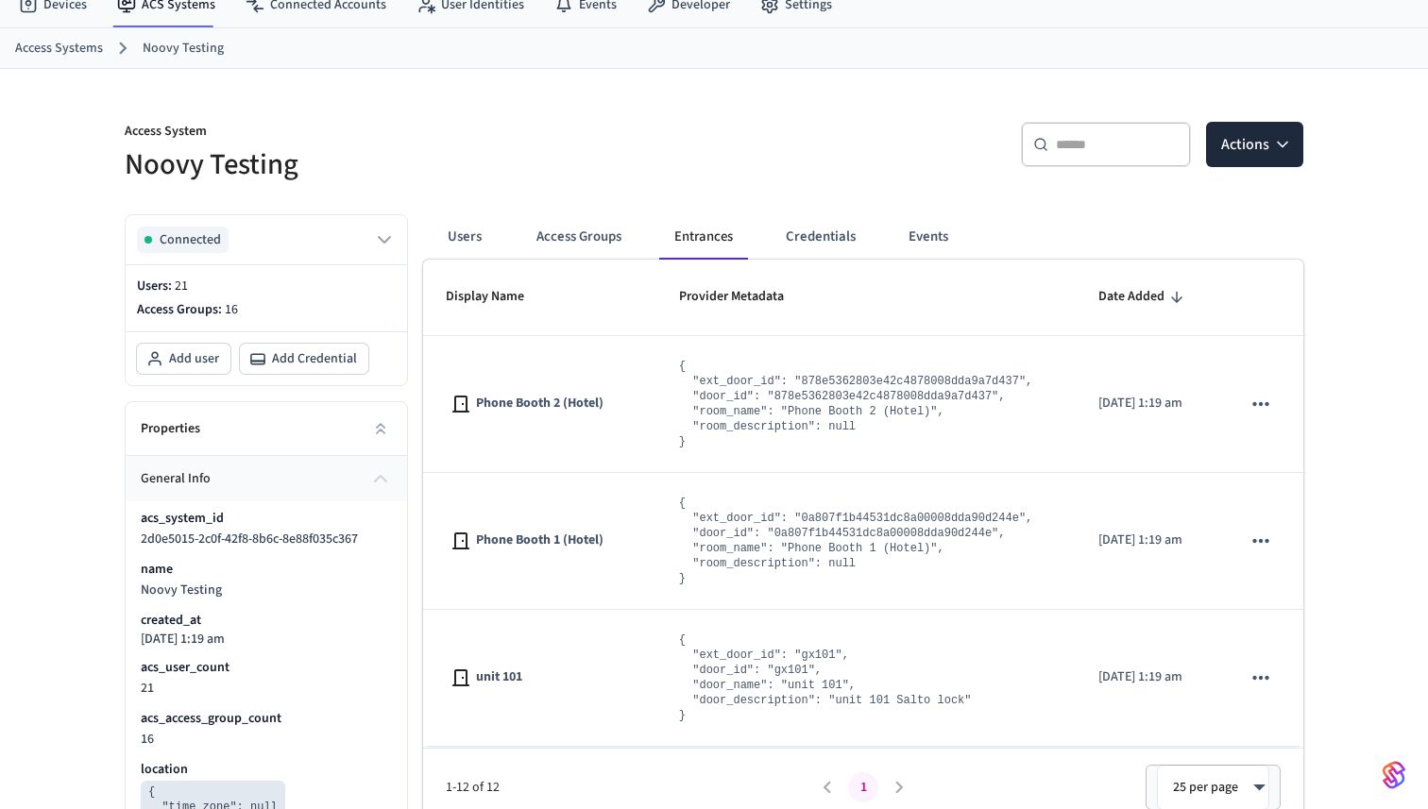
scroll to position [0, 0]
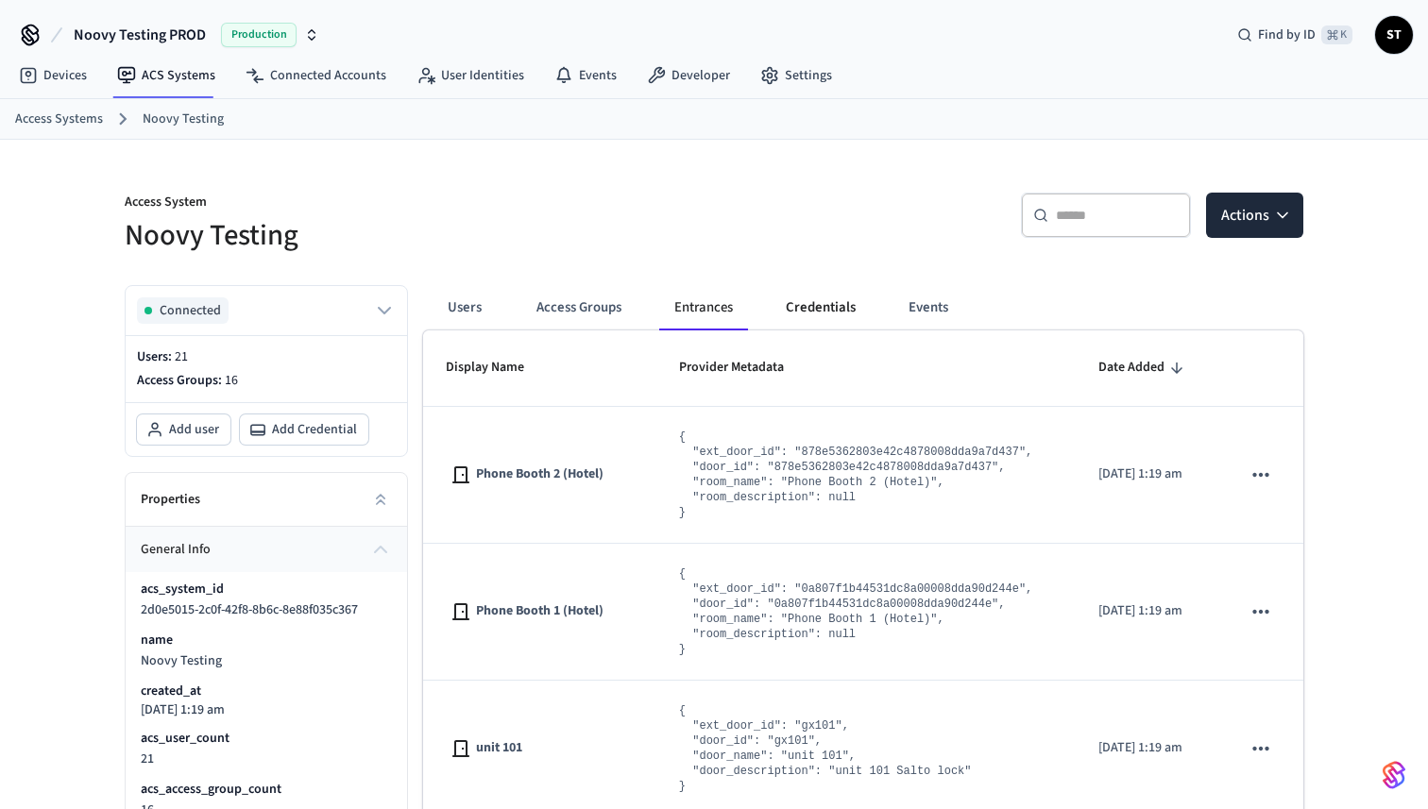
click at [816, 313] on button "Credentials" at bounding box center [820, 307] width 100 height 45
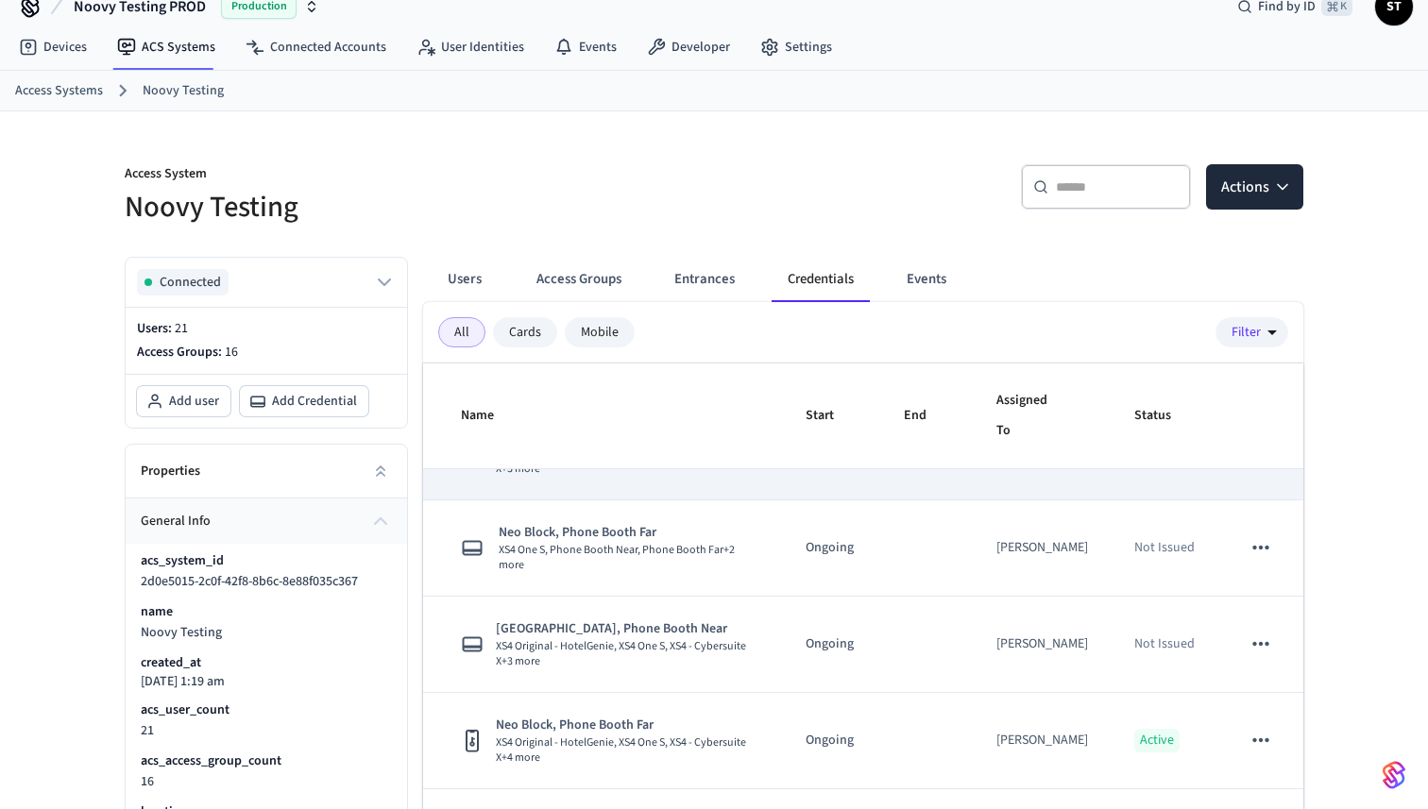
scroll to position [36, 0]
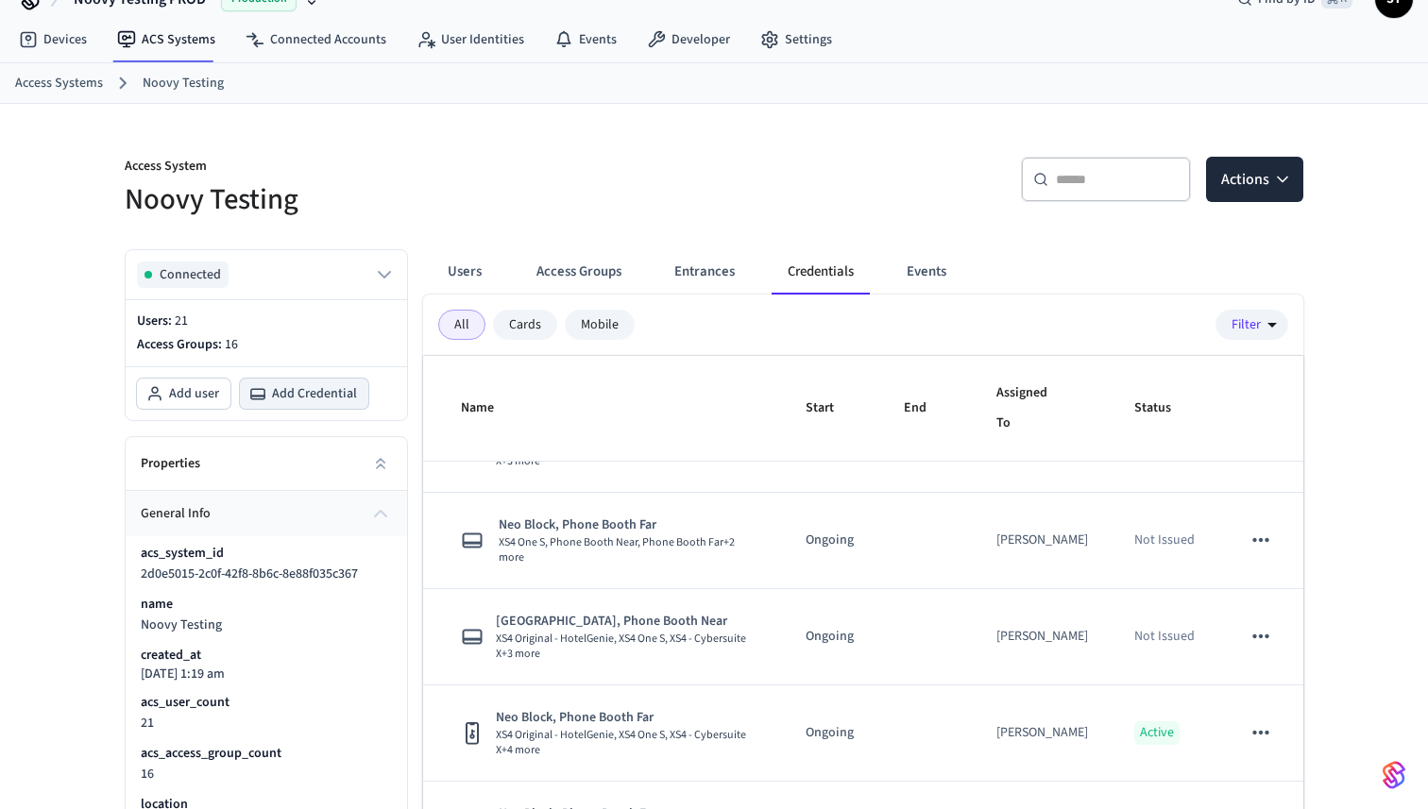
click at [296, 396] on span "Add Credential" at bounding box center [314, 393] width 85 height 19
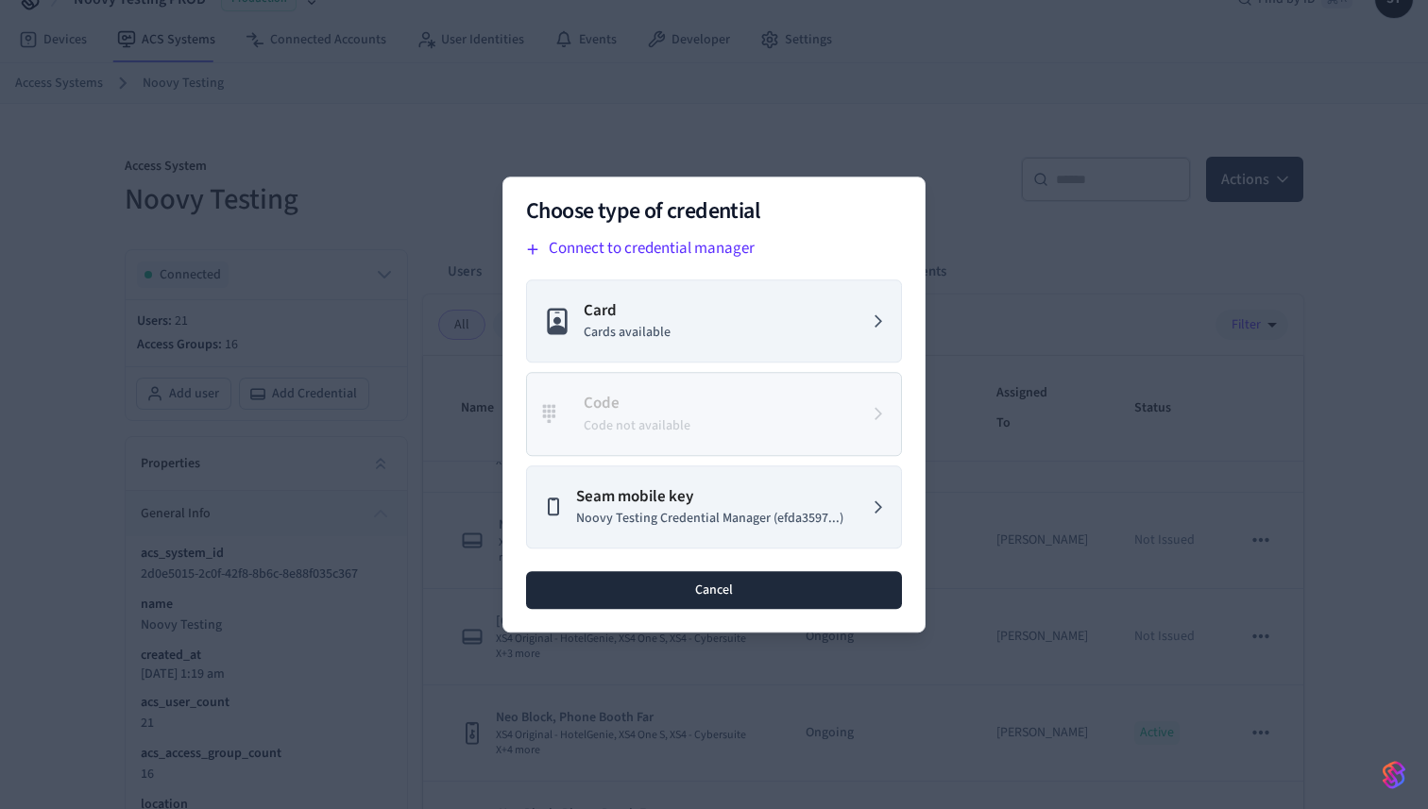
click at [671, 586] on button "Cancel" at bounding box center [714, 590] width 376 height 38
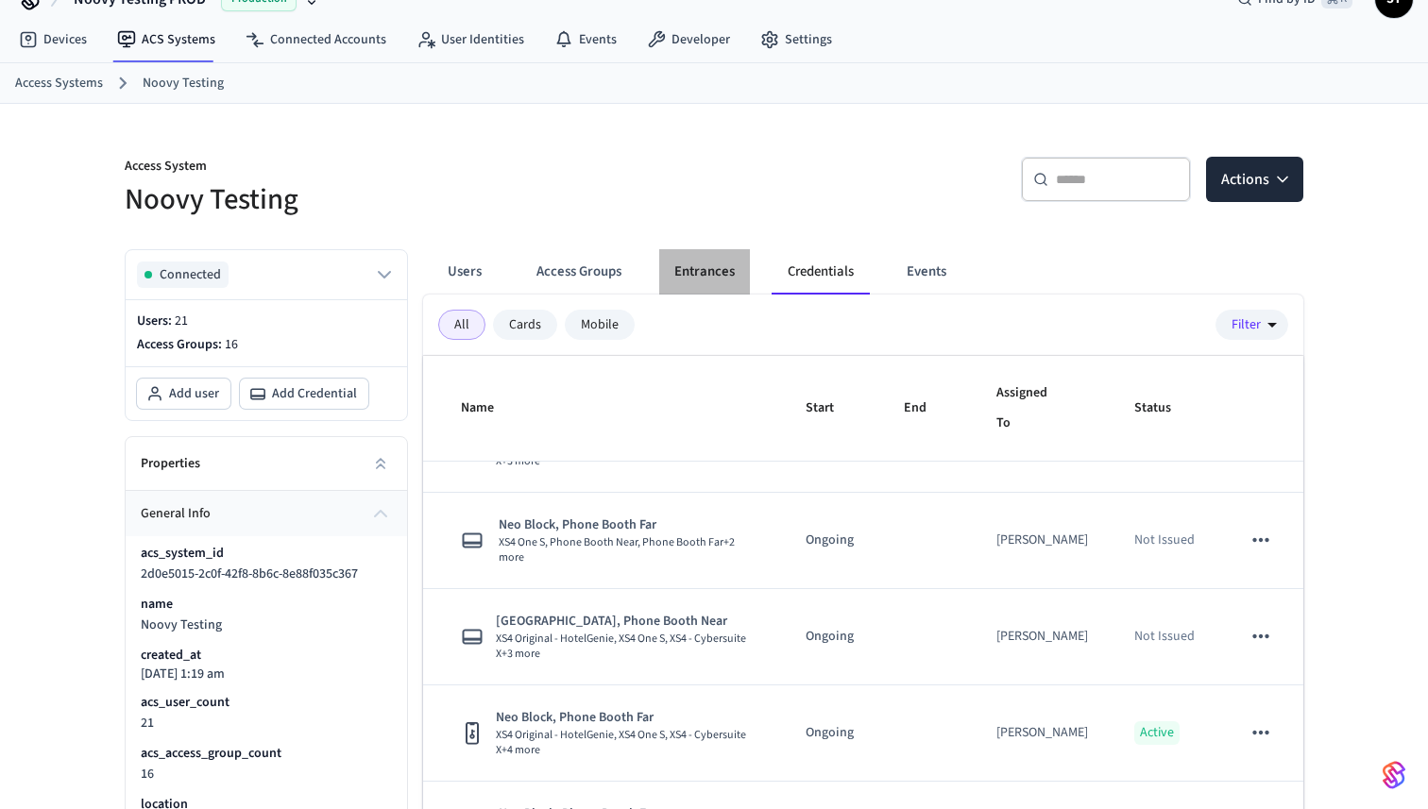
click at [711, 276] on button "Entrances" at bounding box center [704, 271] width 91 height 45
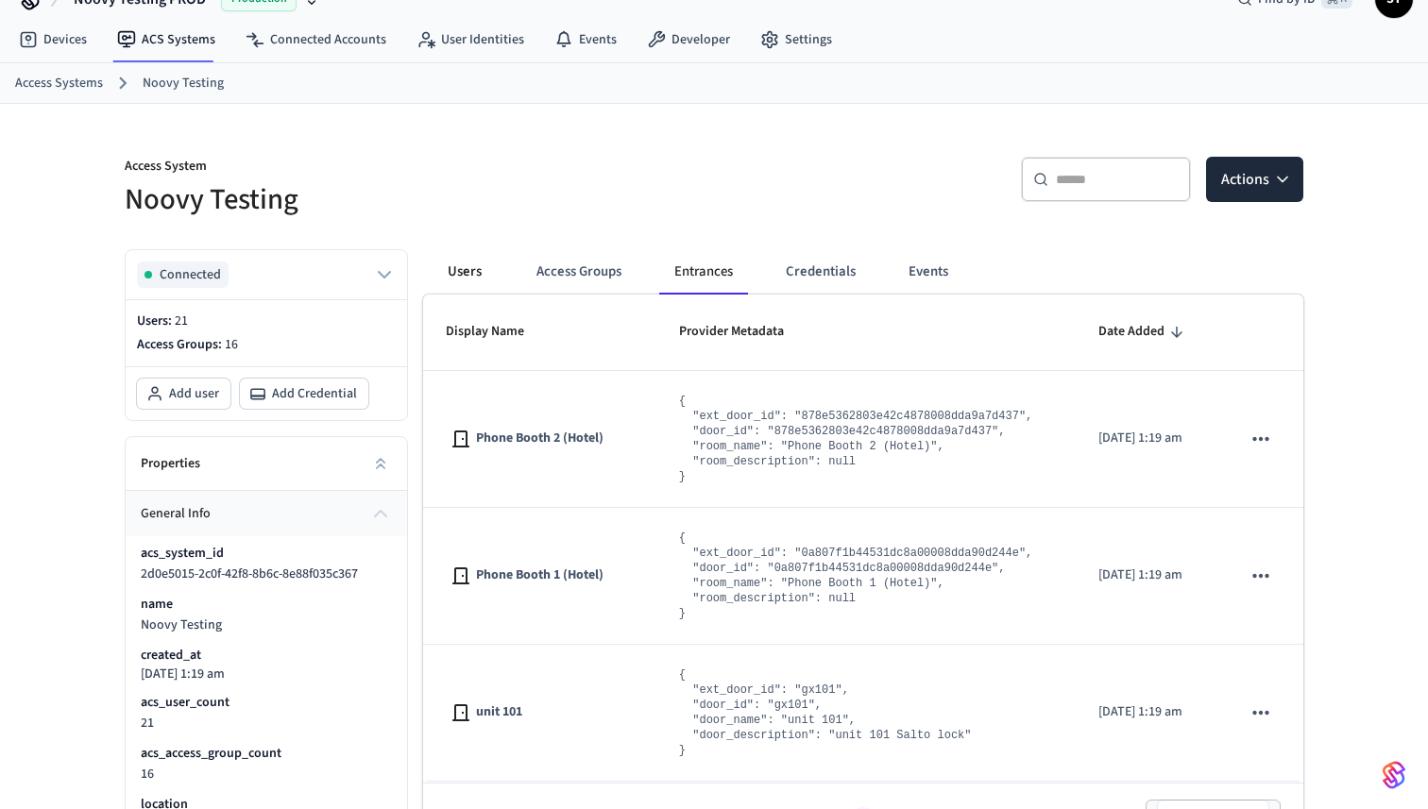
click at [472, 271] on button "Users" at bounding box center [465, 271] width 68 height 45
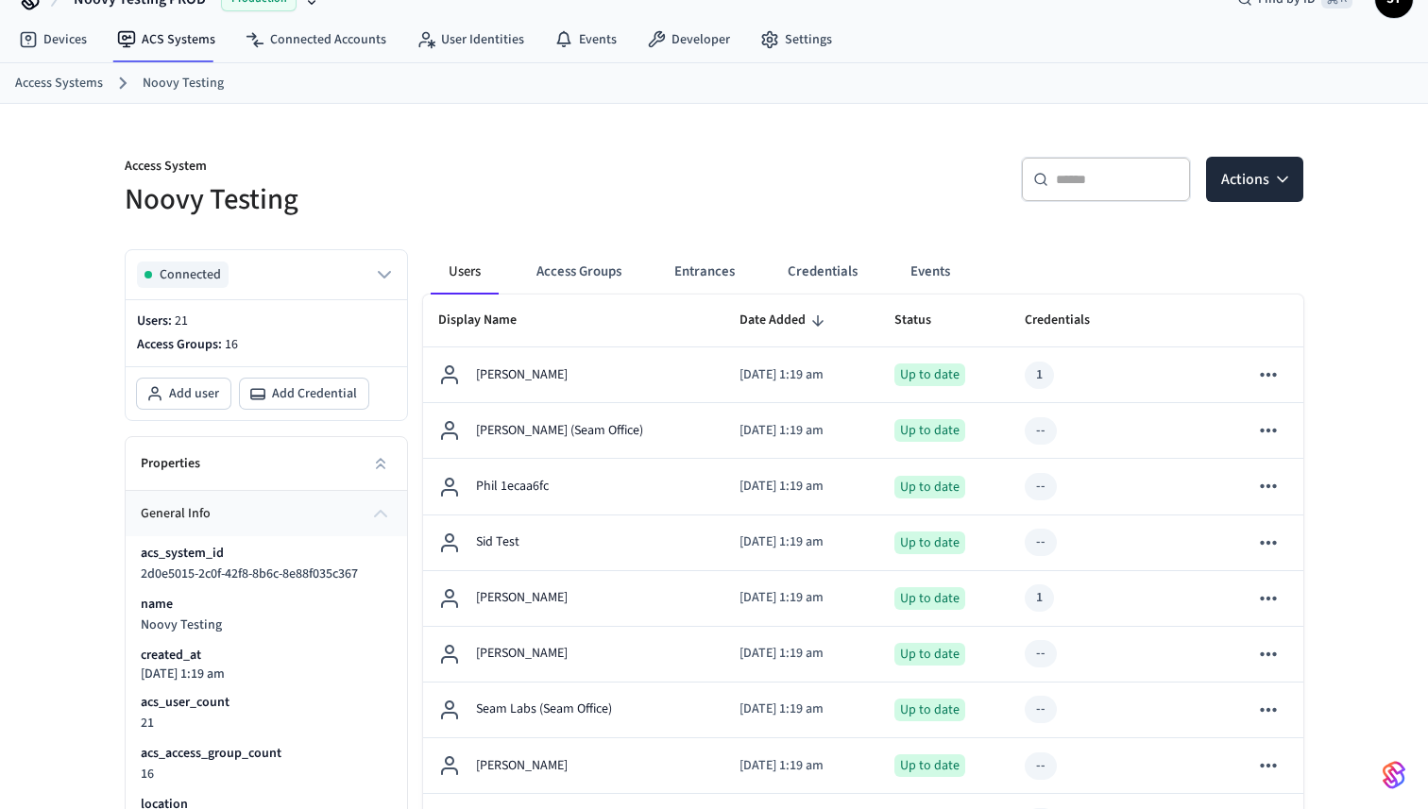
click at [61, 81] on link "Access Systems" at bounding box center [59, 84] width 88 height 20
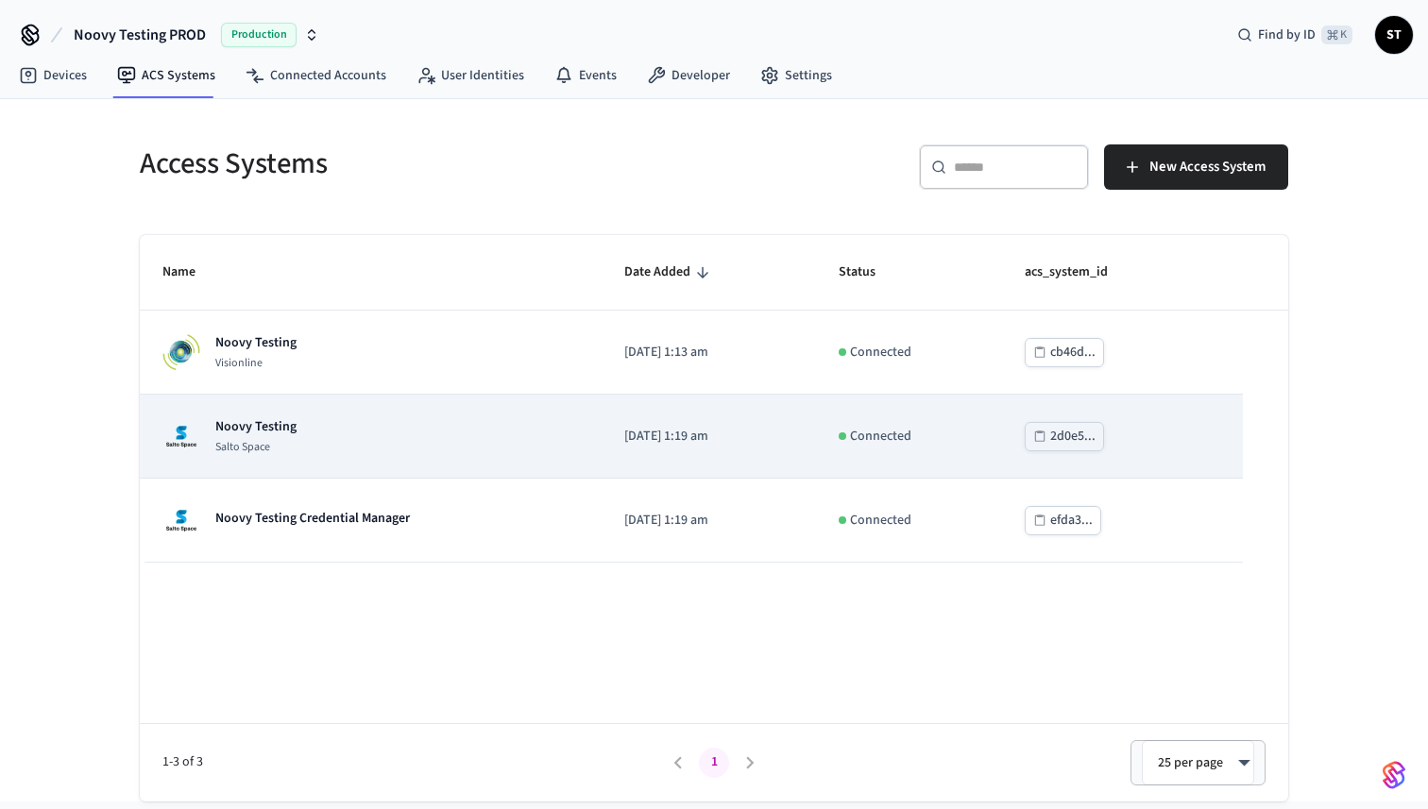
click at [313, 445] on div "Noovy Testing Salto Space" at bounding box center [370, 436] width 416 height 38
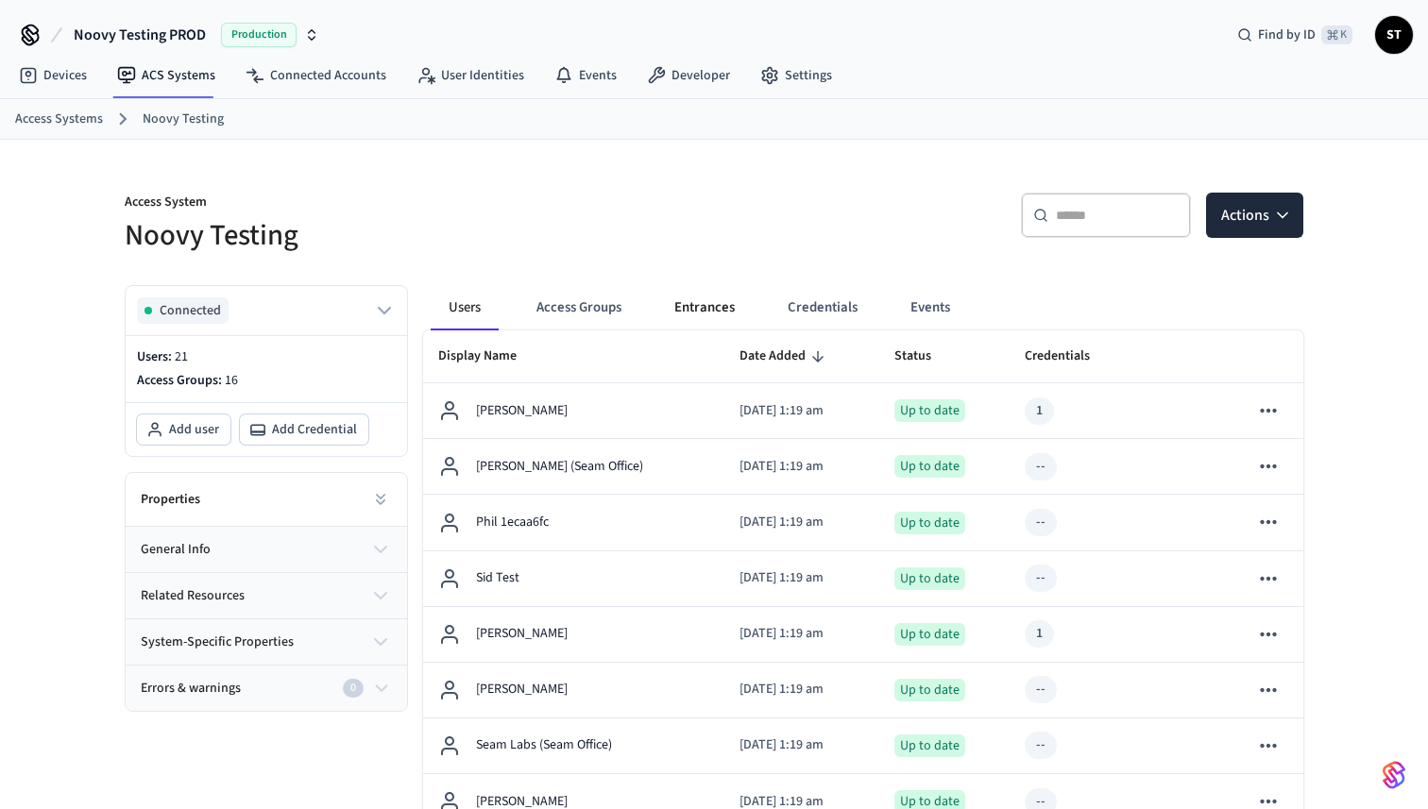
click at [693, 308] on button "Entrances" at bounding box center [704, 307] width 91 height 45
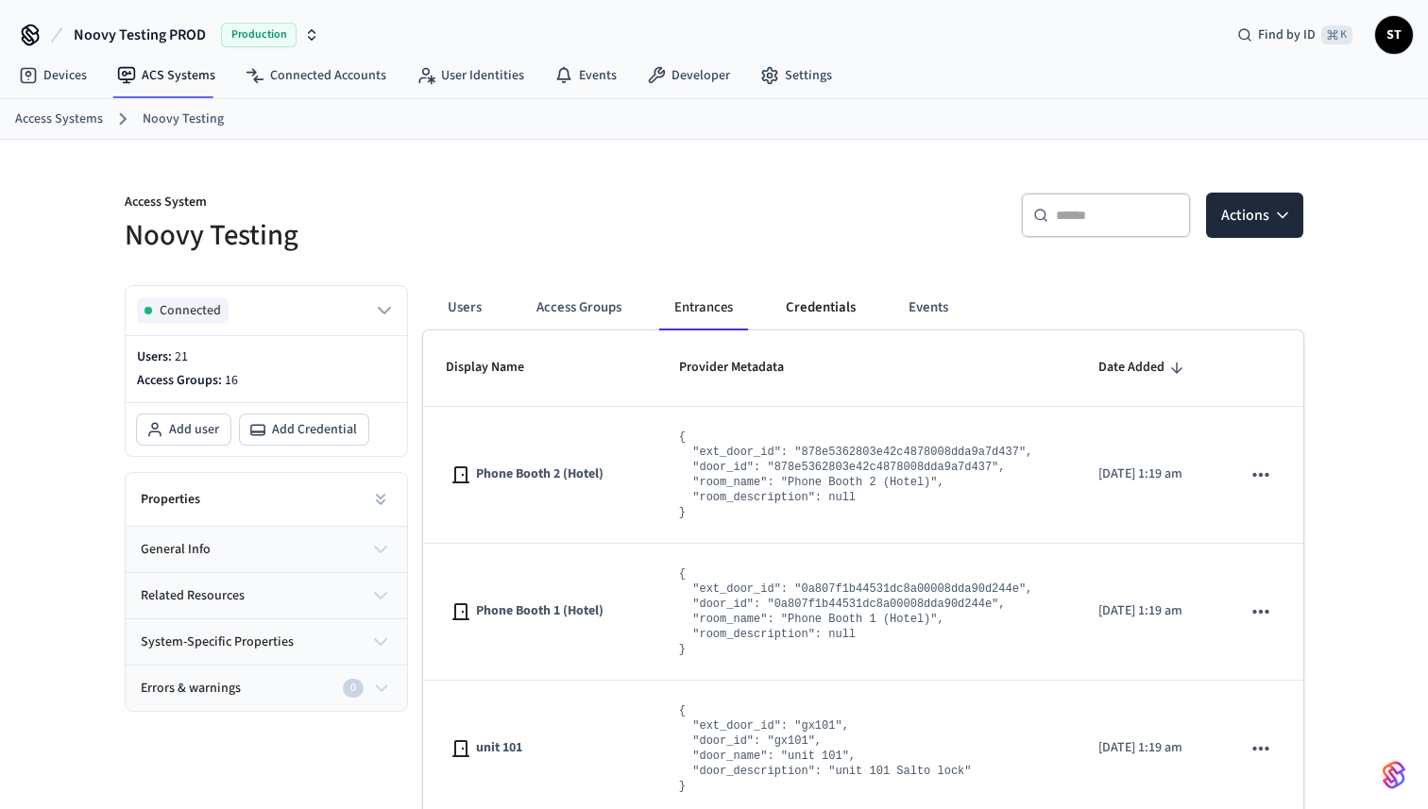
click at [821, 308] on button "Credentials" at bounding box center [820, 307] width 100 height 45
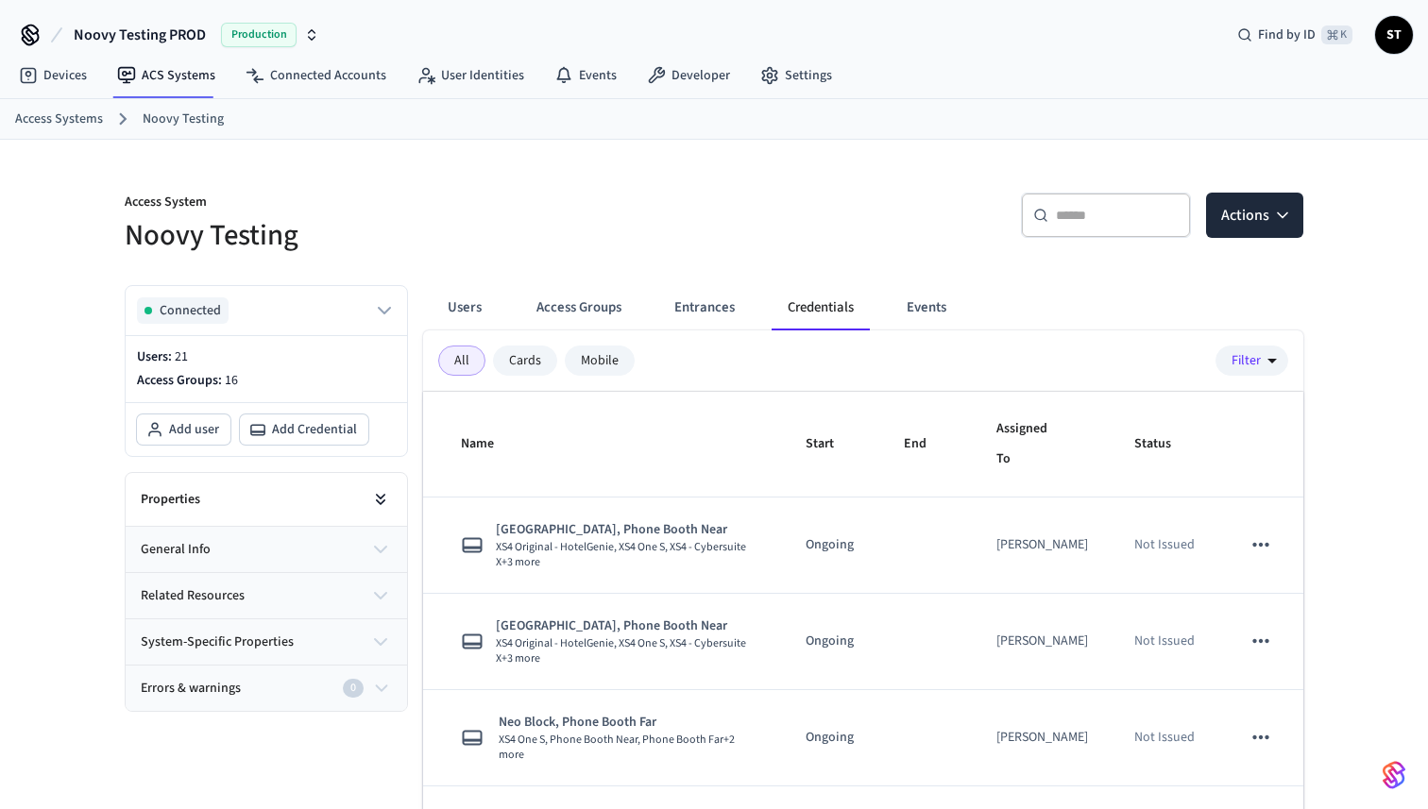
click at [379, 503] on icon at bounding box center [381, 502] width 8 height 4
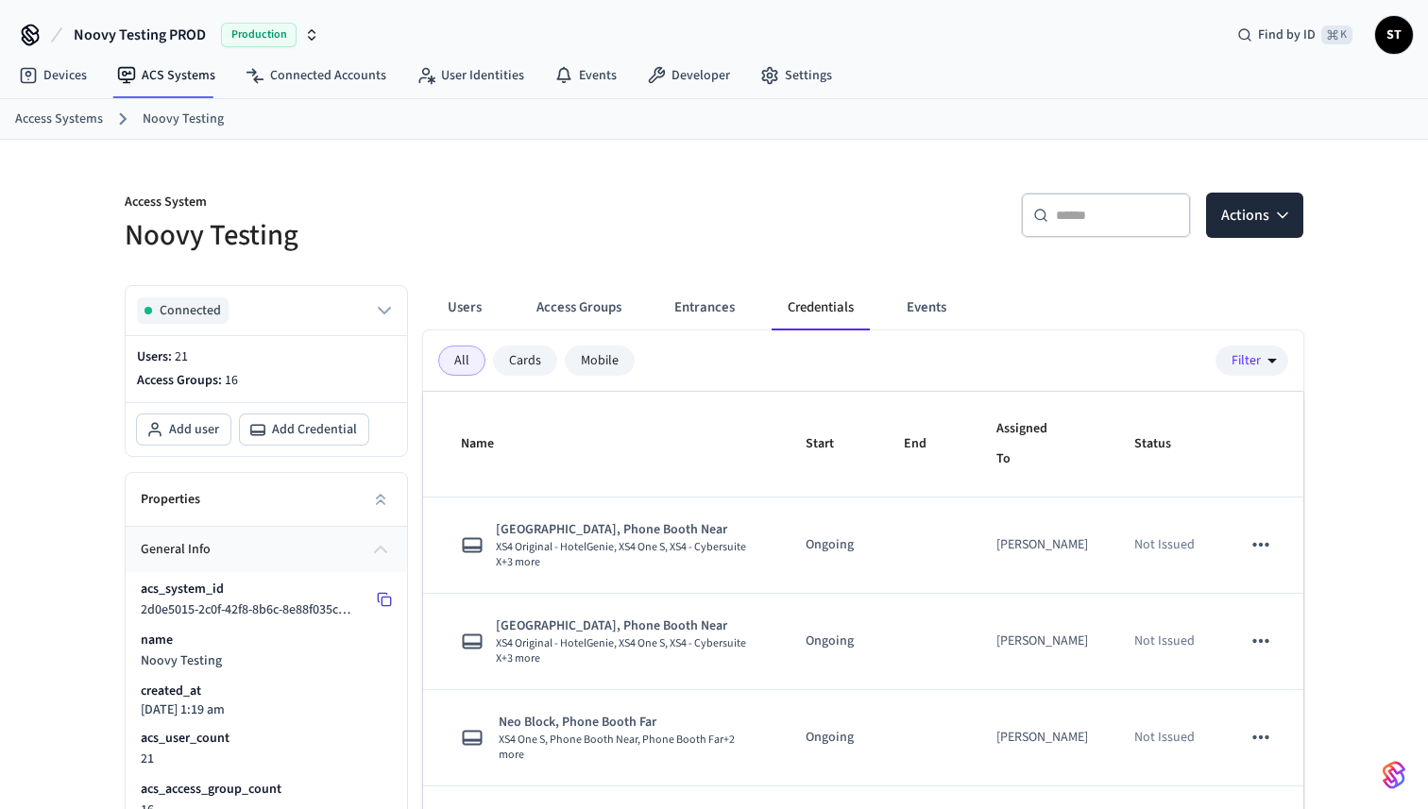
click at [389, 605] on rect at bounding box center [385, 602] width 8 height 8
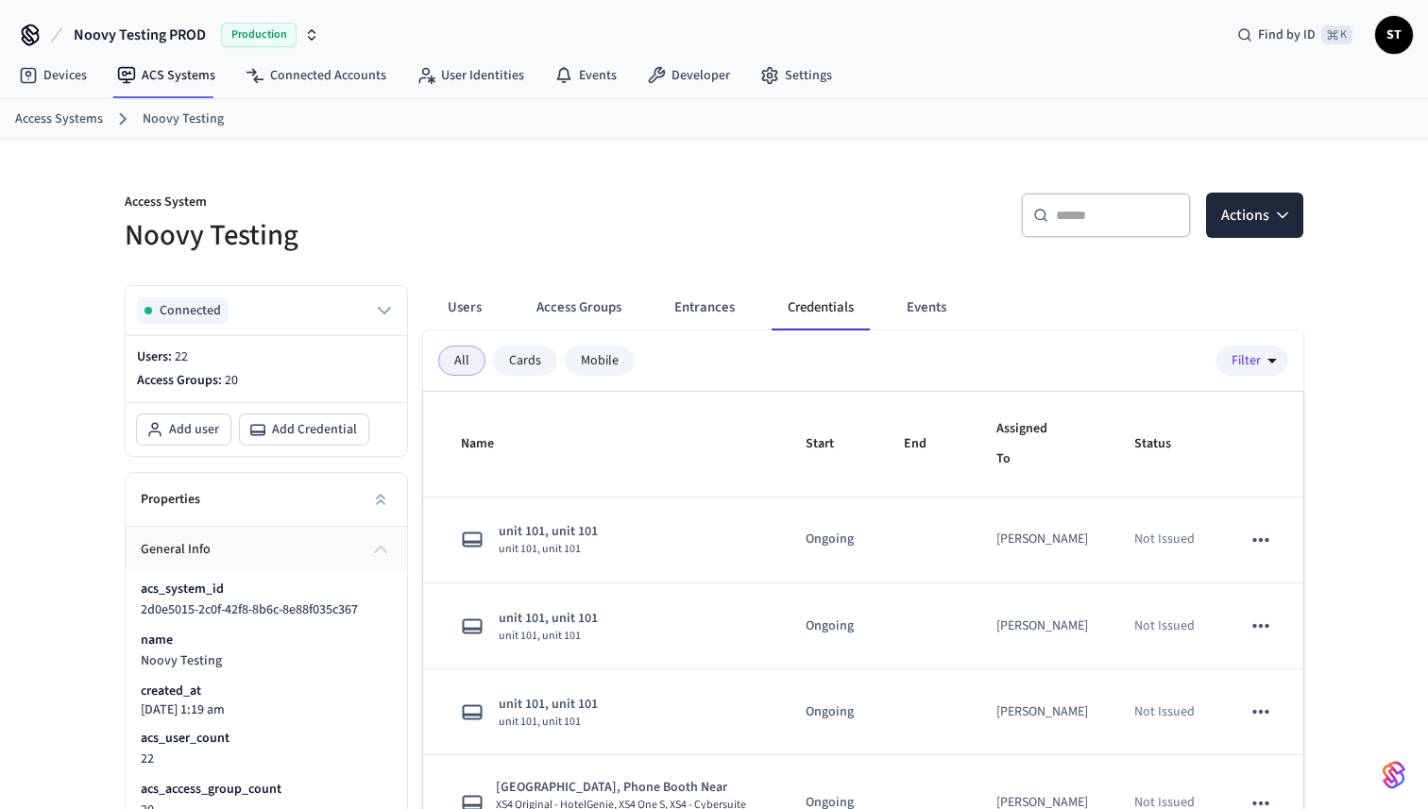
click at [175, 121] on link "Noovy Testing" at bounding box center [183, 120] width 81 height 20
click at [76, 119] on link "Access Systems" at bounding box center [59, 120] width 88 height 20
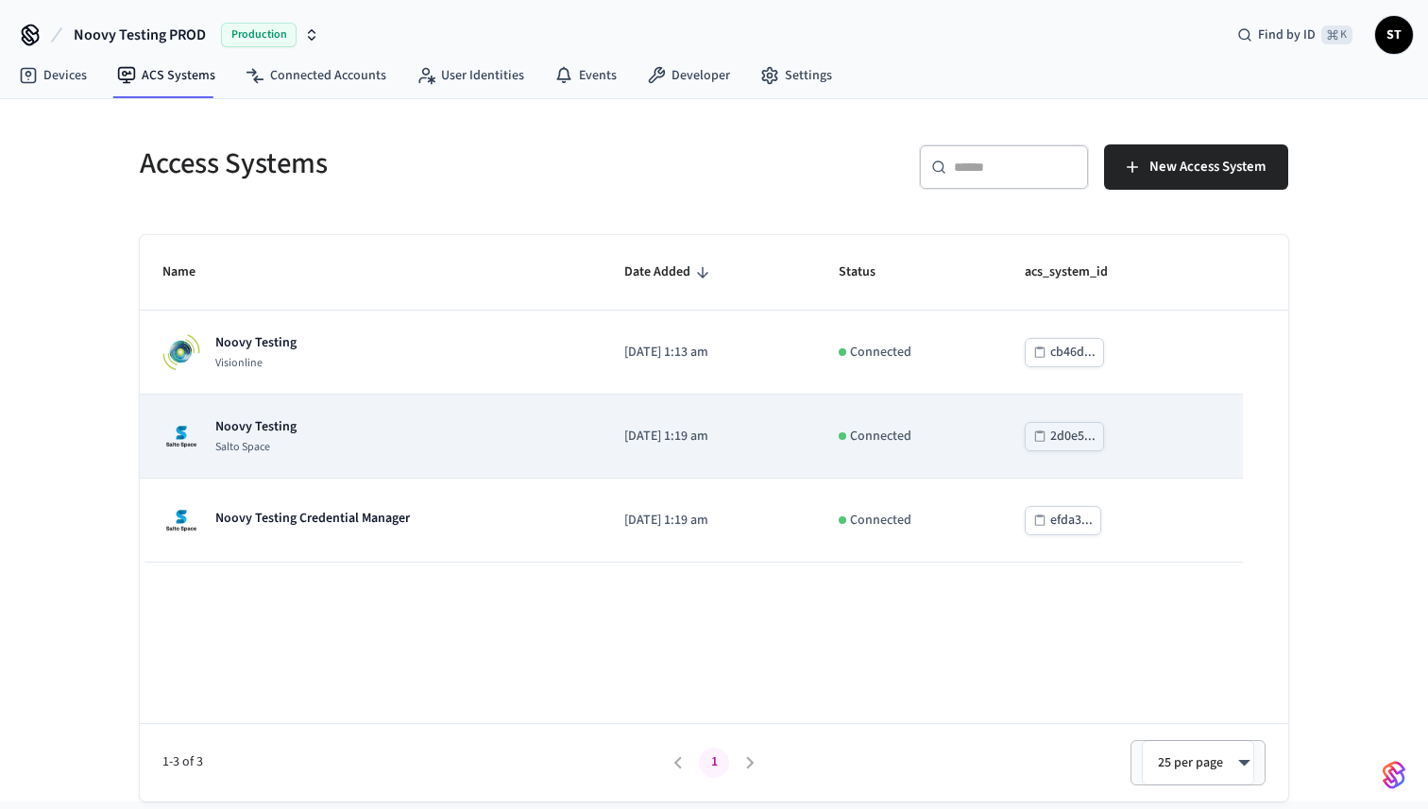
click at [274, 419] on p "Noovy Testing" at bounding box center [255, 426] width 81 height 19
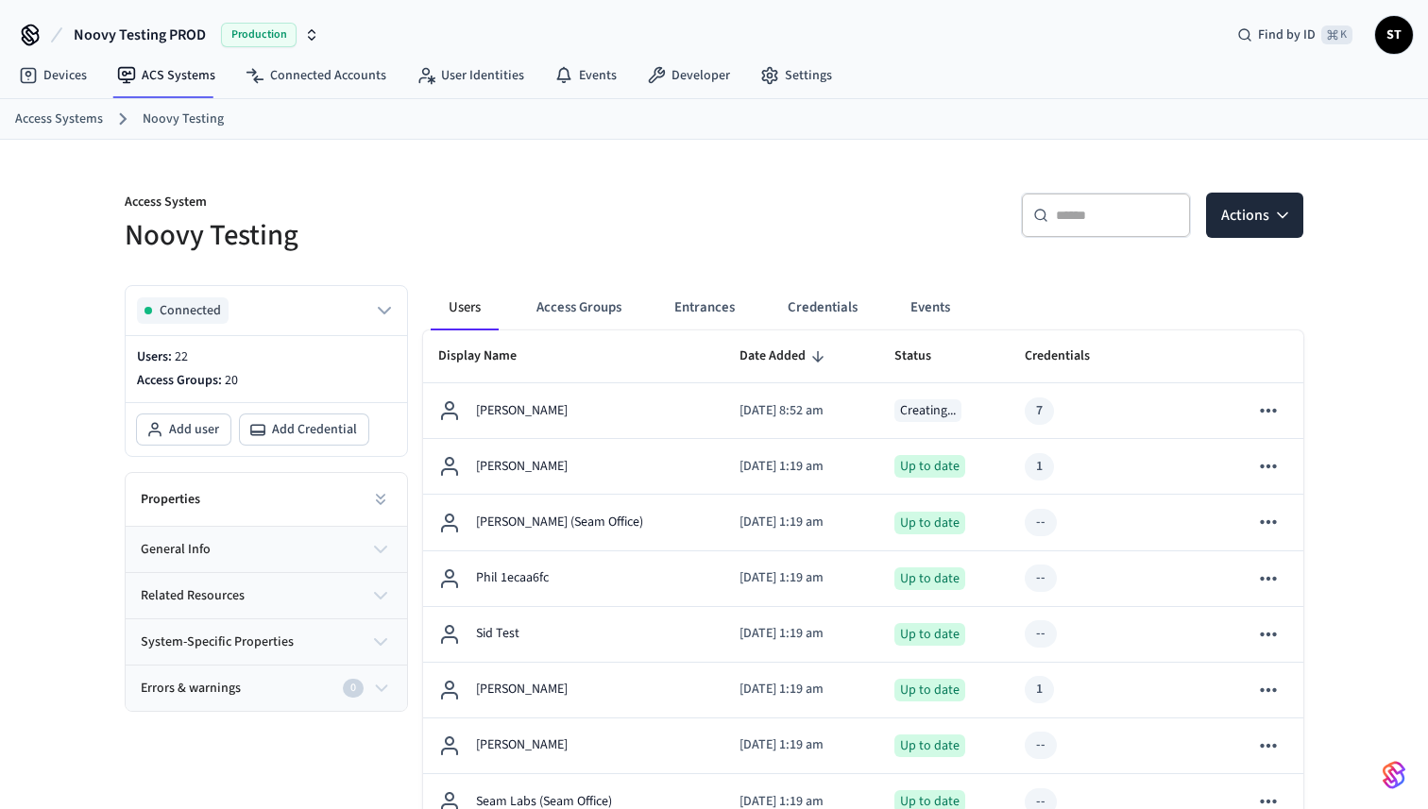
click at [58, 115] on link "Access Systems" at bounding box center [59, 120] width 88 height 20
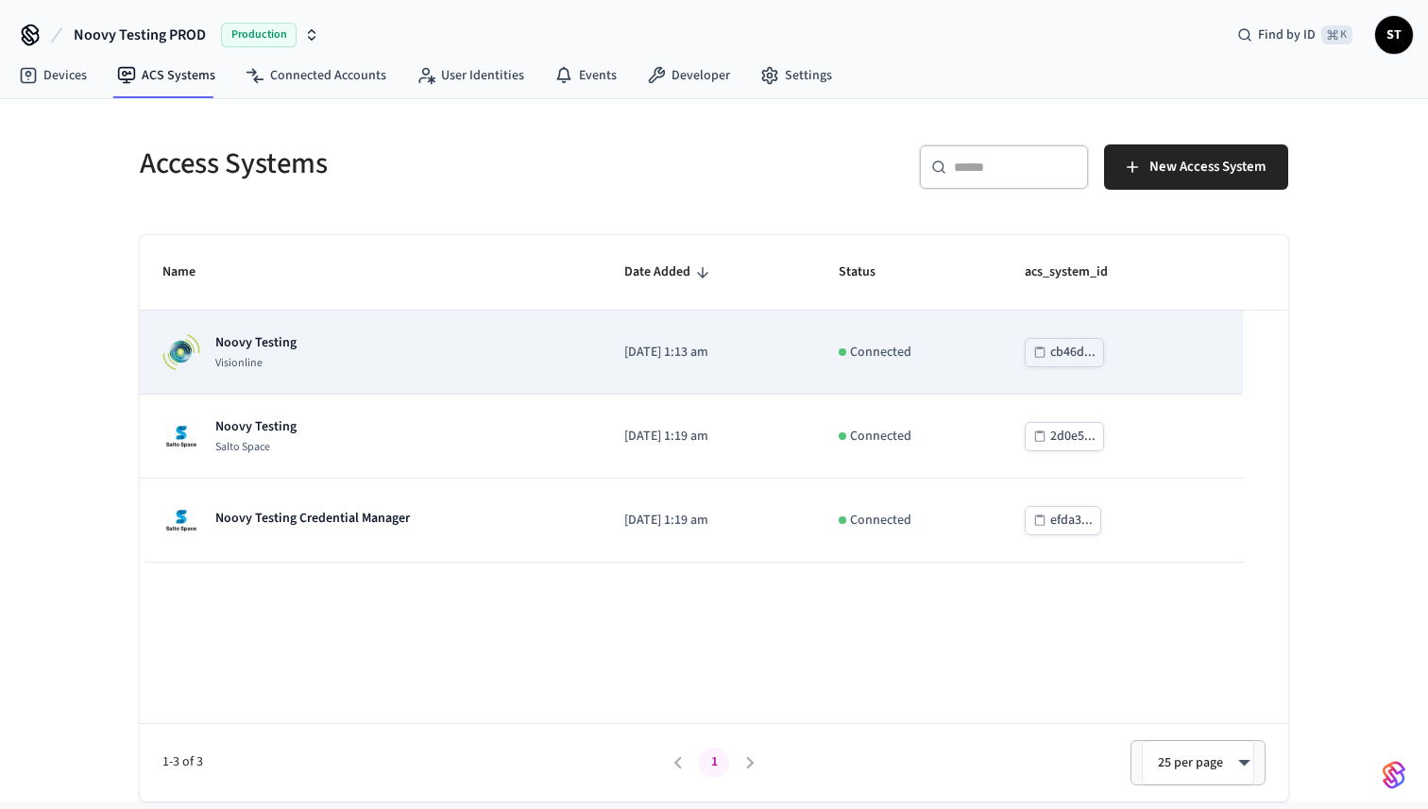
click at [260, 362] on p "Visionline" at bounding box center [255, 363] width 81 height 15
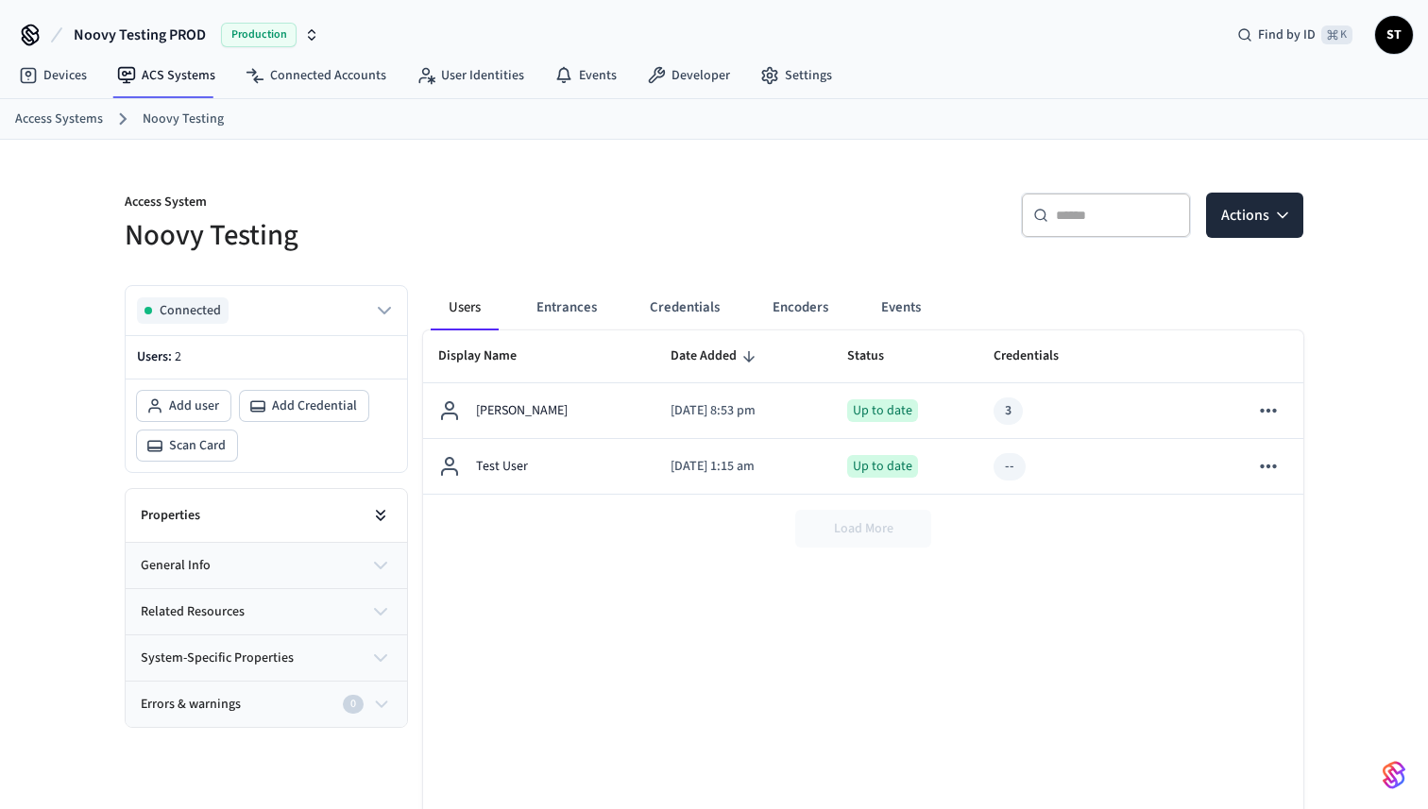
click at [392, 516] on button at bounding box center [381, 516] width 38 height 38
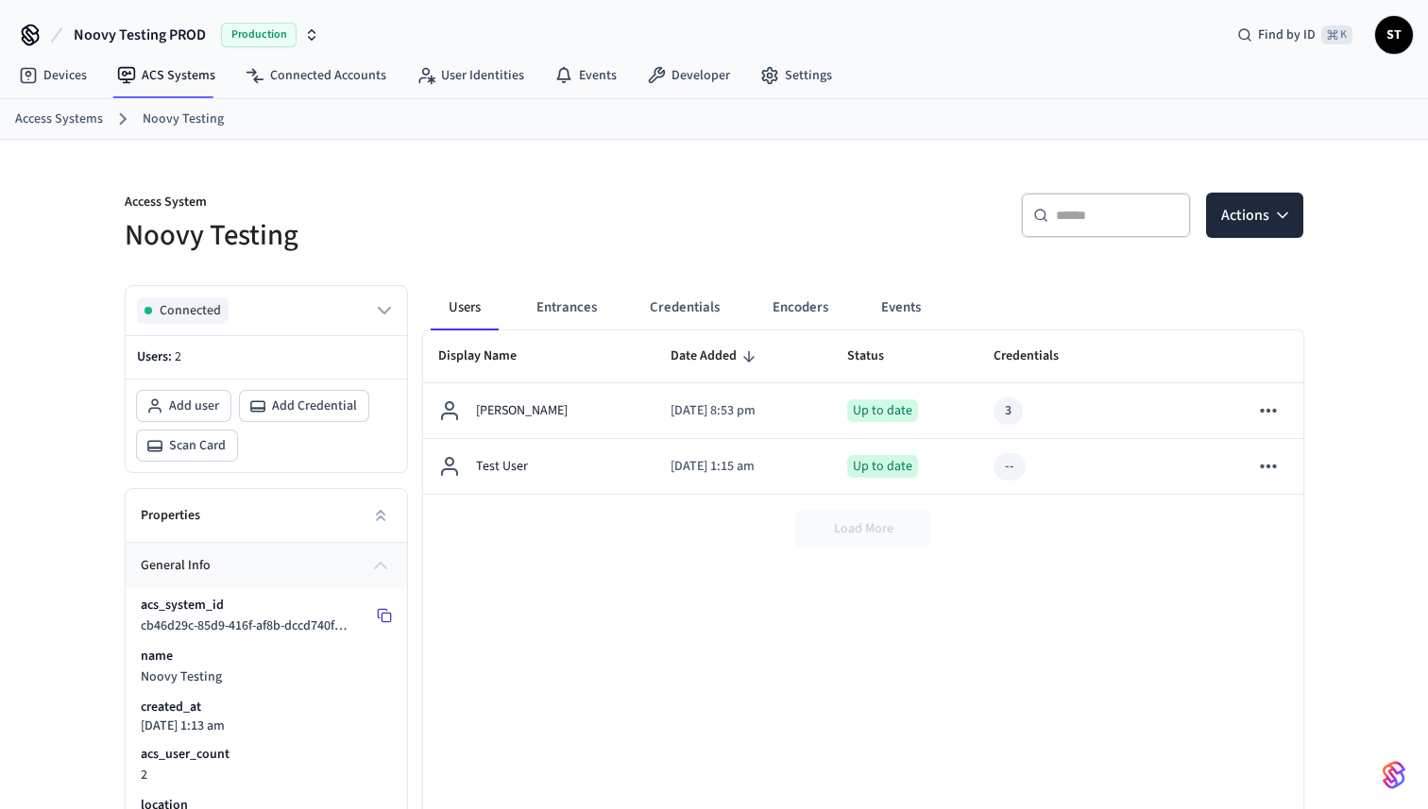
click at [388, 616] on icon at bounding box center [384, 615] width 15 height 15
drag, startPoint x: 217, startPoint y: 207, endPoint x: 124, endPoint y: 207, distance: 93.5
click at [125, 207] on p "Access System" at bounding box center [414, 205] width 578 height 24
copy p "Access System"
click at [298, 68] on link "Connected Accounts" at bounding box center [315, 76] width 171 height 34
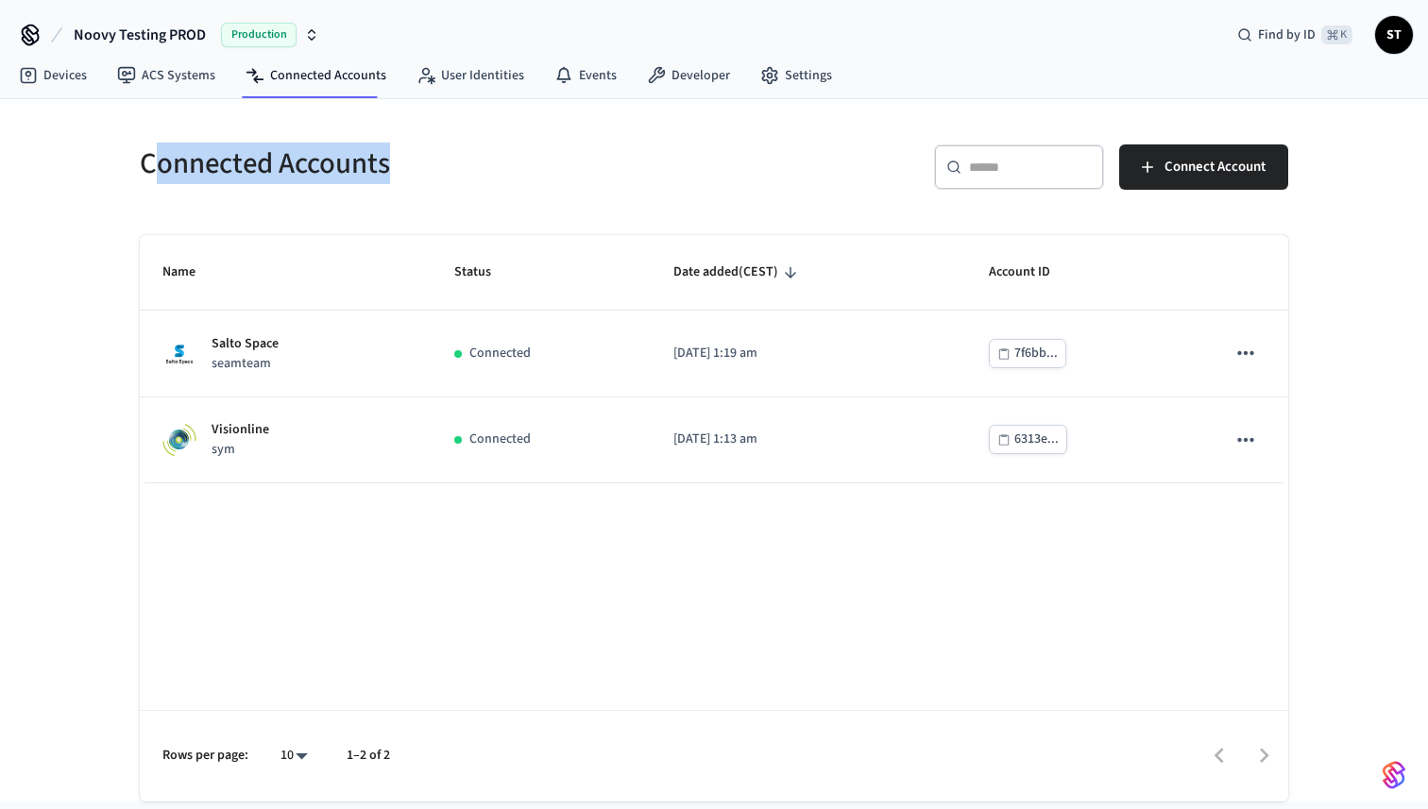
drag, startPoint x: 401, startPoint y: 157, endPoint x: 150, endPoint y: 151, distance: 251.2
click at [150, 151] on h5 "Connected Accounts" at bounding box center [421, 163] width 563 height 39
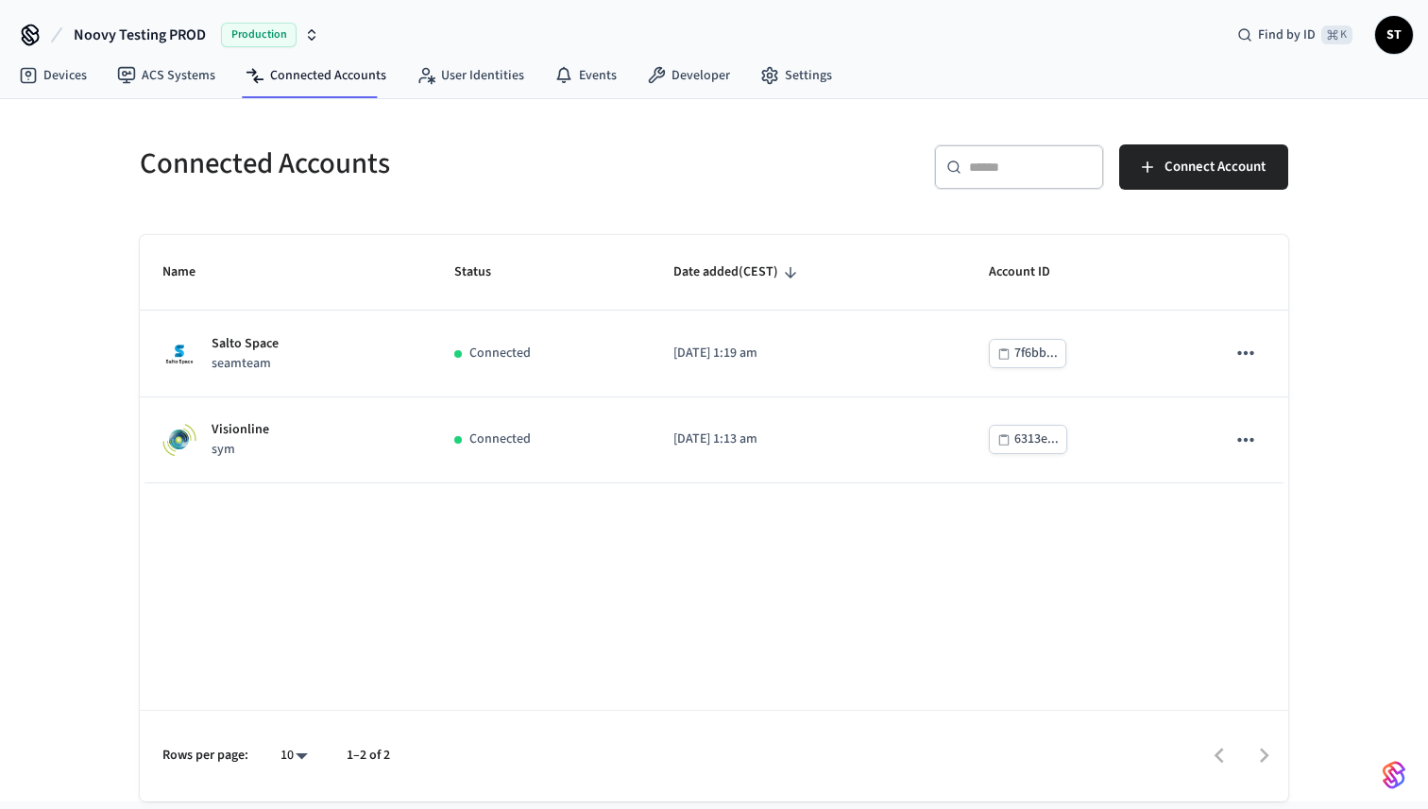
click at [565, 613] on div "Name Status Date added (CEST) Account ID Salto Space seamteam Connected [DATE] …" at bounding box center [714, 518] width 1148 height 566
